Goal: Task Accomplishment & Management: Manage account settings

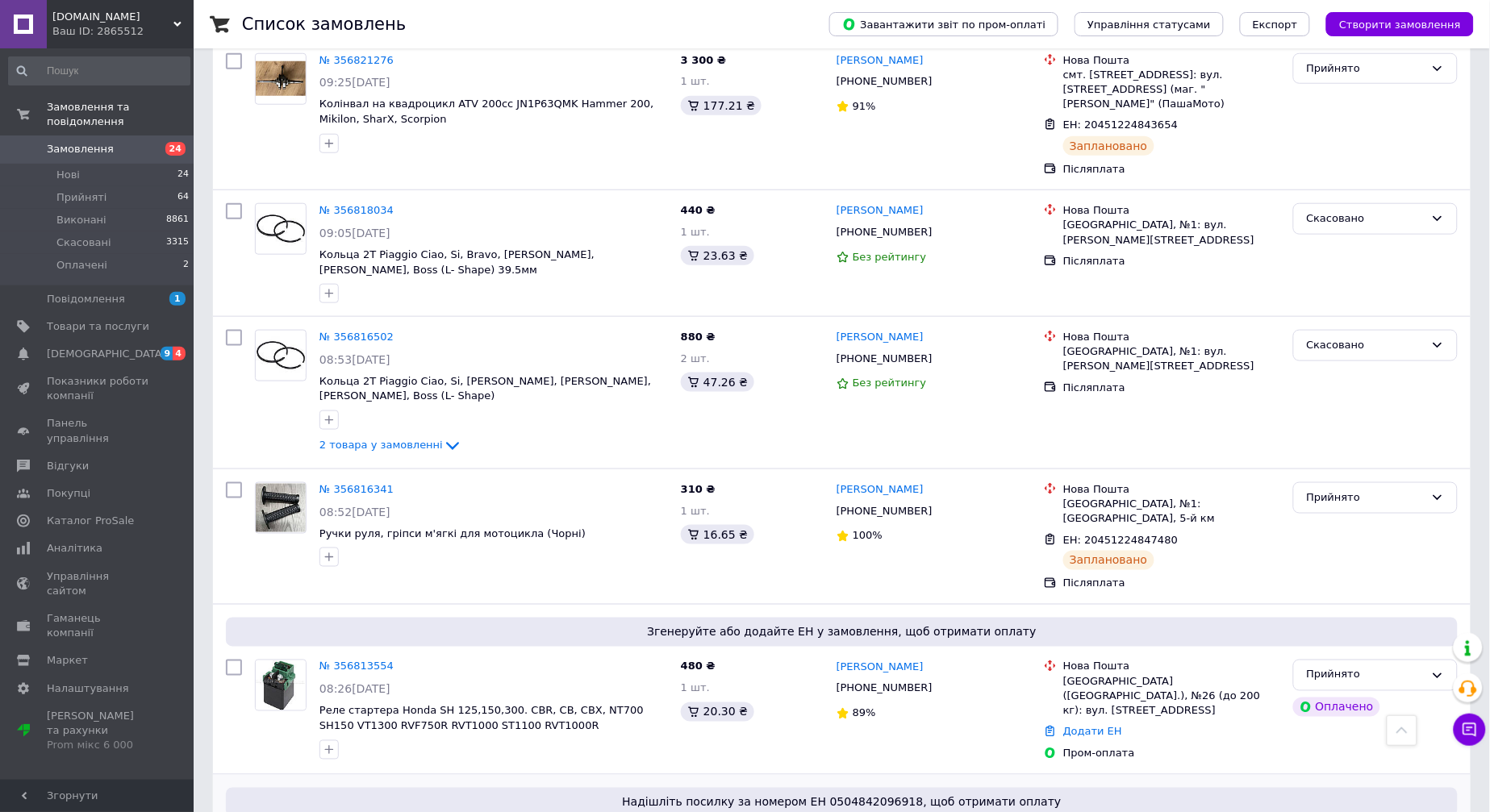
scroll to position [2599, 0]
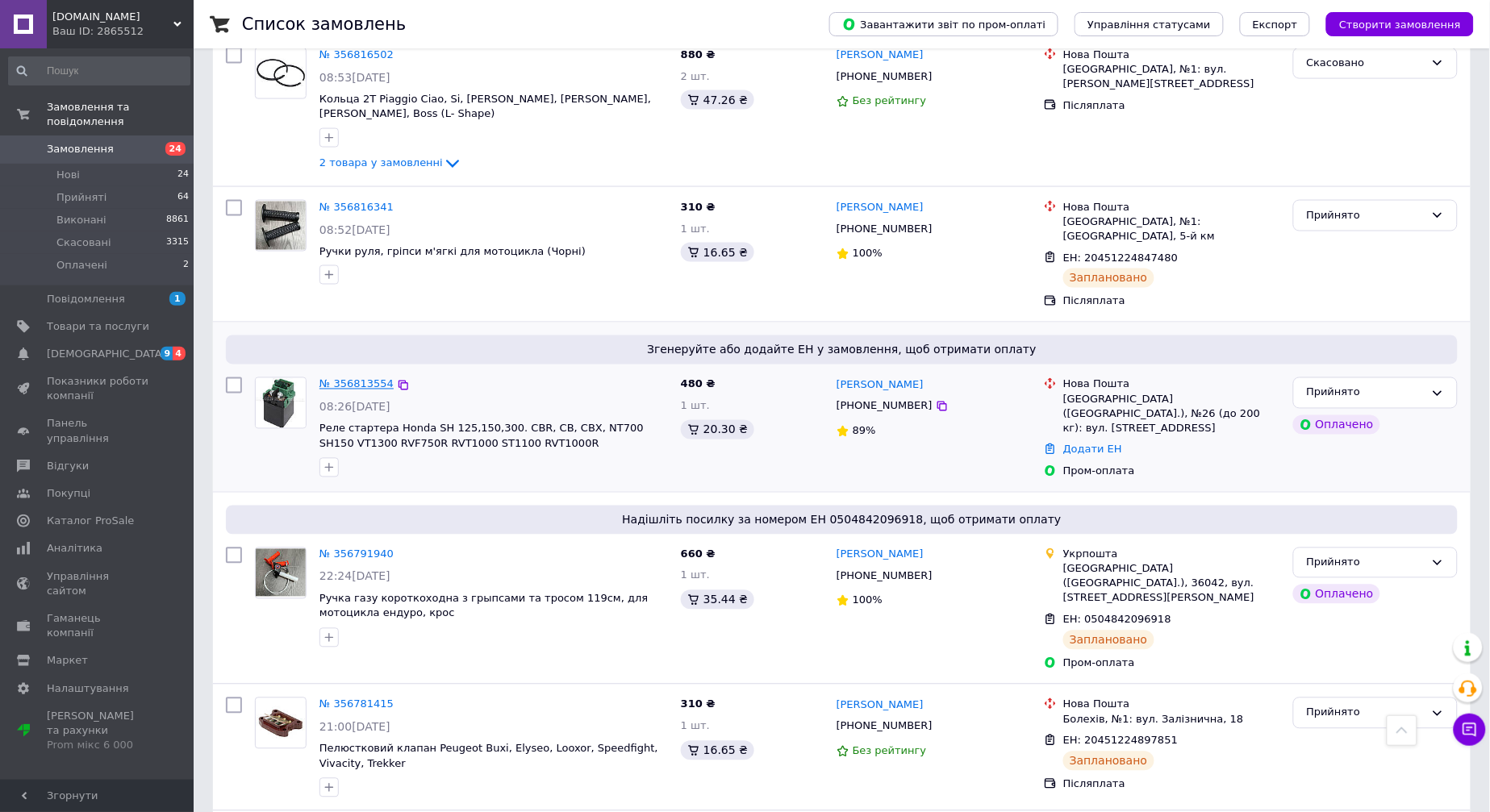
click at [337, 378] on link "№ 356813554" at bounding box center [357, 384] width 74 height 12
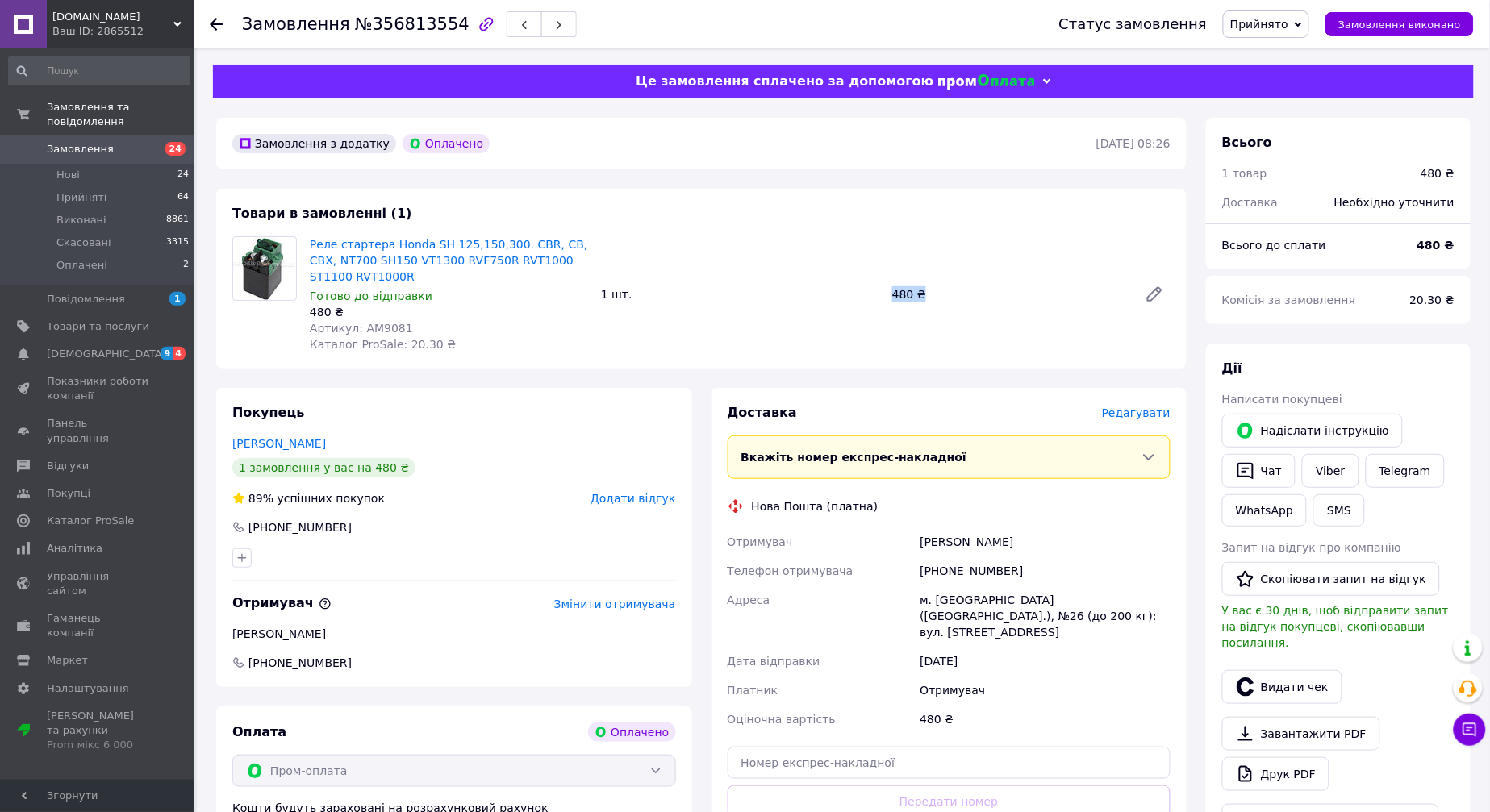
drag, startPoint x: 893, startPoint y: 298, endPoint x: 922, endPoint y: 298, distance: 29.0
click at [922, 298] on div "480 ₴" at bounding box center [1009, 294] width 246 height 23
click at [380, 254] on link "Реле стартера Honda SH 125,150,300. CBR, CB, CBX, NT700 SH150 VT1300 RVF750R RV…" at bounding box center [449, 260] width 278 height 45
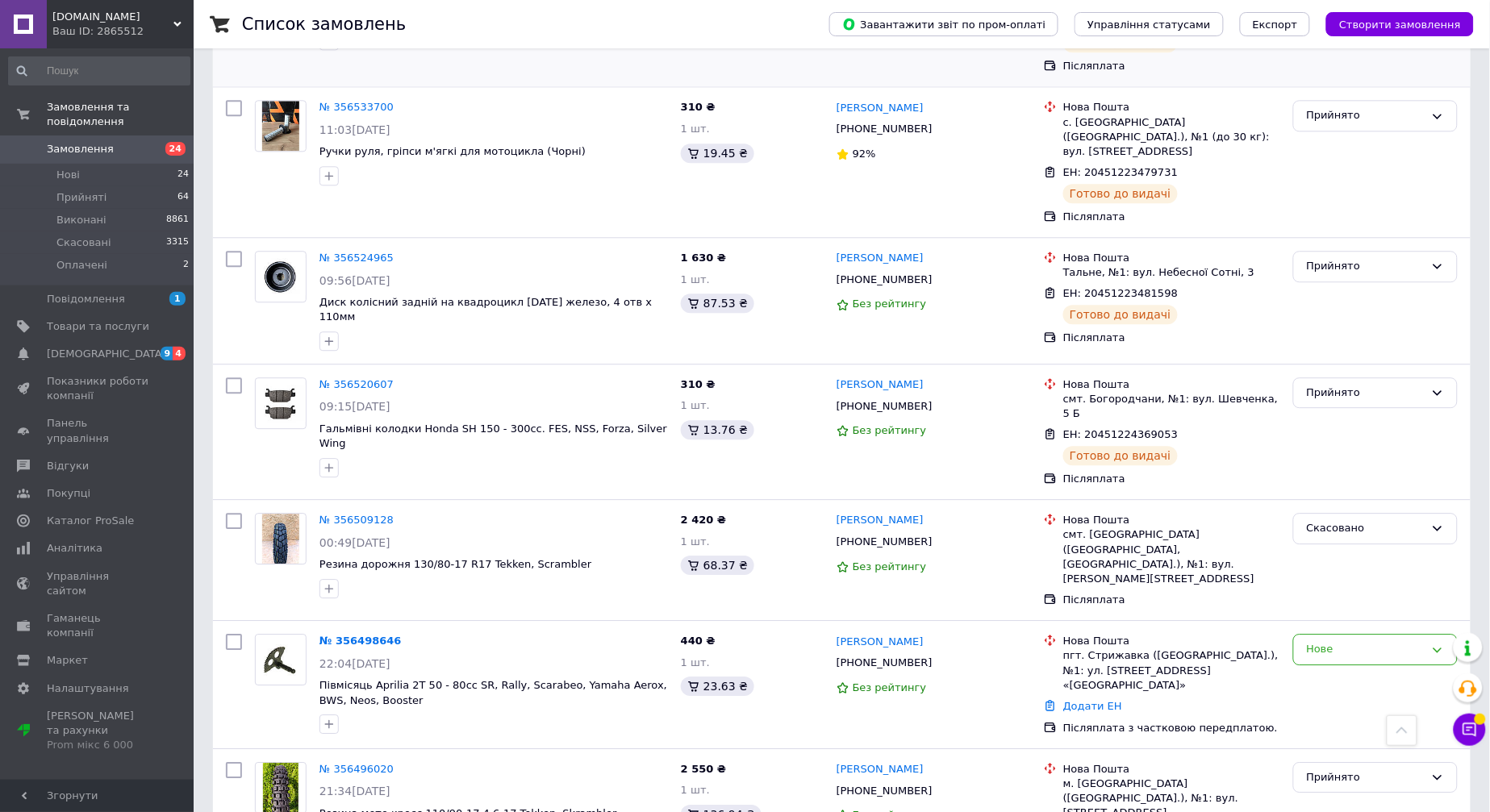
scroll to position [8873, 0]
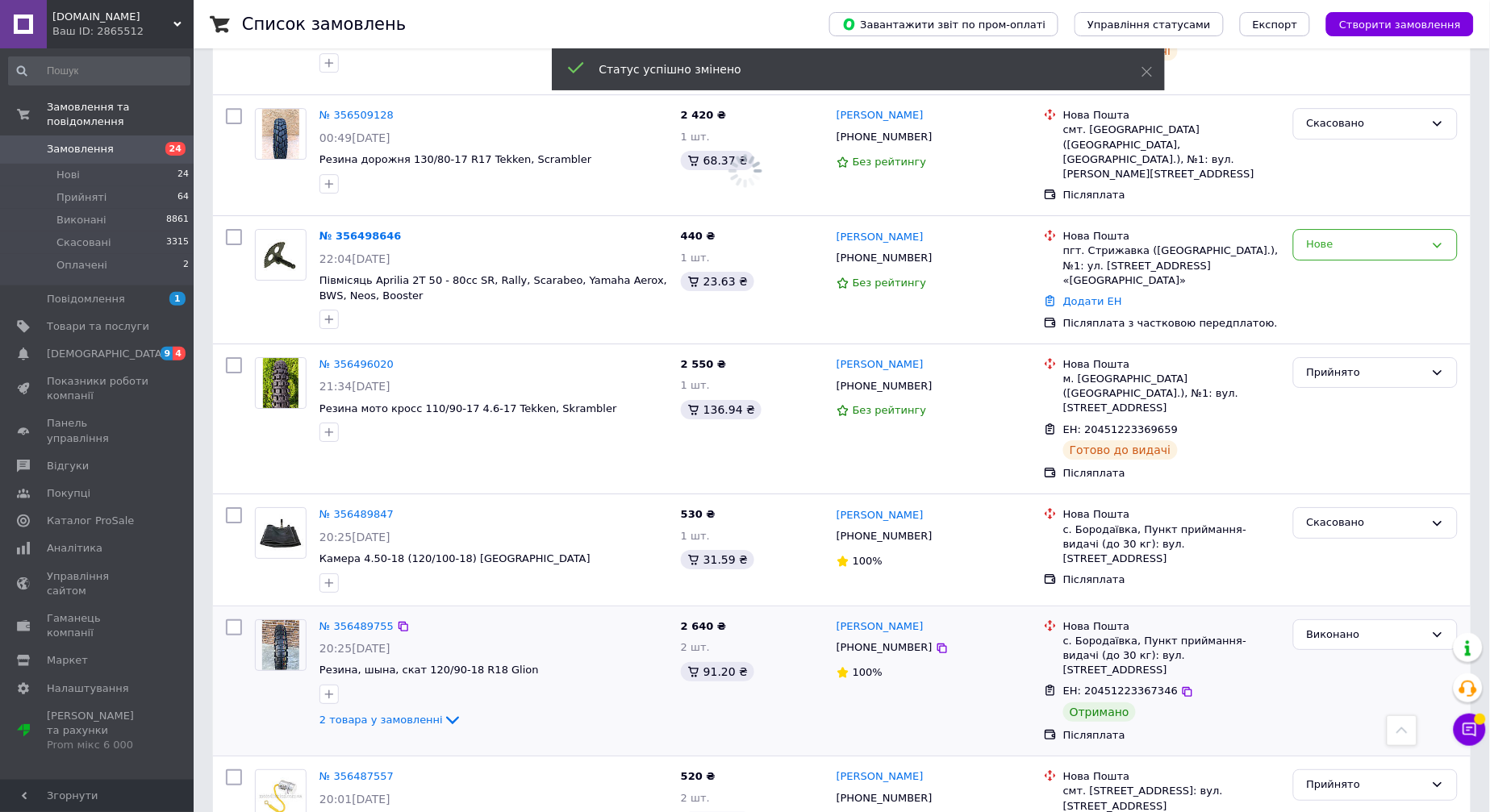
scroll to position [9680, 0]
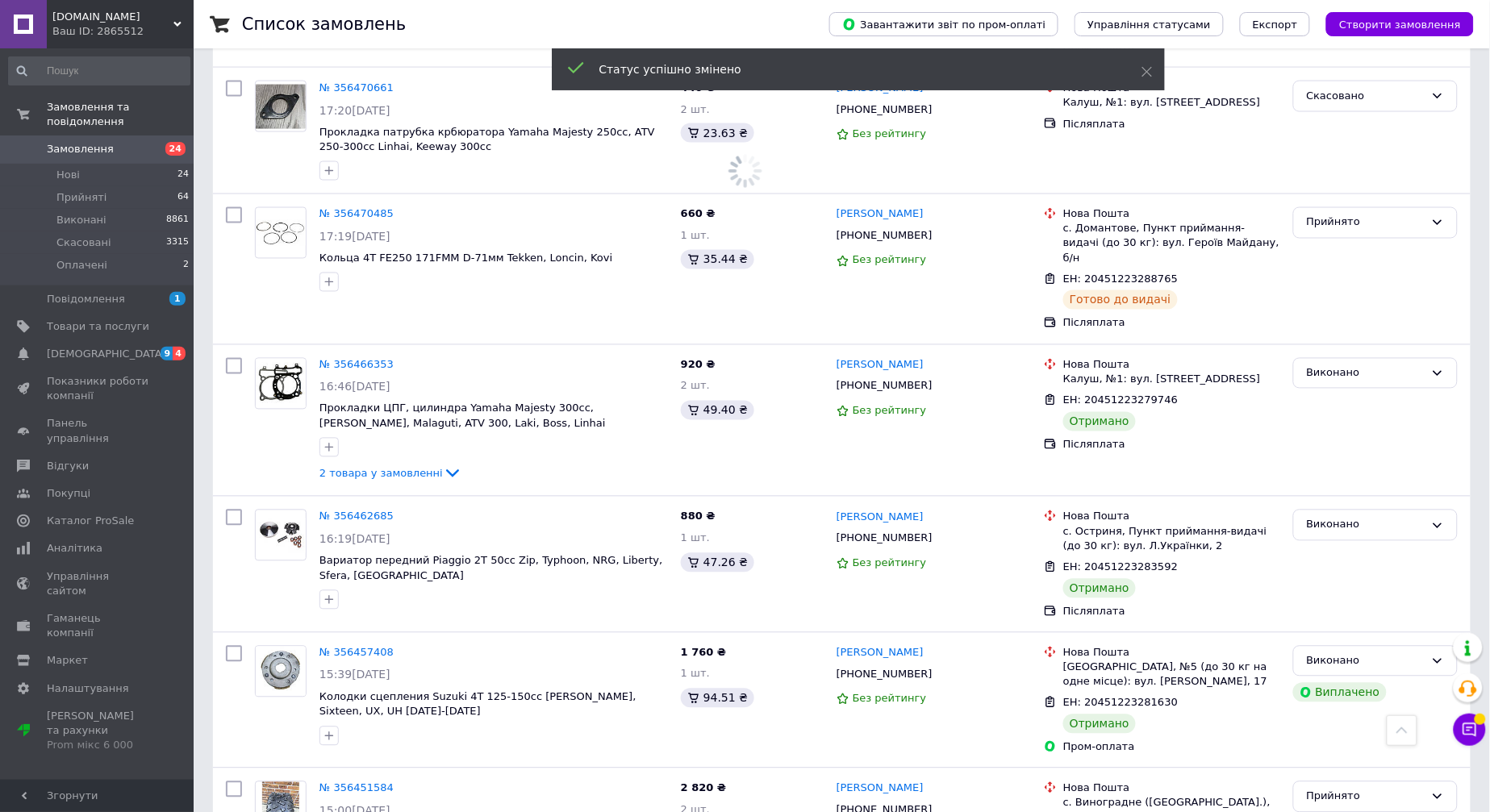
scroll to position [10350, 0]
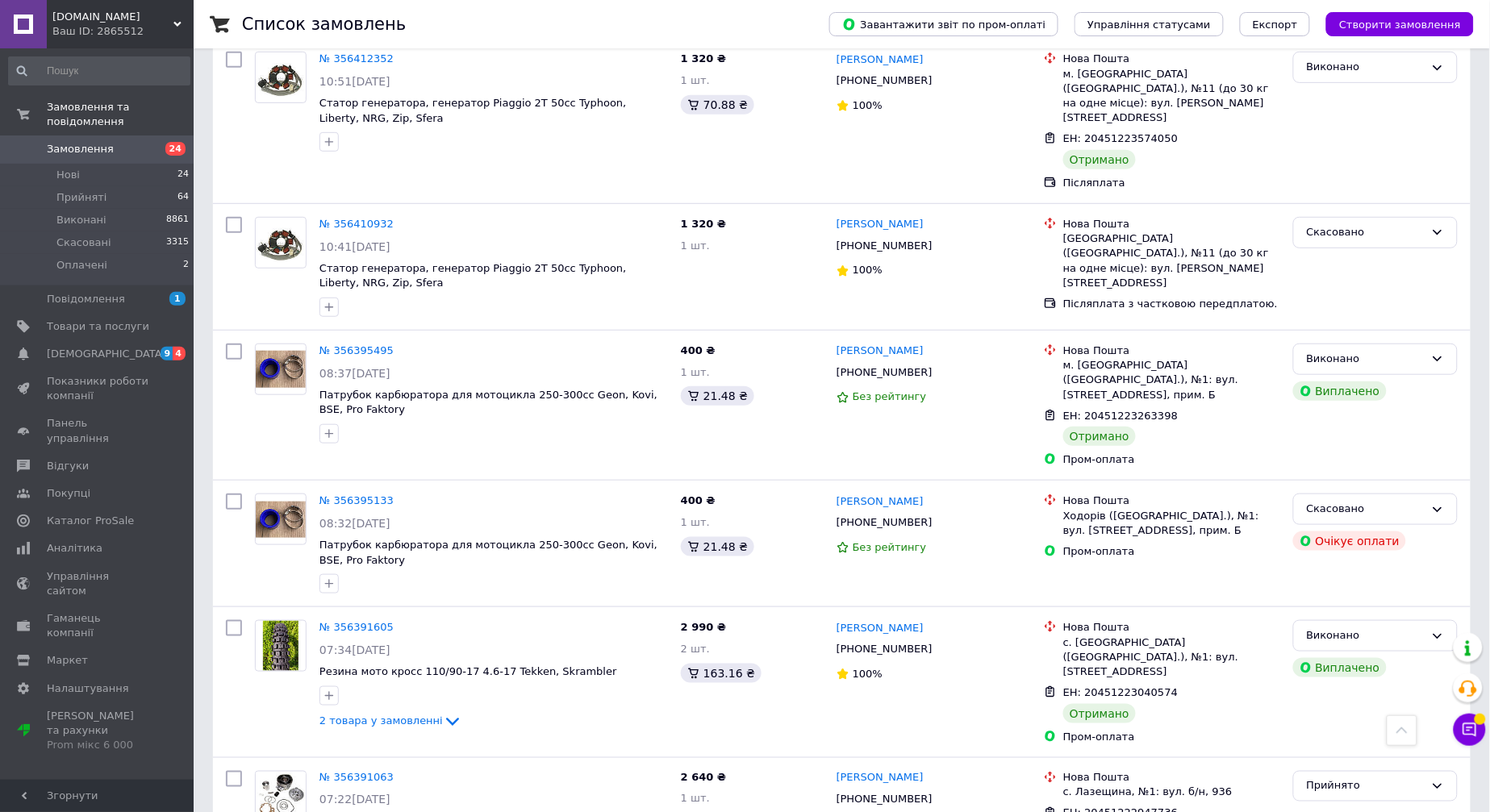
scroll to position [11874, 0]
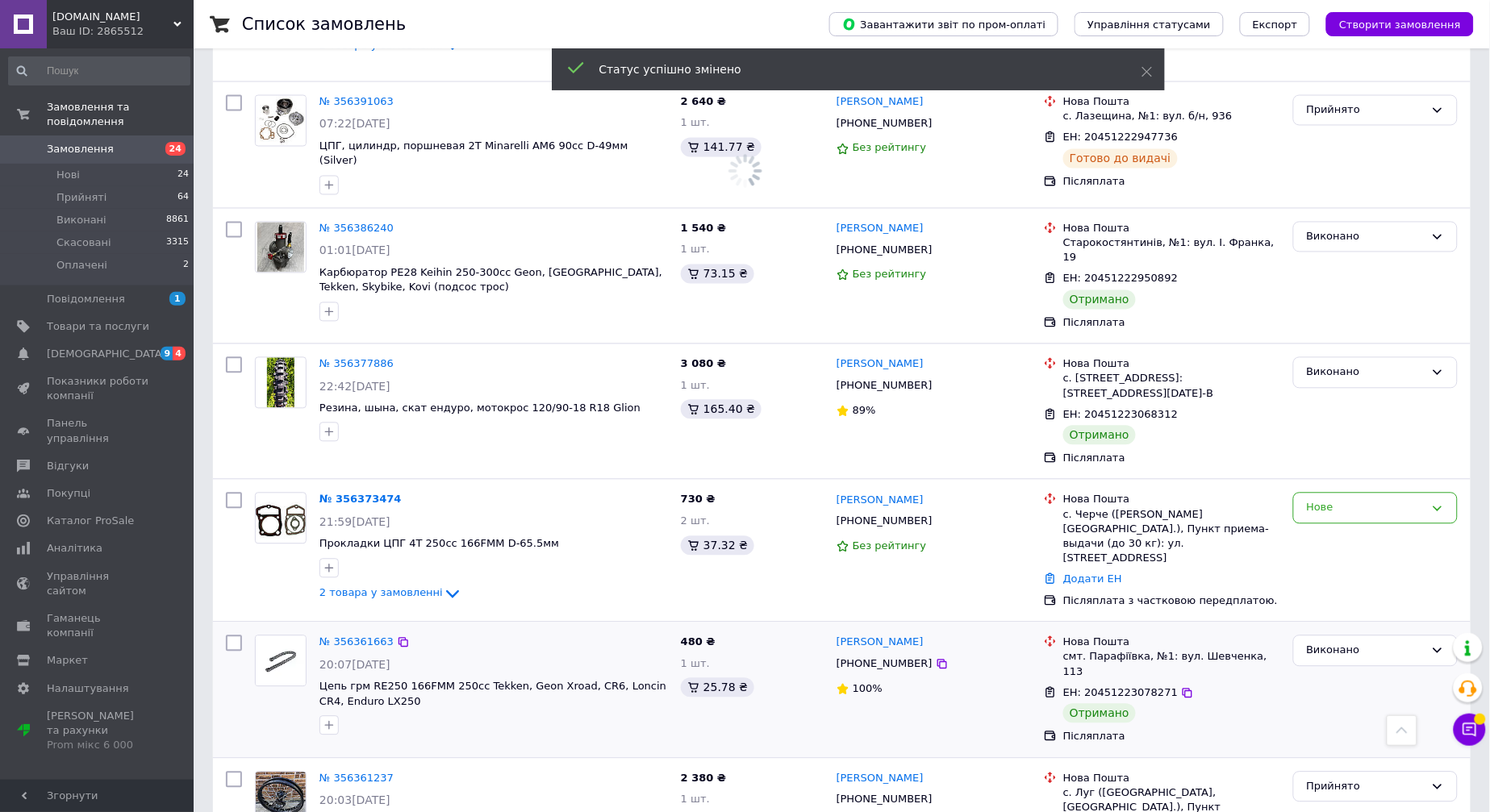
scroll to position [12501, 0]
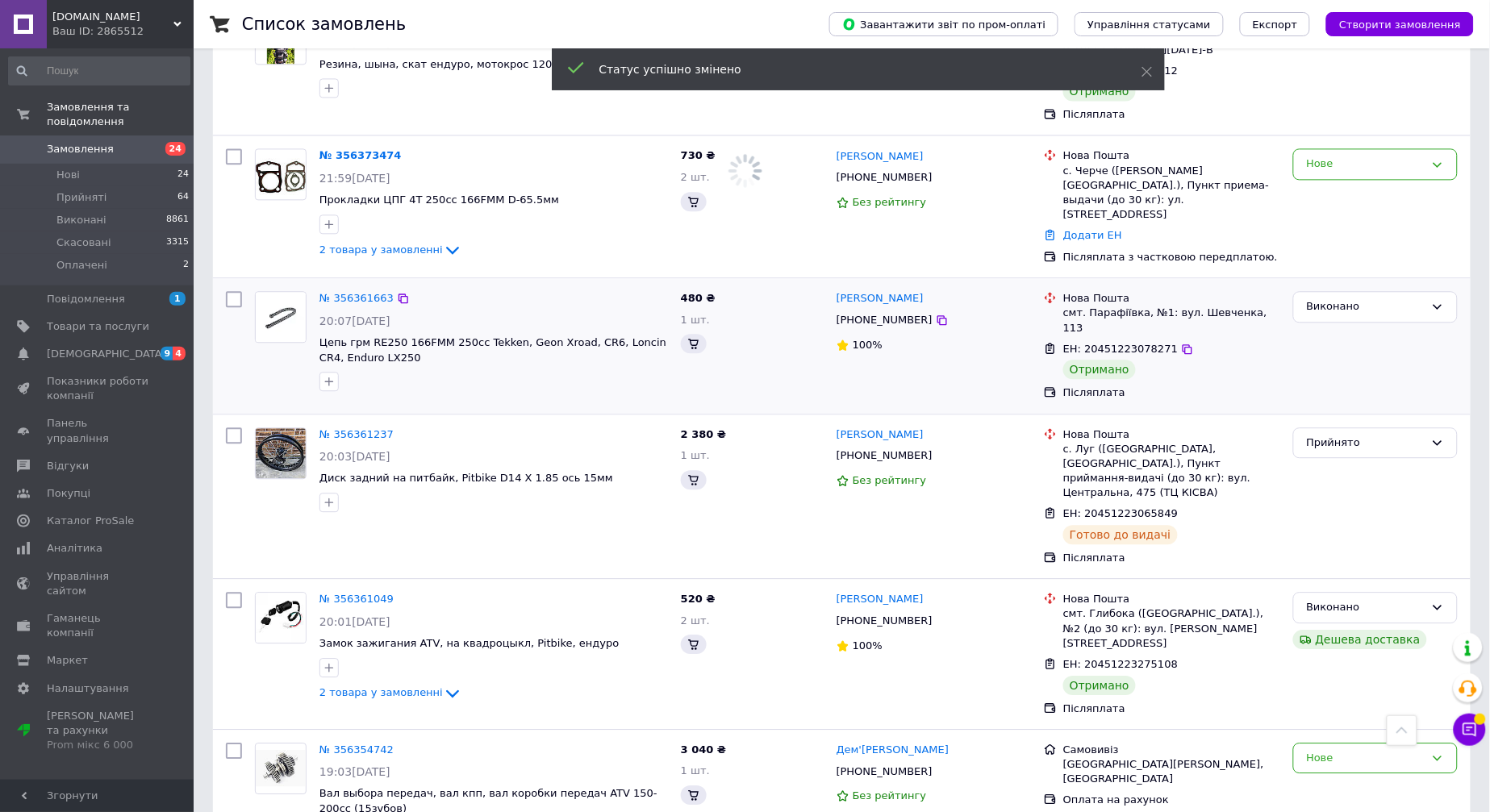
scroll to position [12708, 0]
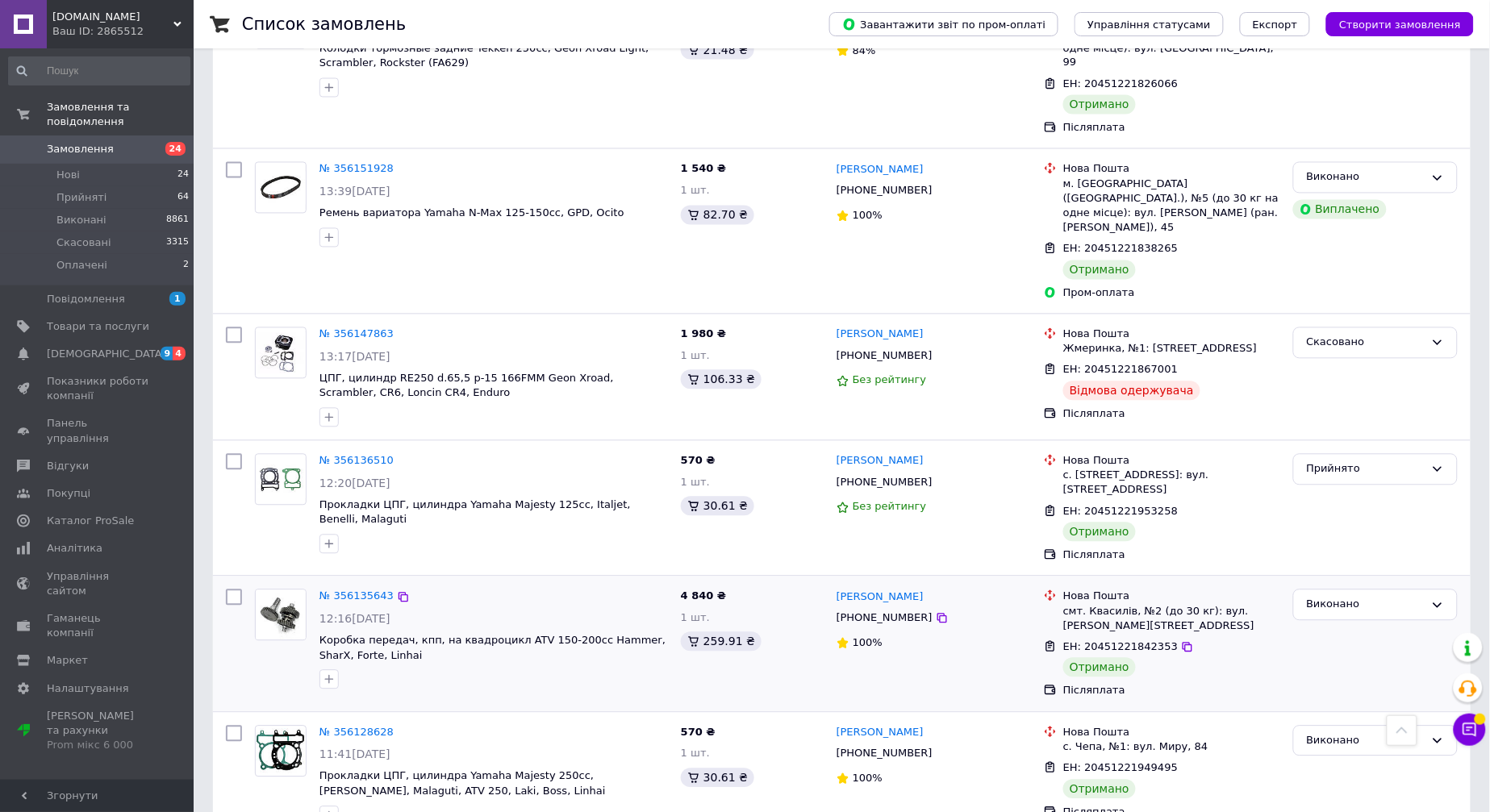
scroll to position [2868, 0]
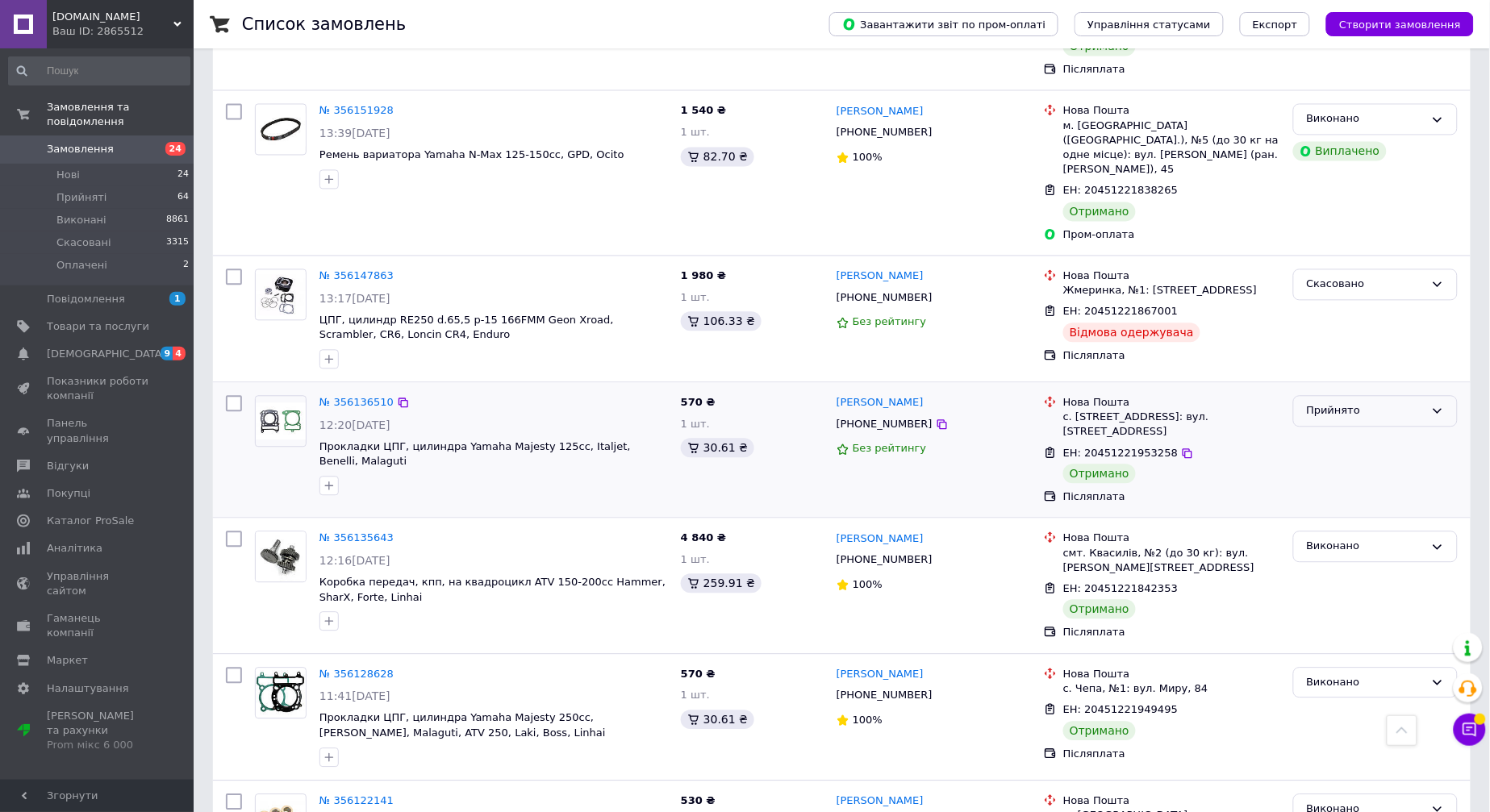
click at [1398, 403] on div "Прийнято" at bounding box center [1366, 412] width 118 height 17
click at [1405, 431] on li "Виконано" at bounding box center [1376, 445] width 163 height 30
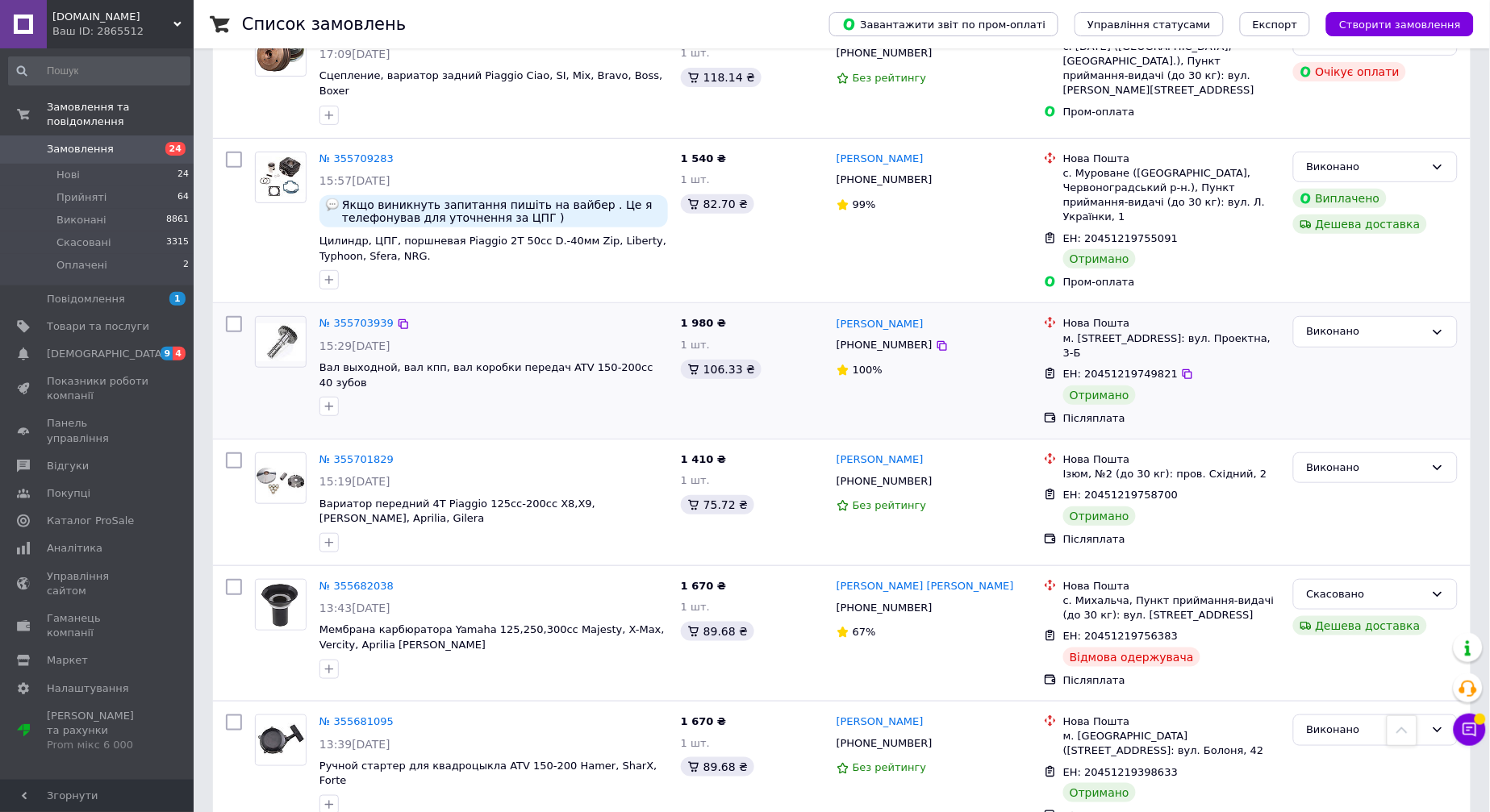
scroll to position [11651, 0]
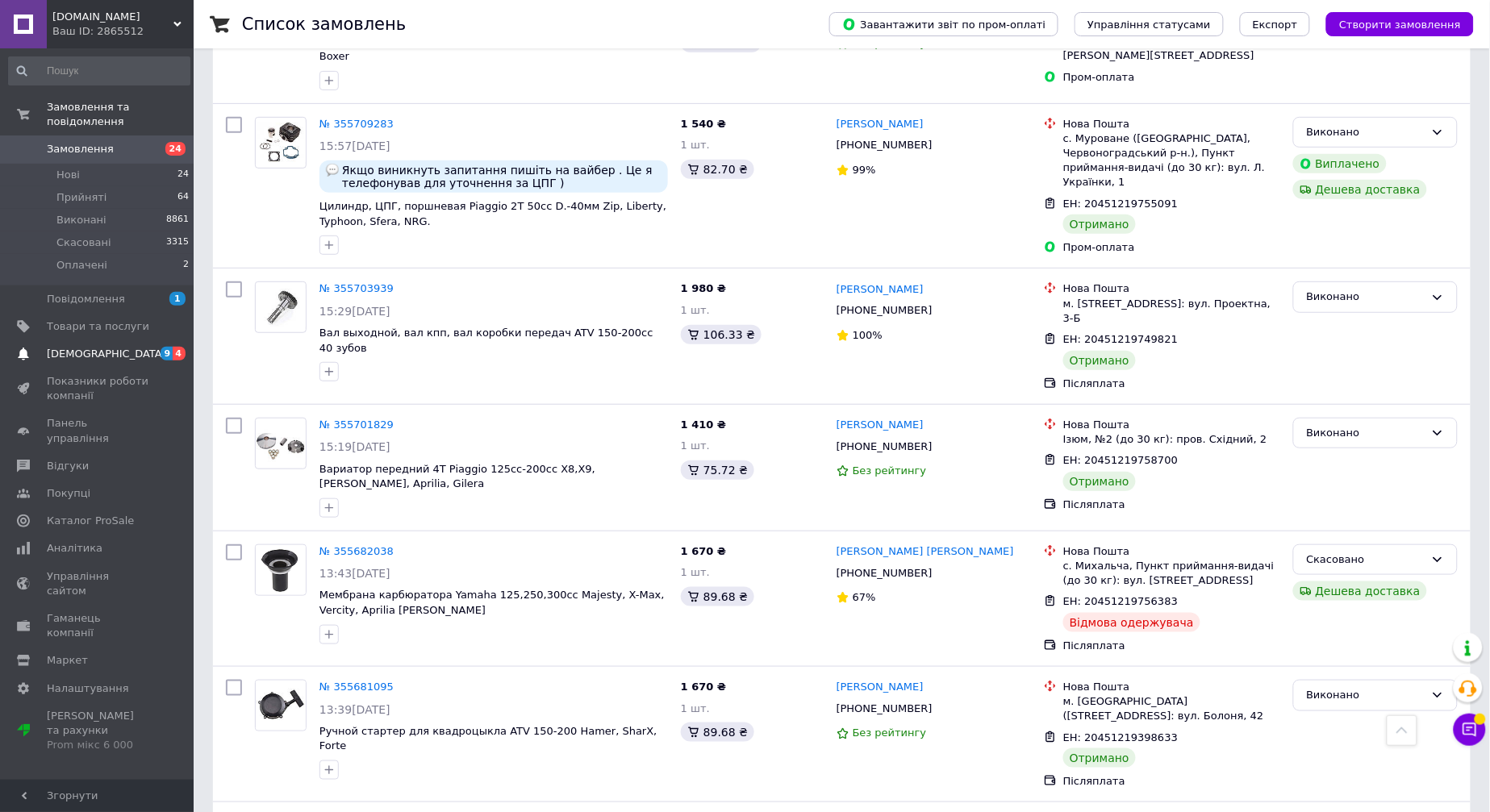
click at [124, 347] on span "[DEMOGRAPHIC_DATA]" at bounding box center [97, 354] width 102 height 14
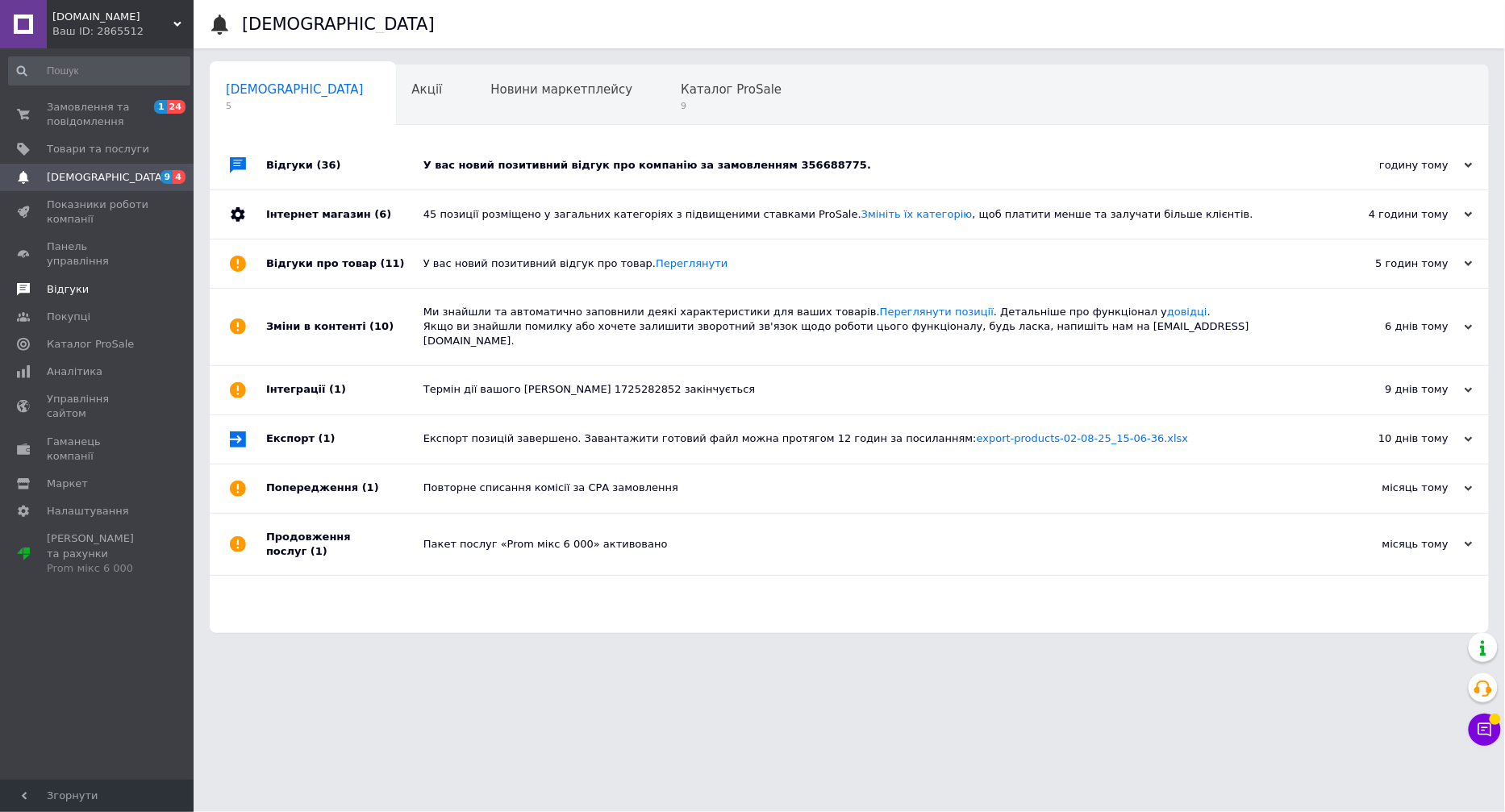
click at [102, 282] on span "Відгуки" at bounding box center [97, 289] width 102 height 14
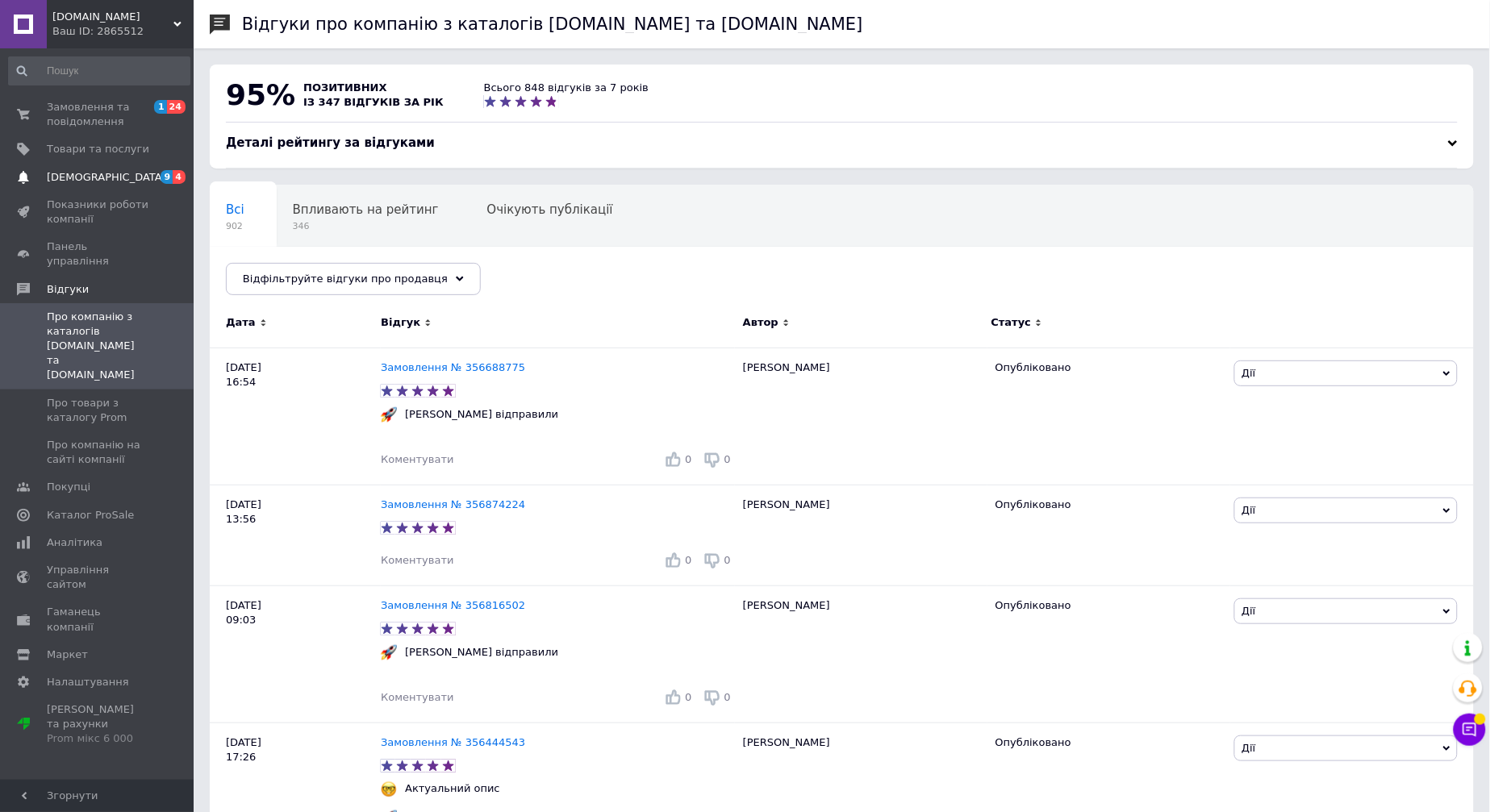
click at [109, 180] on span "[DEMOGRAPHIC_DATA]" at bounding box center [97, 177] width 102 height 14
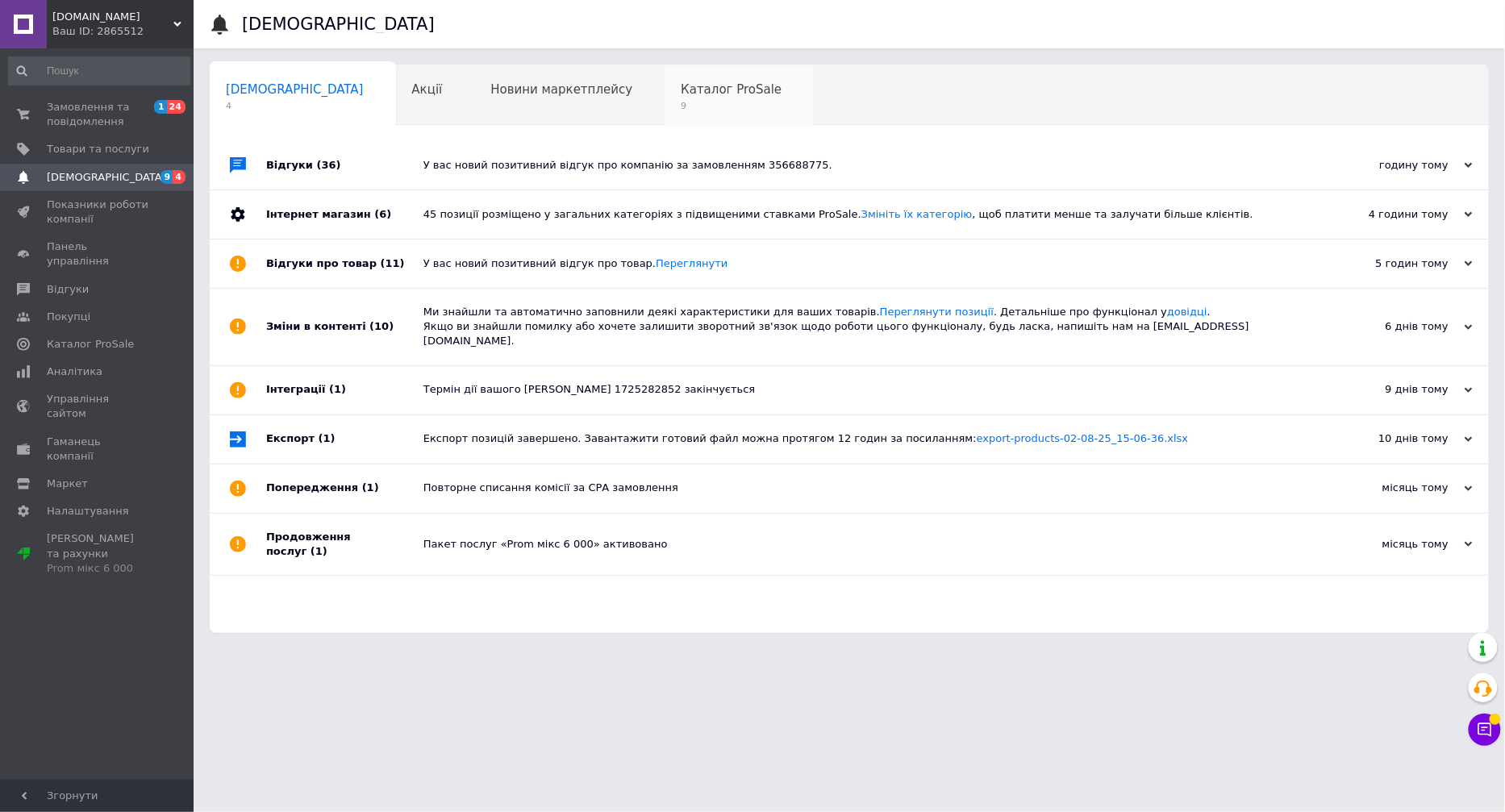
click at [681, 94] on span "Каталог ProSale" at bounding box center [731, 89] width 101 height 14
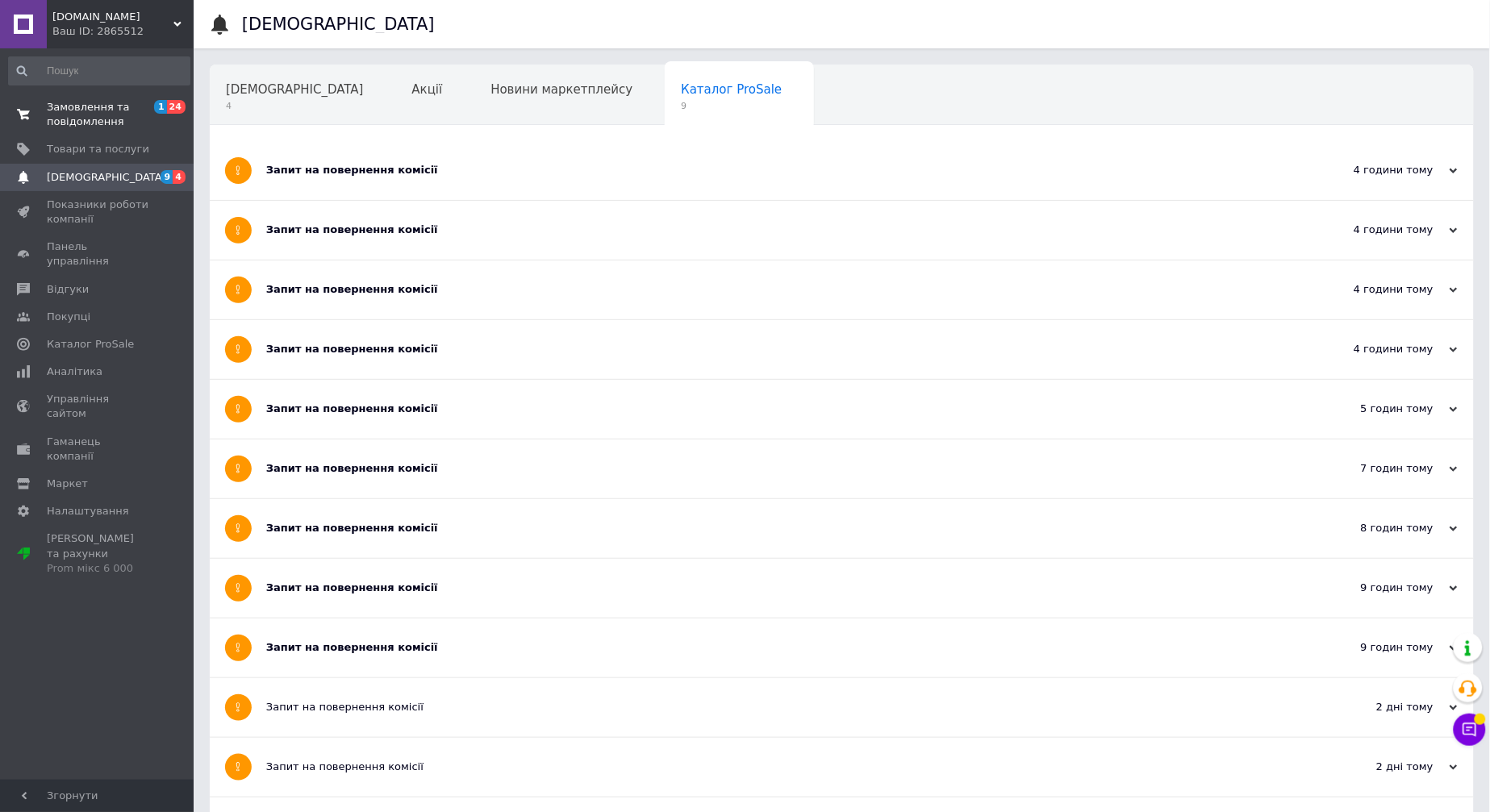
click at [112, 108] on span "Замовлення та повідомлення" at bounding box center [97, 114] width 102 height 29
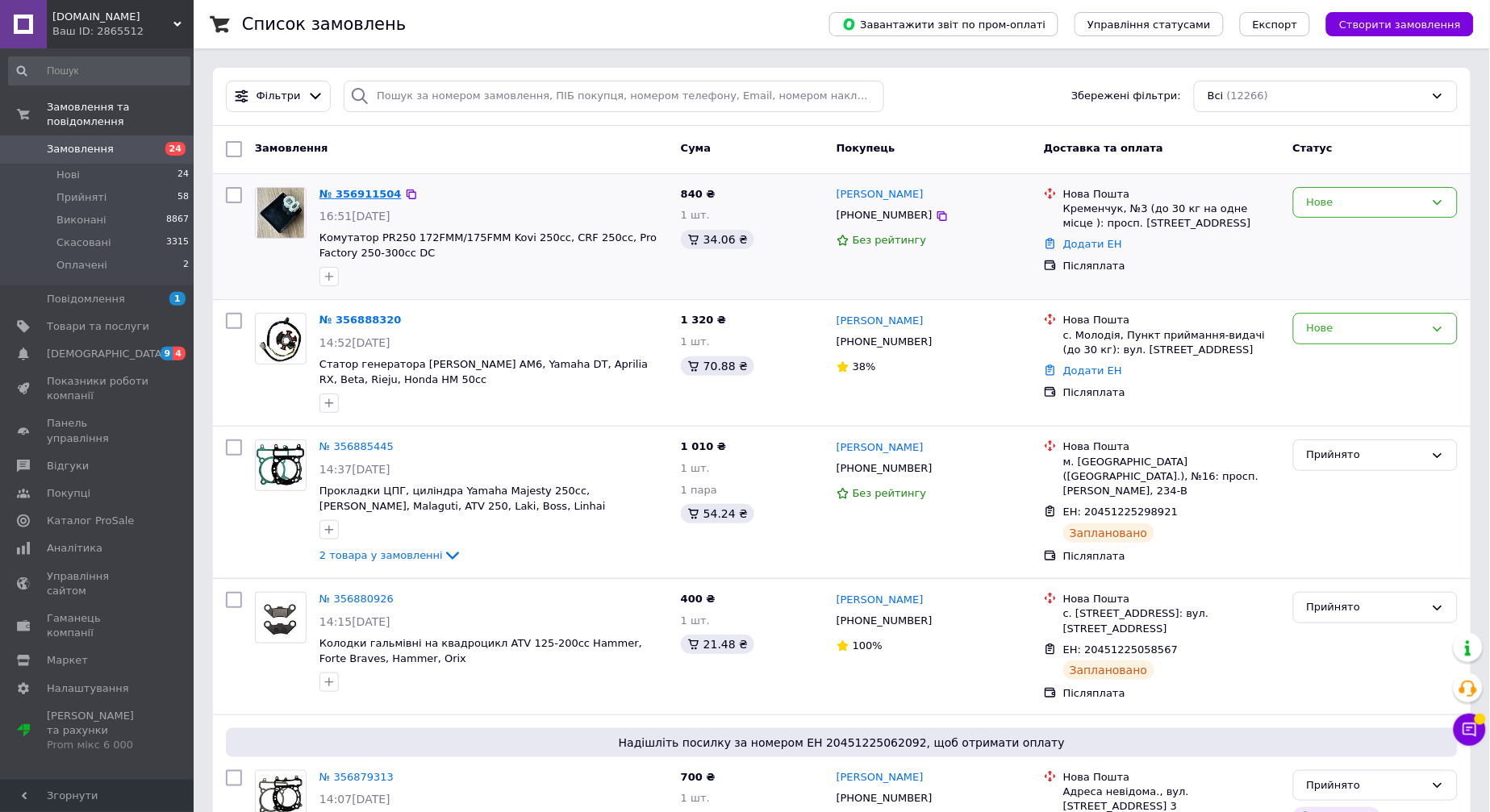
click at [355, 193] on link "№ 356911504" at bounding box center [360, 193] width 82 height 12
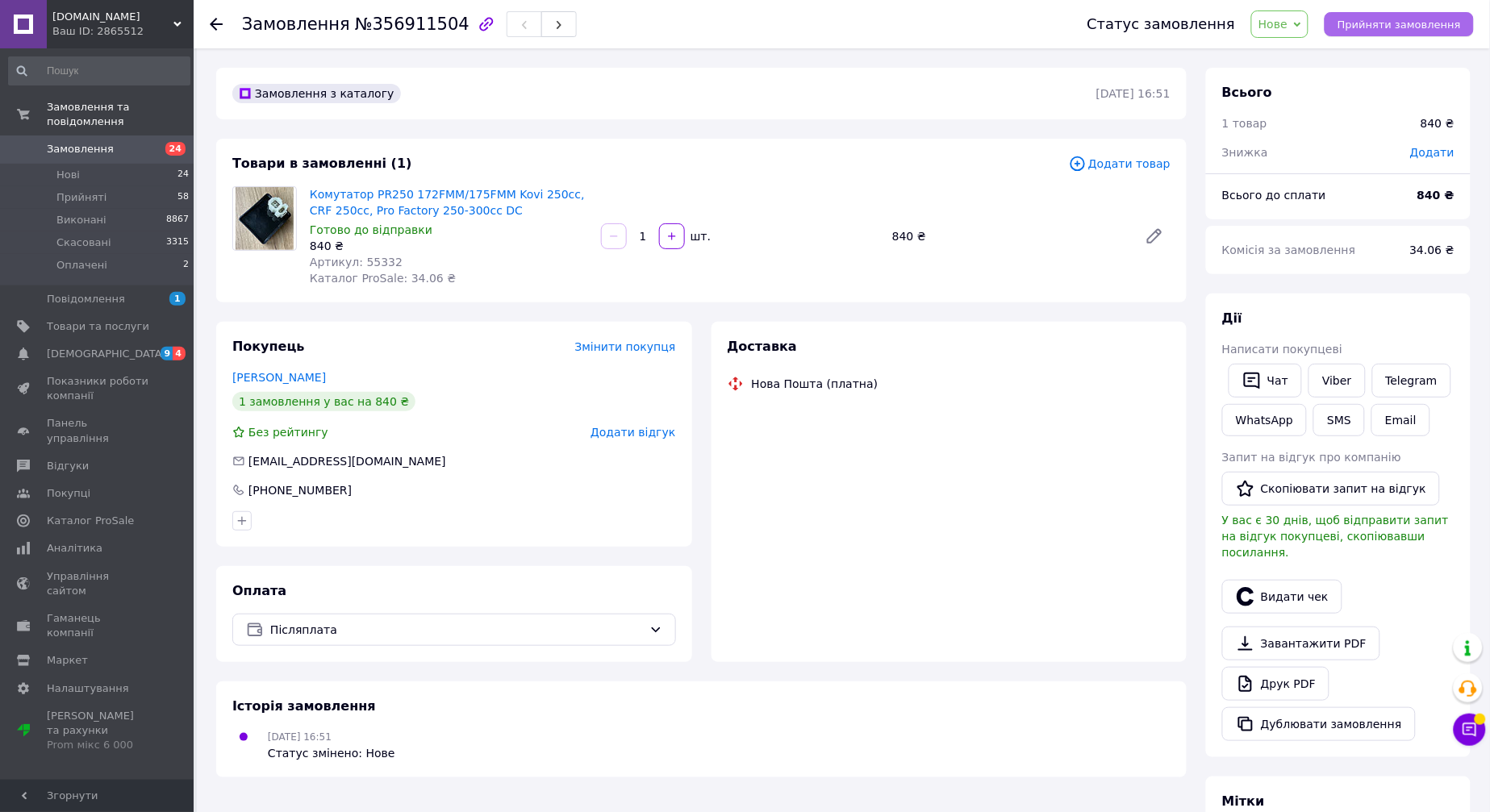
click at [1416, 25] on span "Прийняти замовлення" at bounding box center [1398, 24] width 123 height 12
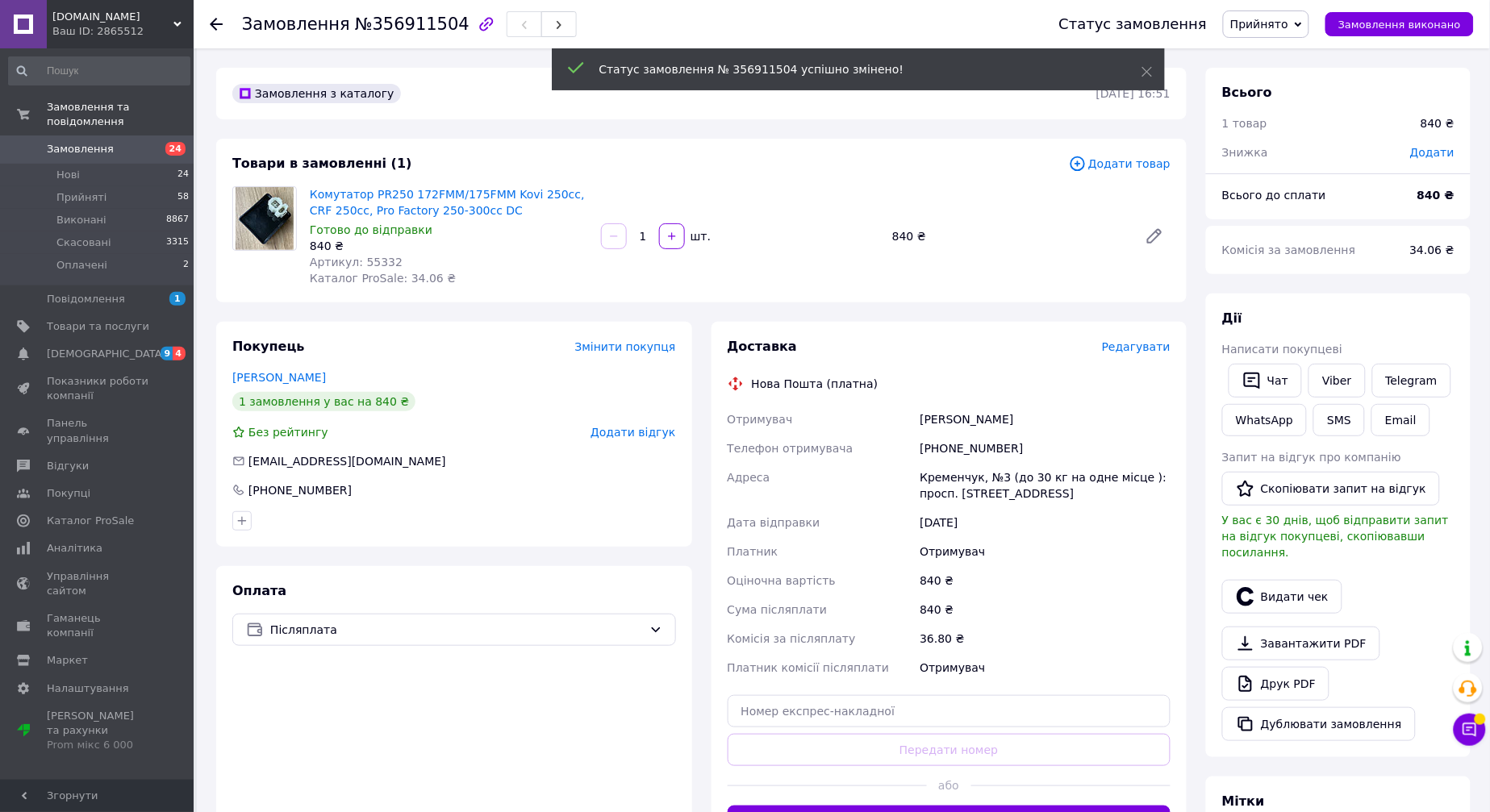
click at [374, 263] on span "Артикул: 55332" at bounding box center [356, 262] width 92 height 13
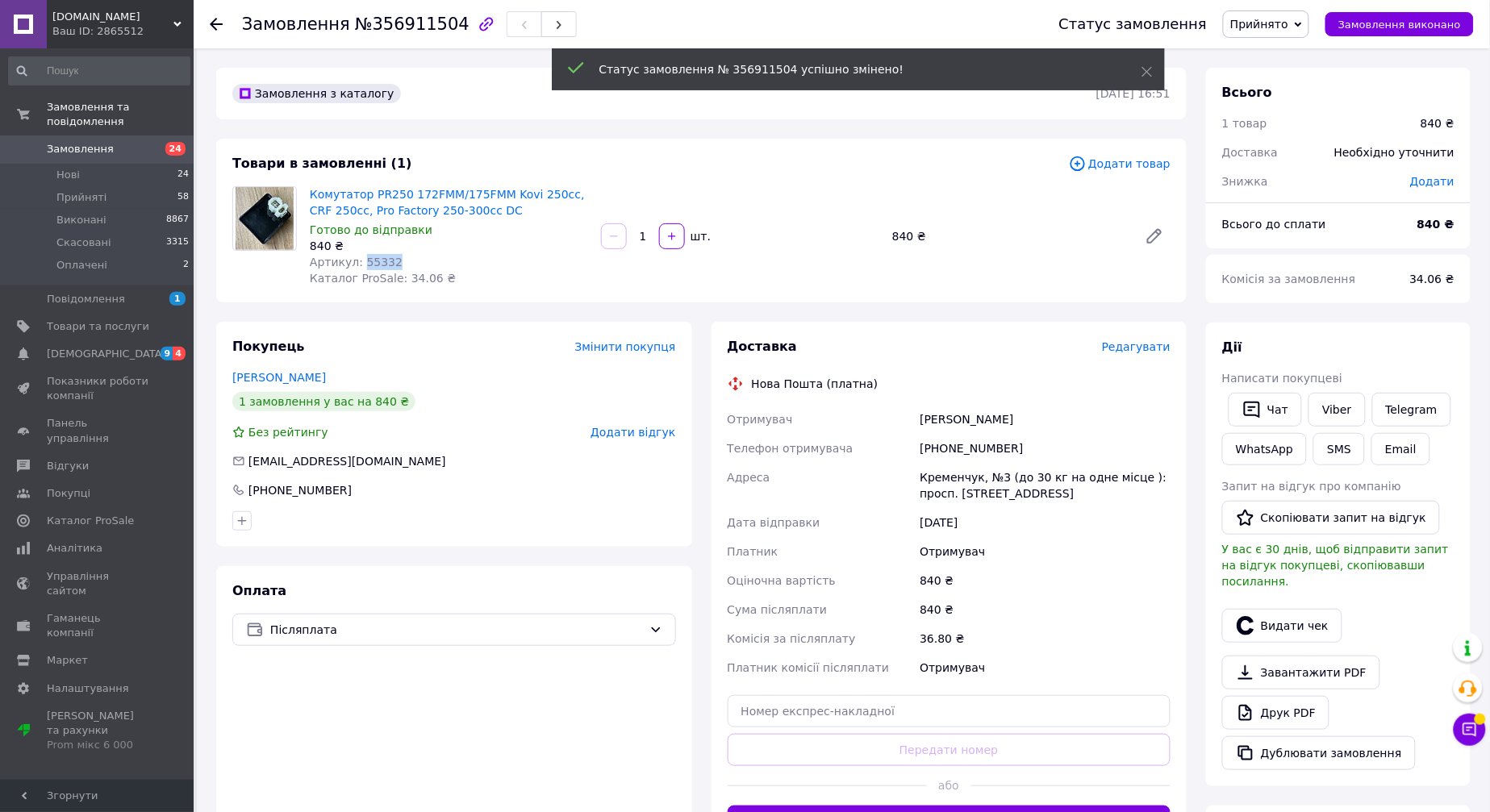
copy span "55332"
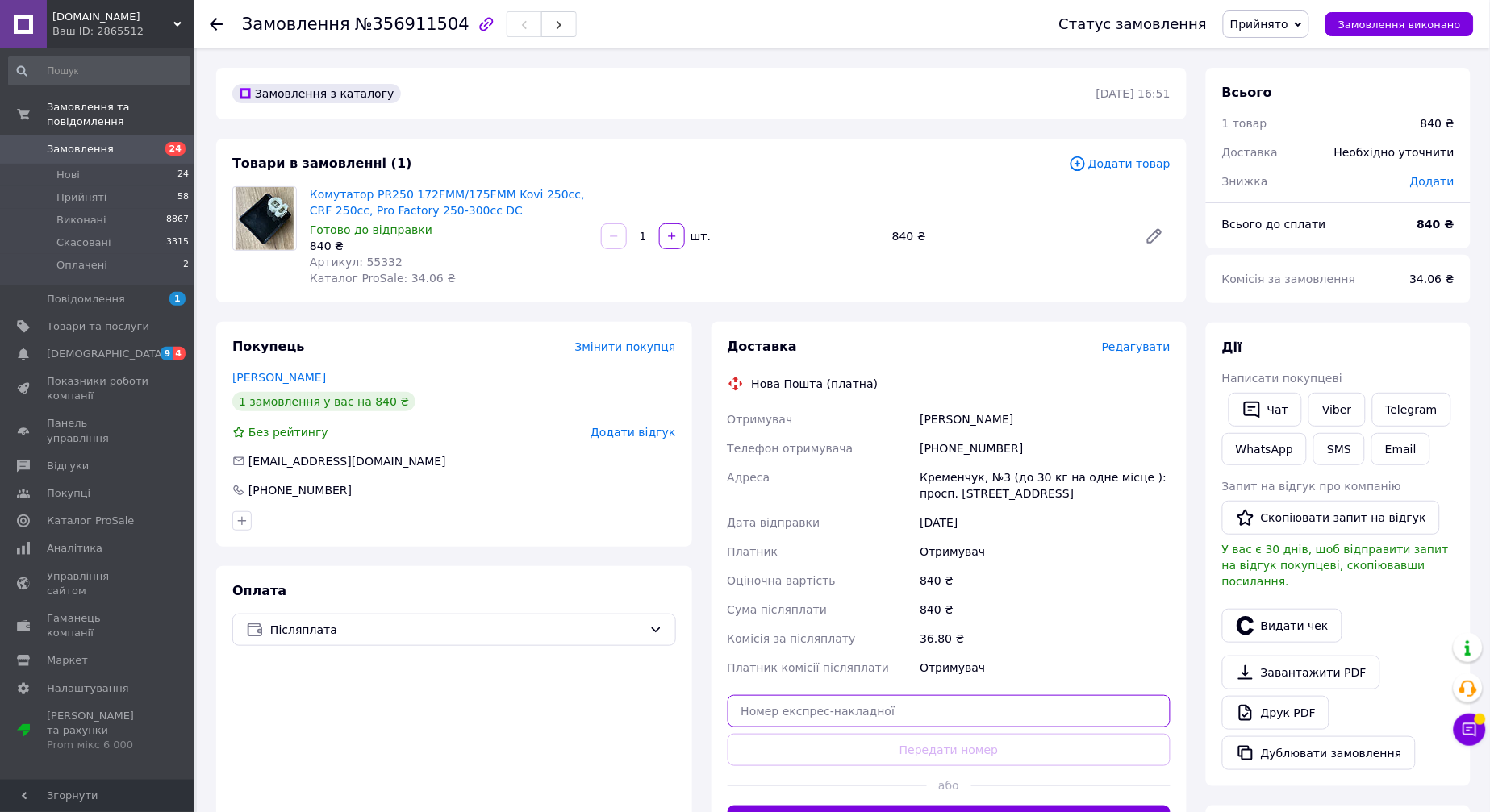
click at [1057, 702] on input "text" at bounding box center [949, 712] width 444 height 32
paste input "20451225356925"
type input "20451225356925"
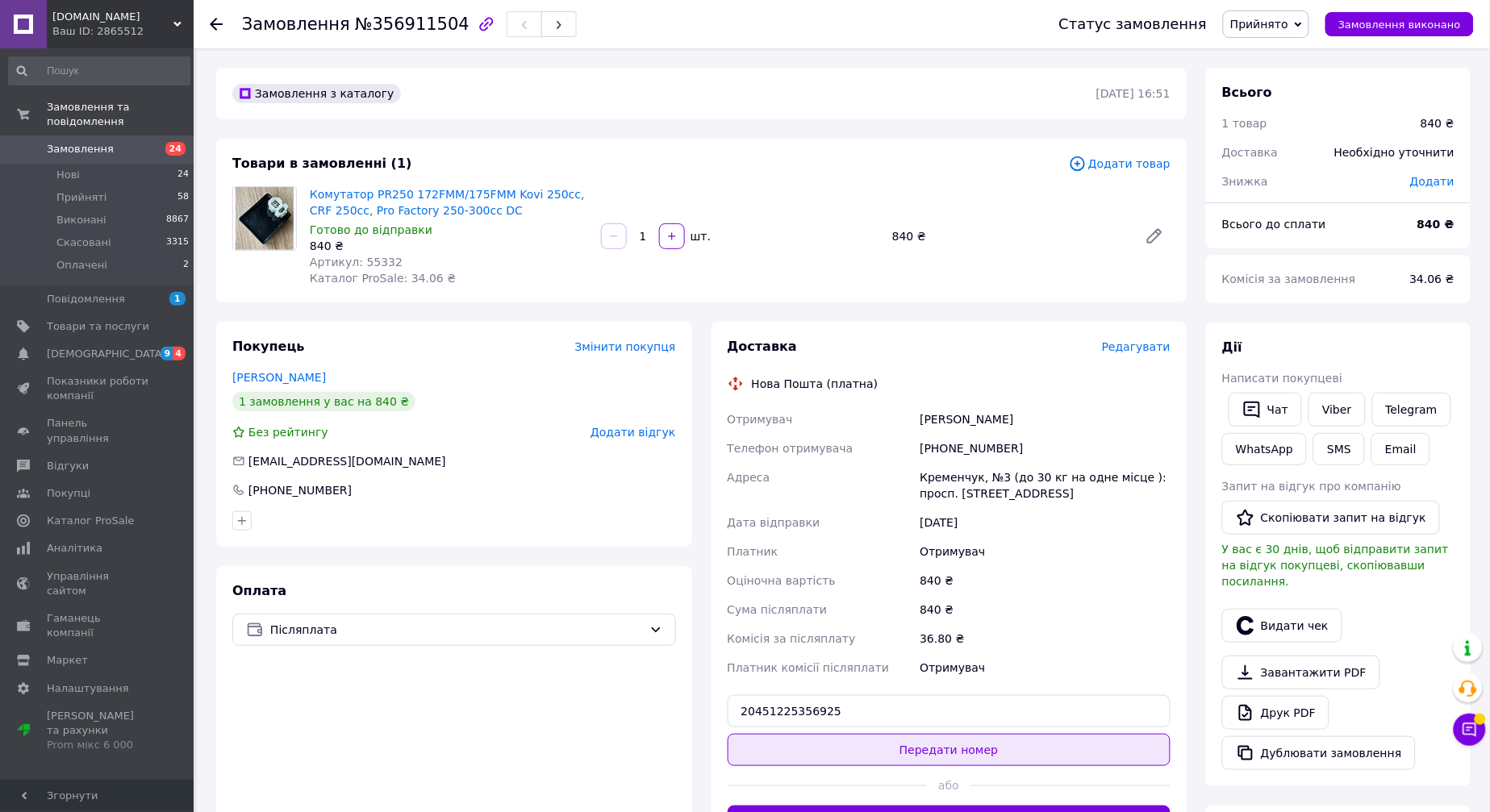
click at [1035, 738] on button "Передати номер" at bounding box center [949, 750] width 444 height 32
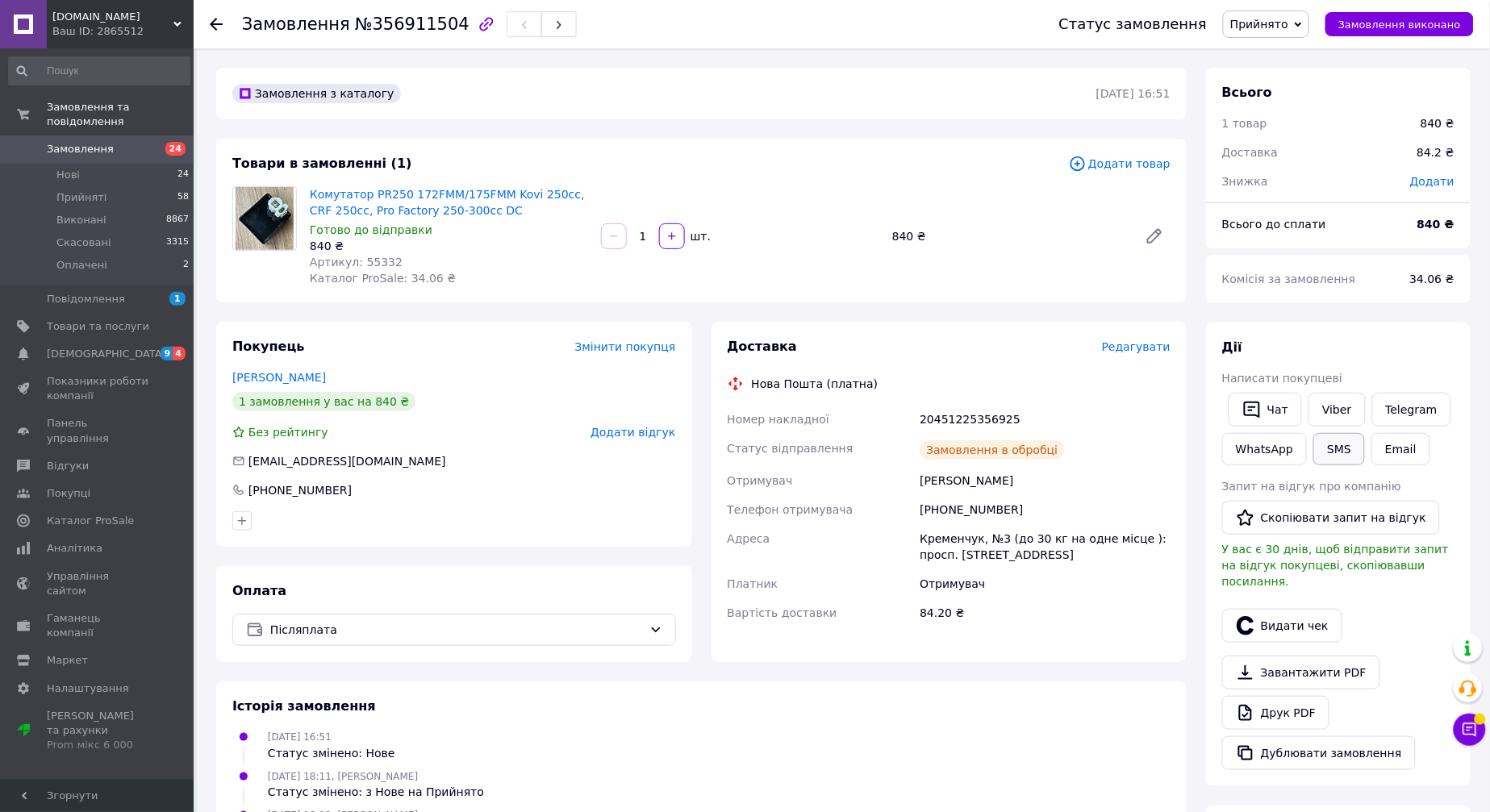
click at [1321, 450] on button "SMS" at bounding box center [1339, 450] width 51 height 32
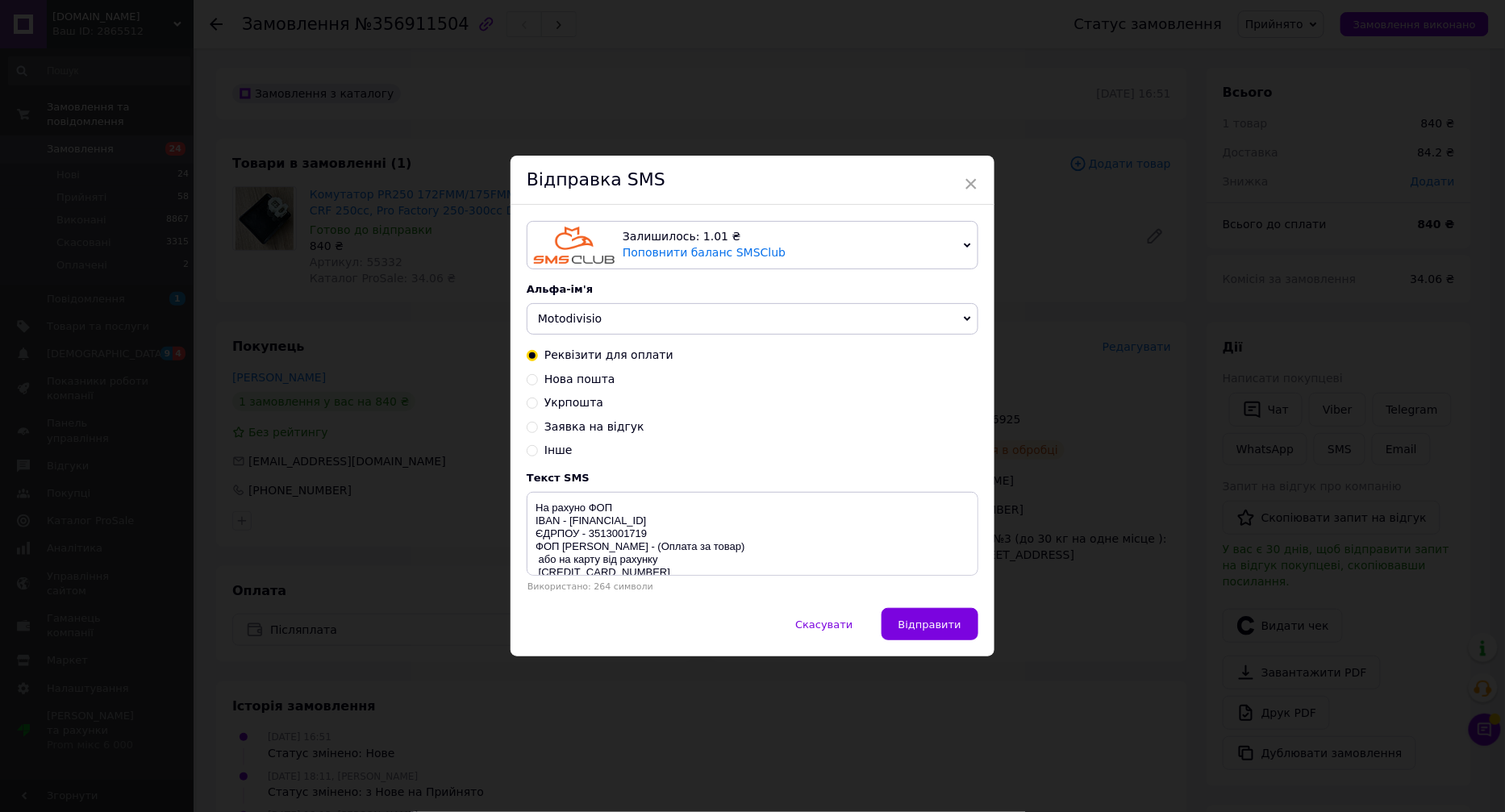
click at [559, 379] on span "Нова пошта" at bounding box center [580, 379] width 71 height 13
click at [539, 379] on input "Нова пошта" at bounding box center [533, 378] width 11 height 11
radio input "true"
radio input "false"
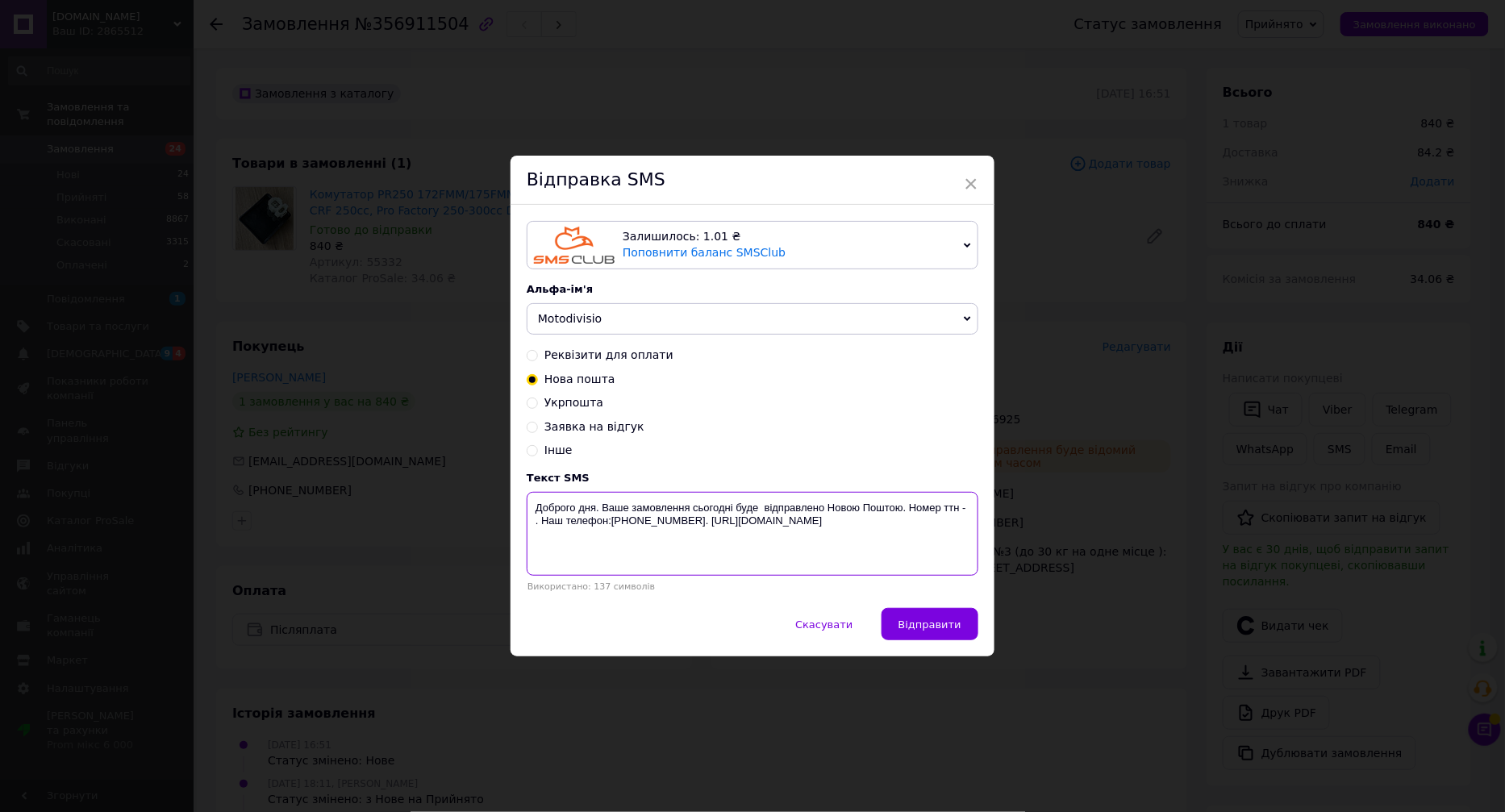
click at [973, 507] on textarea "Доброго дня. Ваше замовлення сьогодні буде відправлено Новою Поштою. Номер ттн …" at bounding box center [753, 534] width 452 height 84
paste textarea "20451225356925"
drag, startPoint x: 949, startPoint y: 538, endPoint x: 535, endPoint y: 508, distance: 415.1
click at [535, 508] on textarea "Доброго дня. Ваше замовлення сьогодні буде відправлено Новою Поштою. Номер ттн …" at bounding box center [753, 534] width 452 height 84
type textarea "Доброго дня. Ваше замовлення сьогодні буде відправлено Новою Поштою. Номер ттн …"
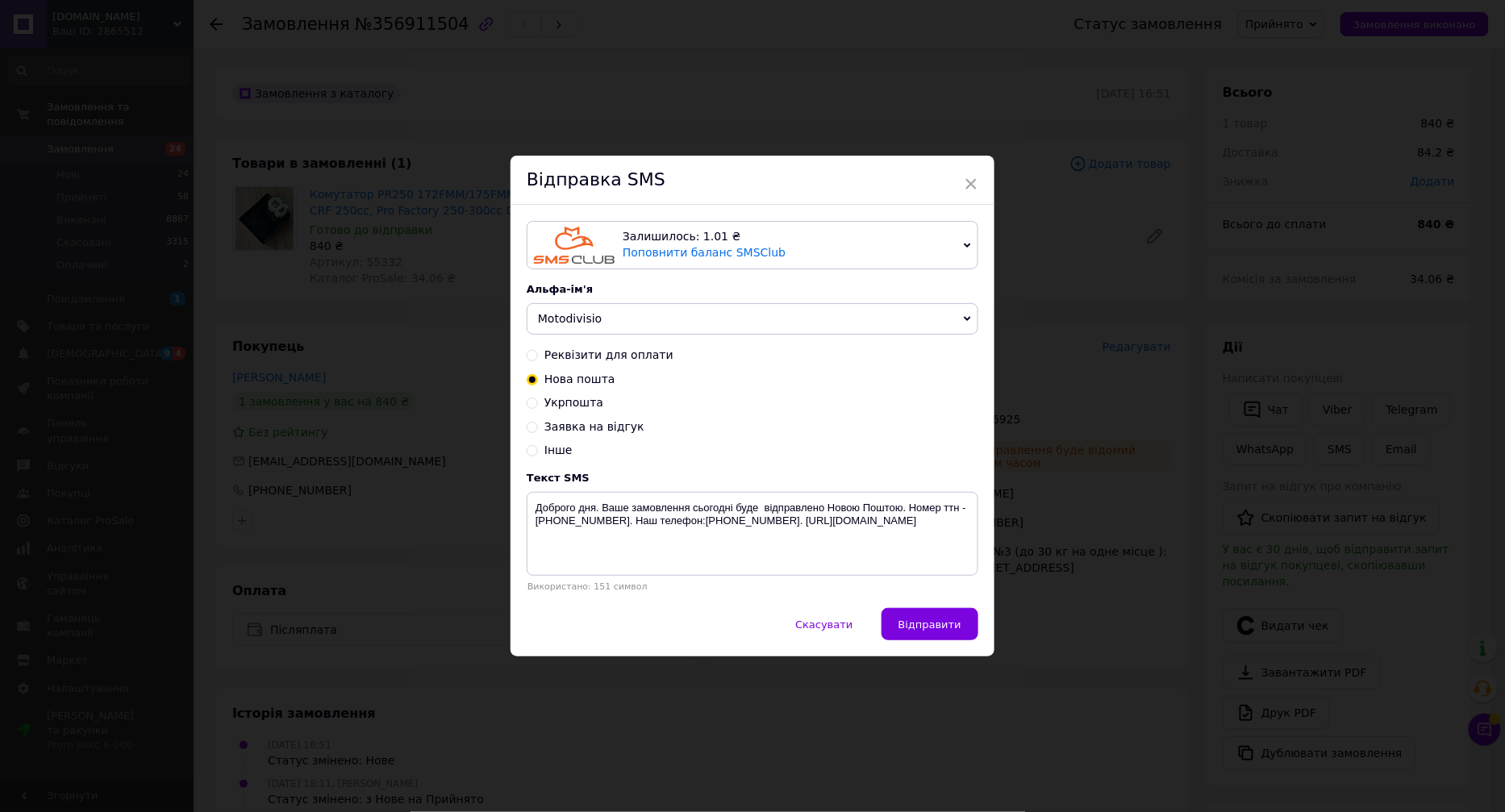
click at [440, 522] on div "× Відправка SMS Залишилось: 1.01 ₴ Поповнити баланс SMSClub Підключити LetsAds …" at bounding box center [752, 406] width 1505 height 812
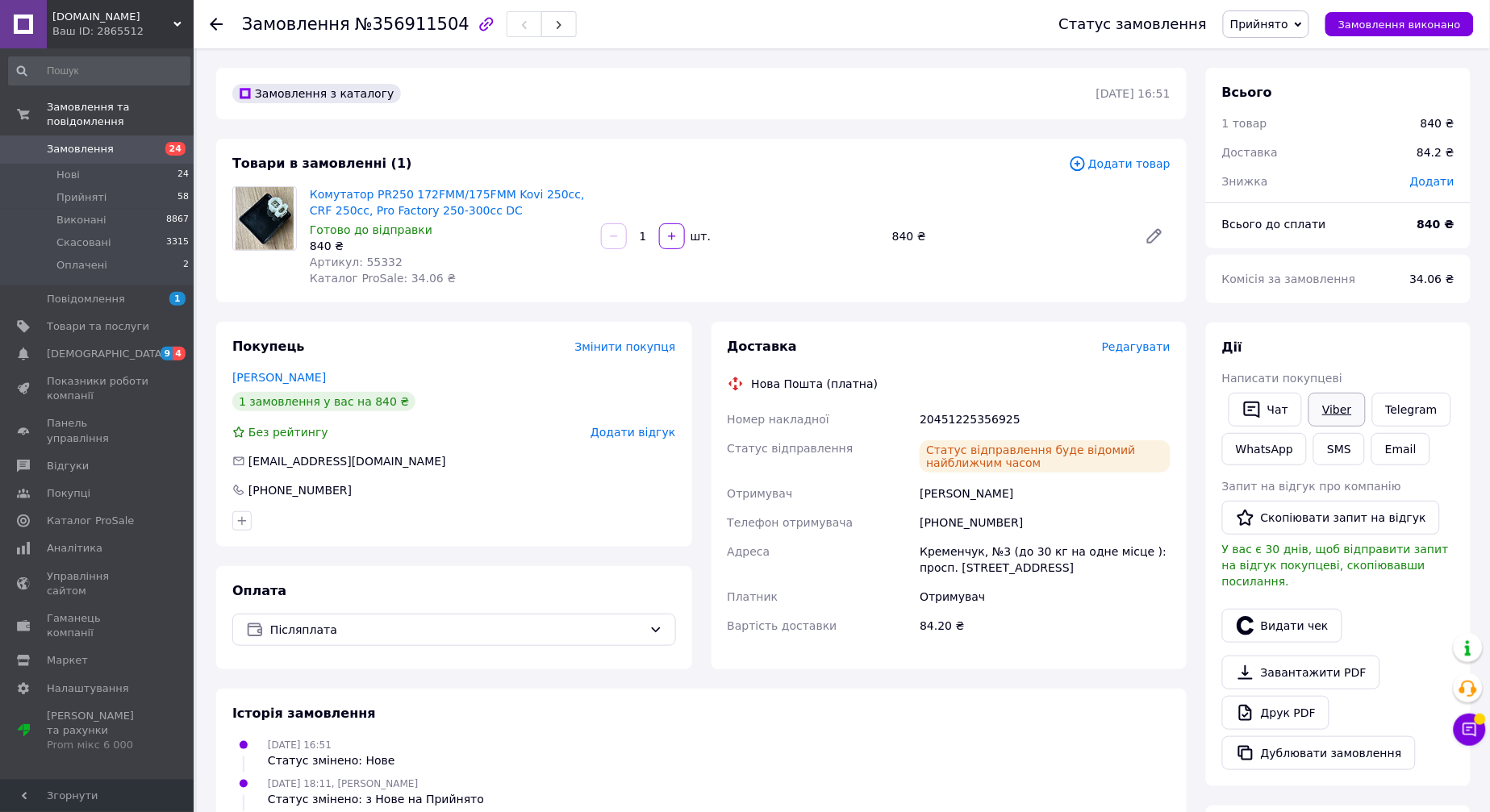
click at [1326, 398] on link "Viber" at bounding box center [1337, 410] width 56 height 34
click at [111, 142] on span "Замовлення" at bounding box center [97, 149] width 102 height 14
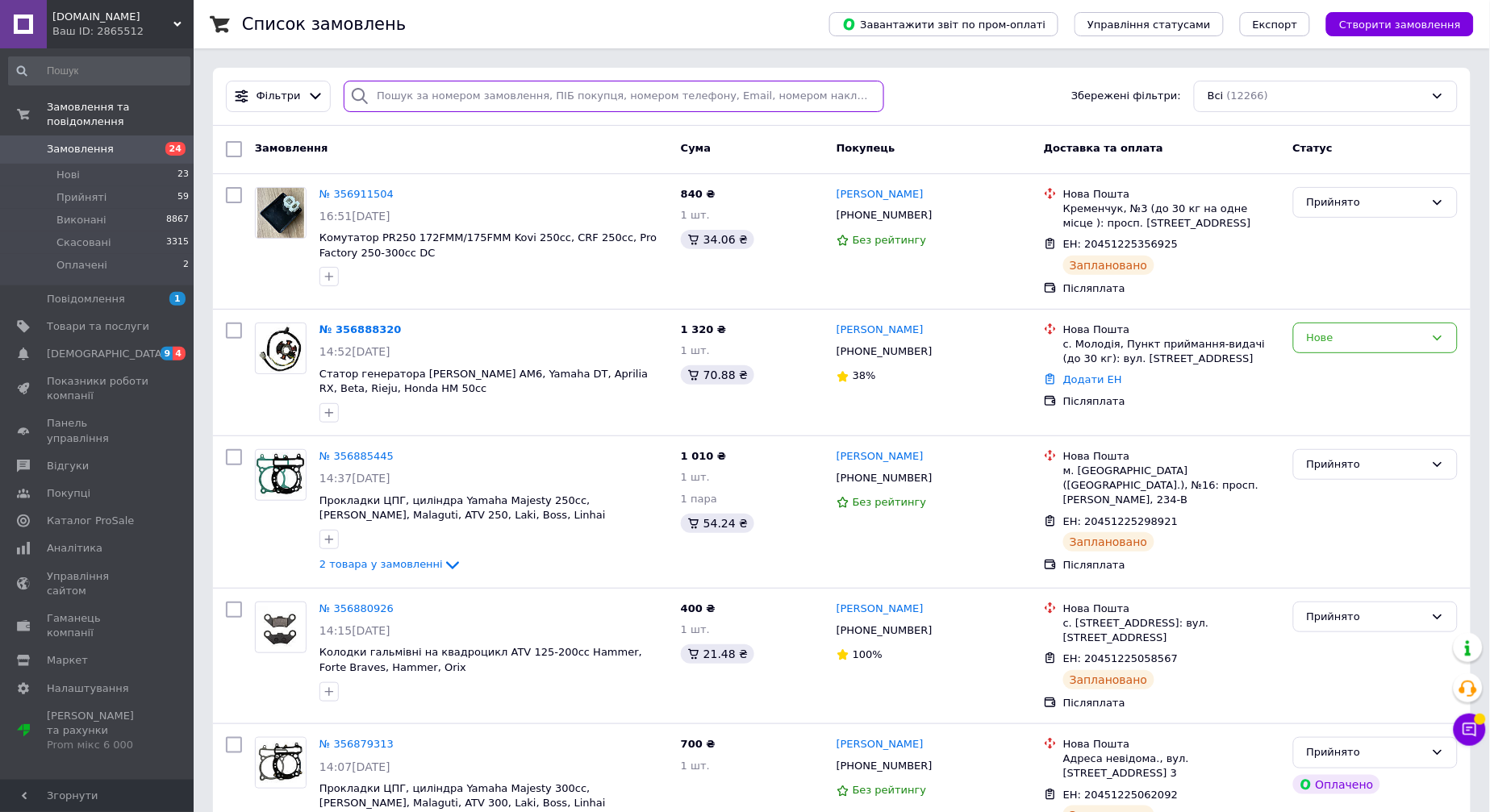
click at [430, 95] on input "search" at bounding box center [614, 96] width 541 height 31
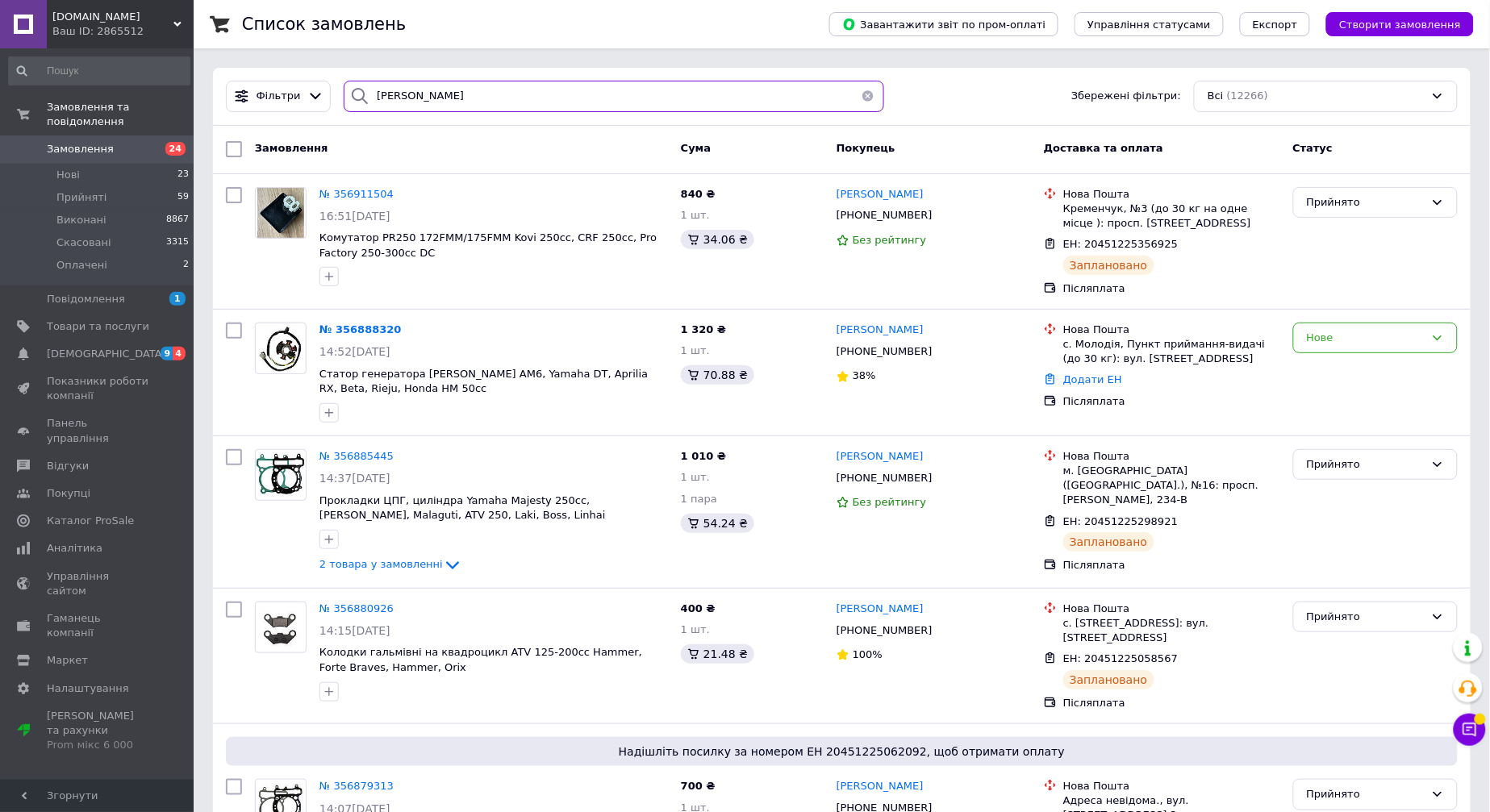
type input "Білецький"
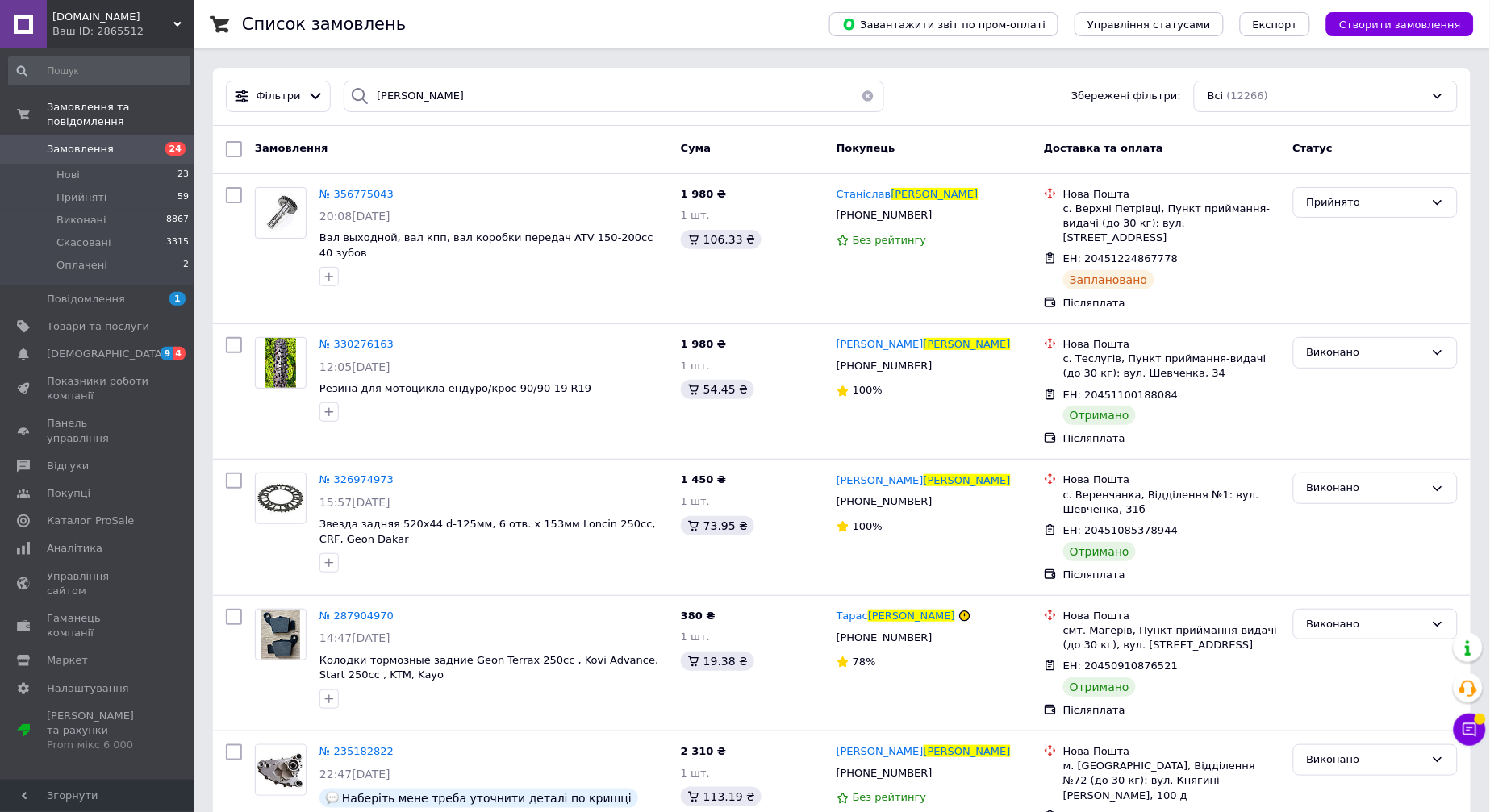
click at [70, 142] on span "Замовлення" at bounding box center [80, 149] width 67 height 14
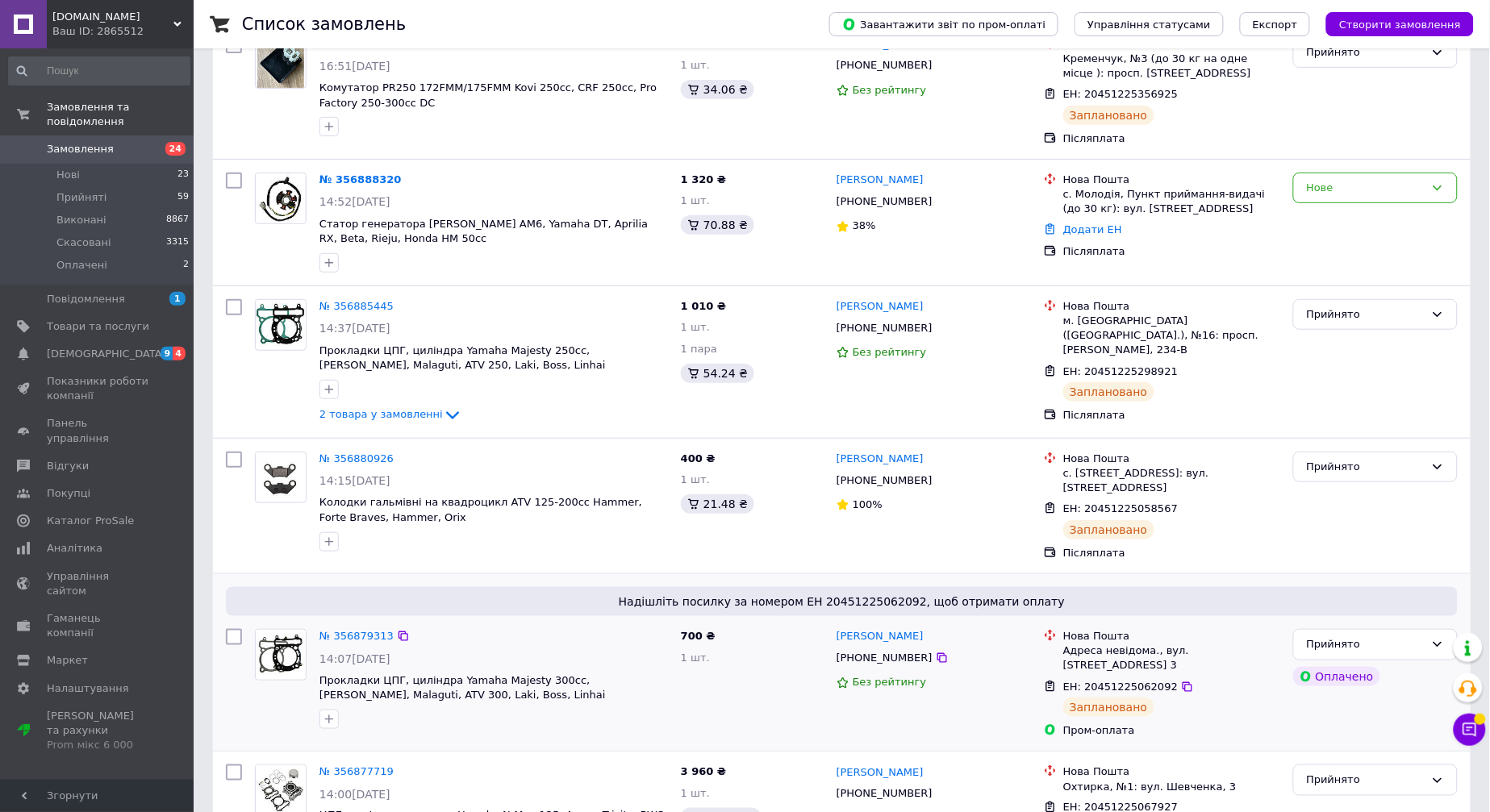
scroll to position [179, 0]
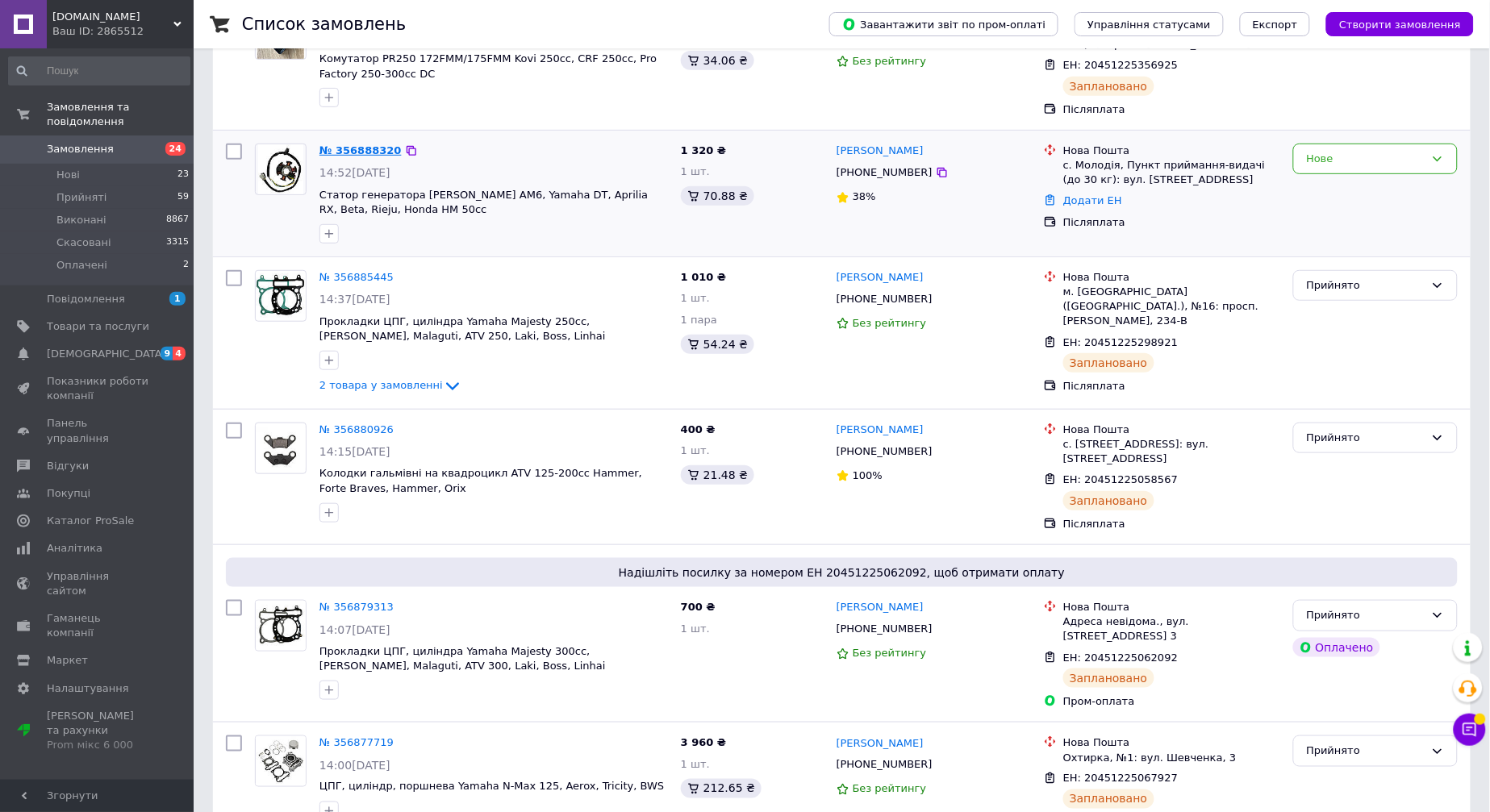
click at [359, 151] on link "№ 356888320" at bounding box center [360, 151] width 82 height 12
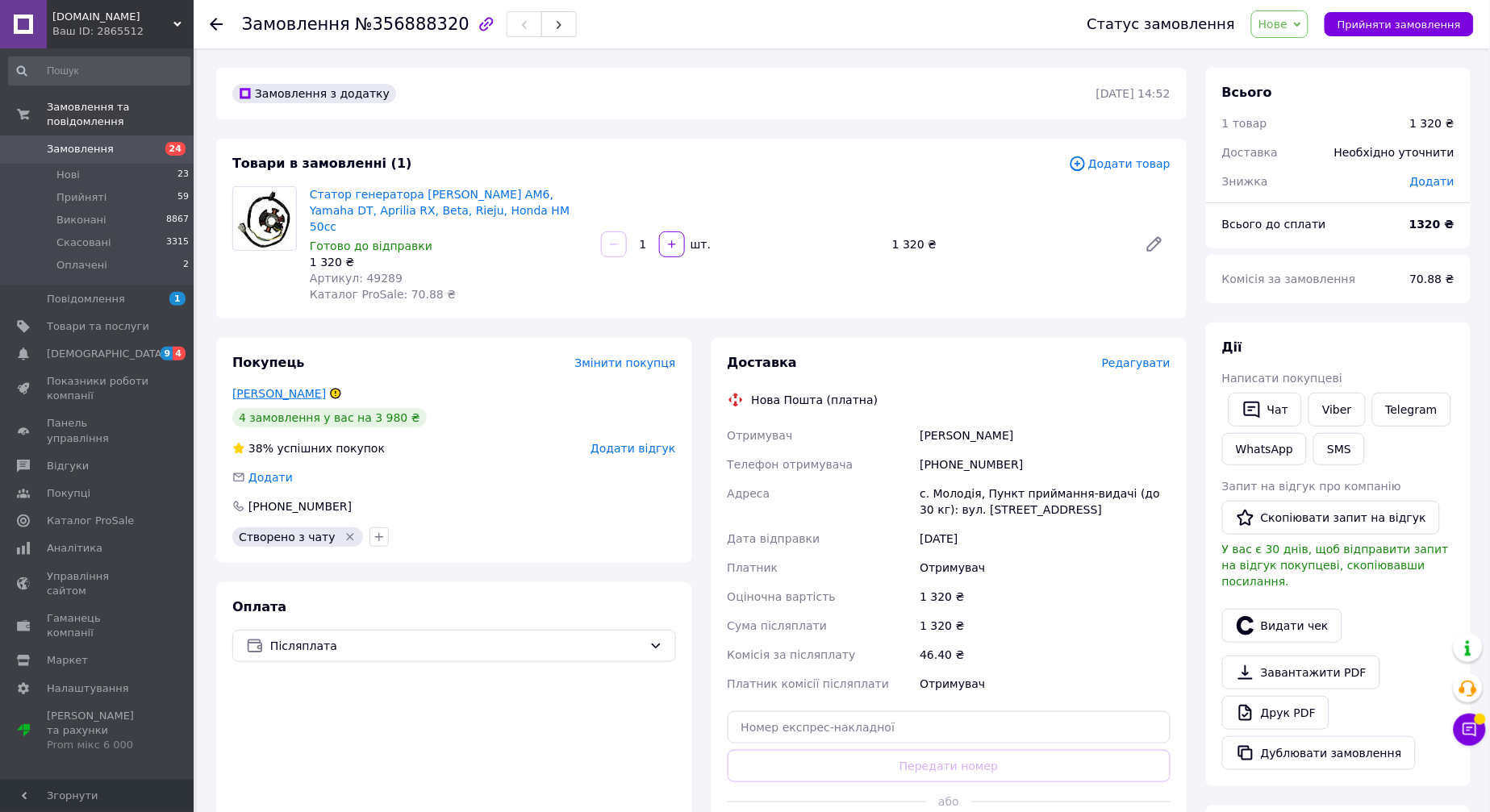
click at [302, 387] on link "Сарафінчан Данік" at bounding box center [279, 394] width 93 height 13
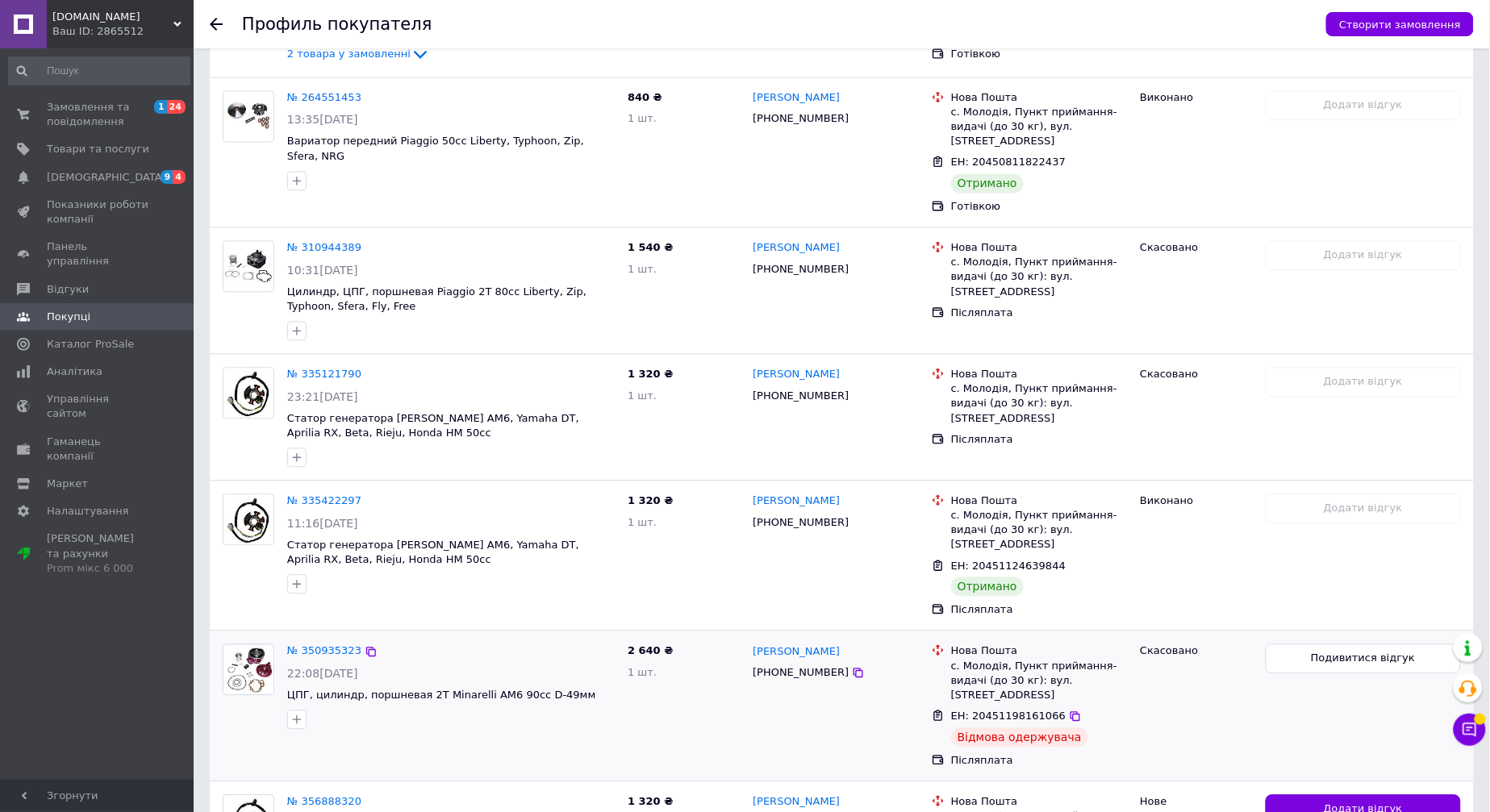
scroll to position [806, 0]
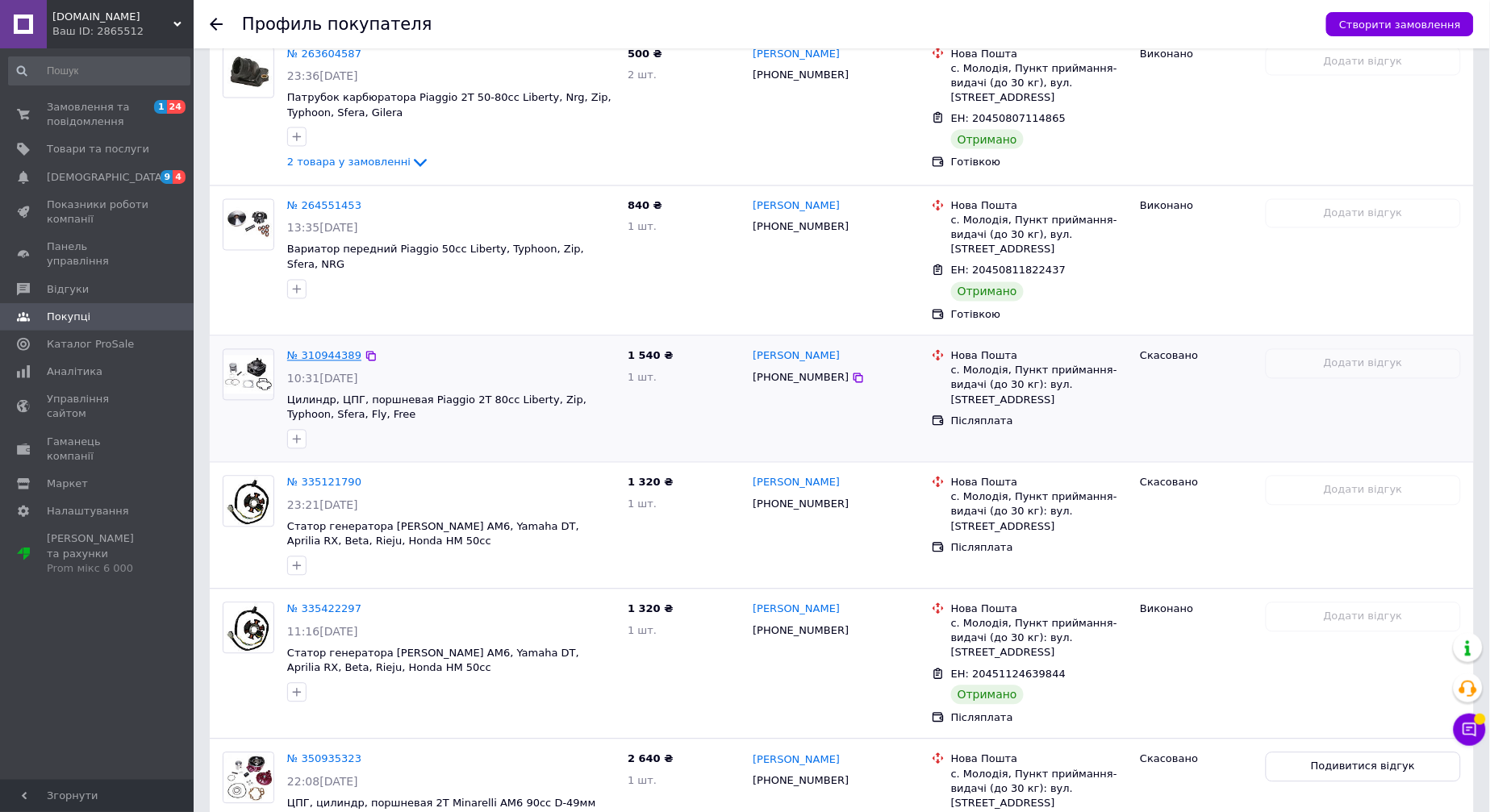
click at [323, 350] on link "№ 310944389" at bounding box center [324, 355] width 74 height 12
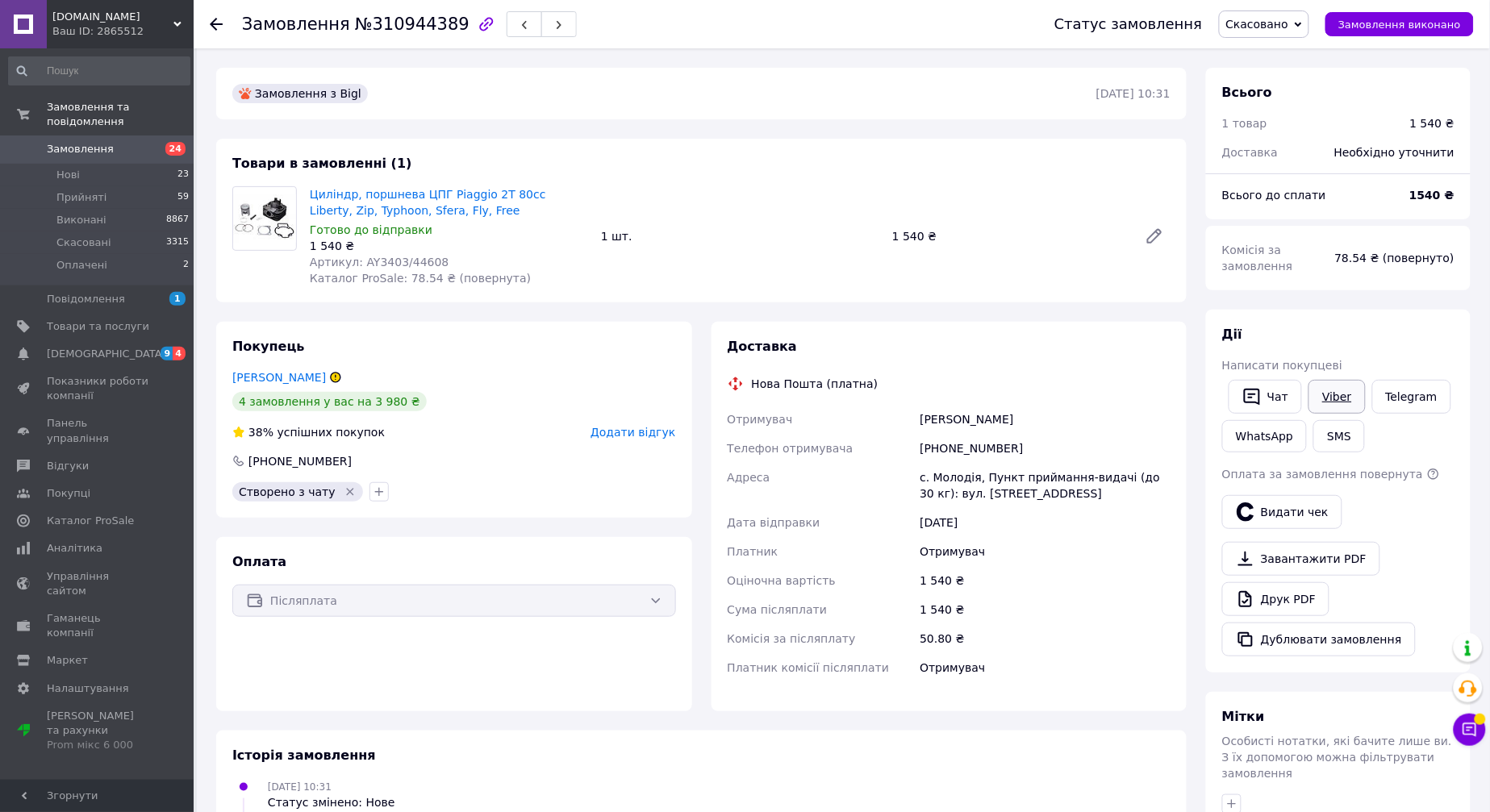
click at [1336, 388] on link "Viber" at bounding box center [1337, 397] width 56 height 34
click at [98, 142] on span "Замовлення" at bounding box center [80, 149] width 67 height 14
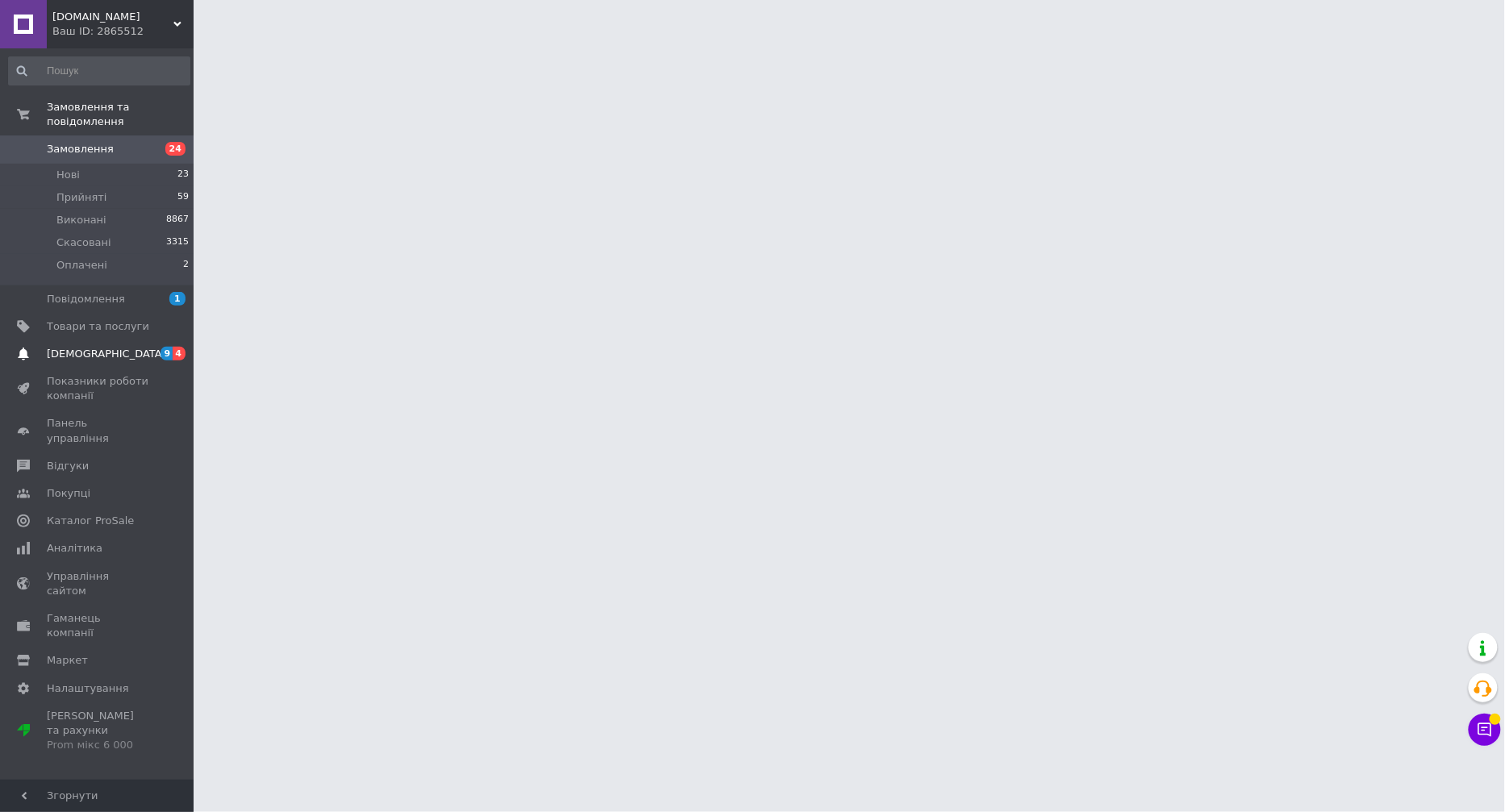
click at [107, 347] on span "[DEMOGRAPHIC_DATA]" at bounding box center [97, 354] width 102 height 14
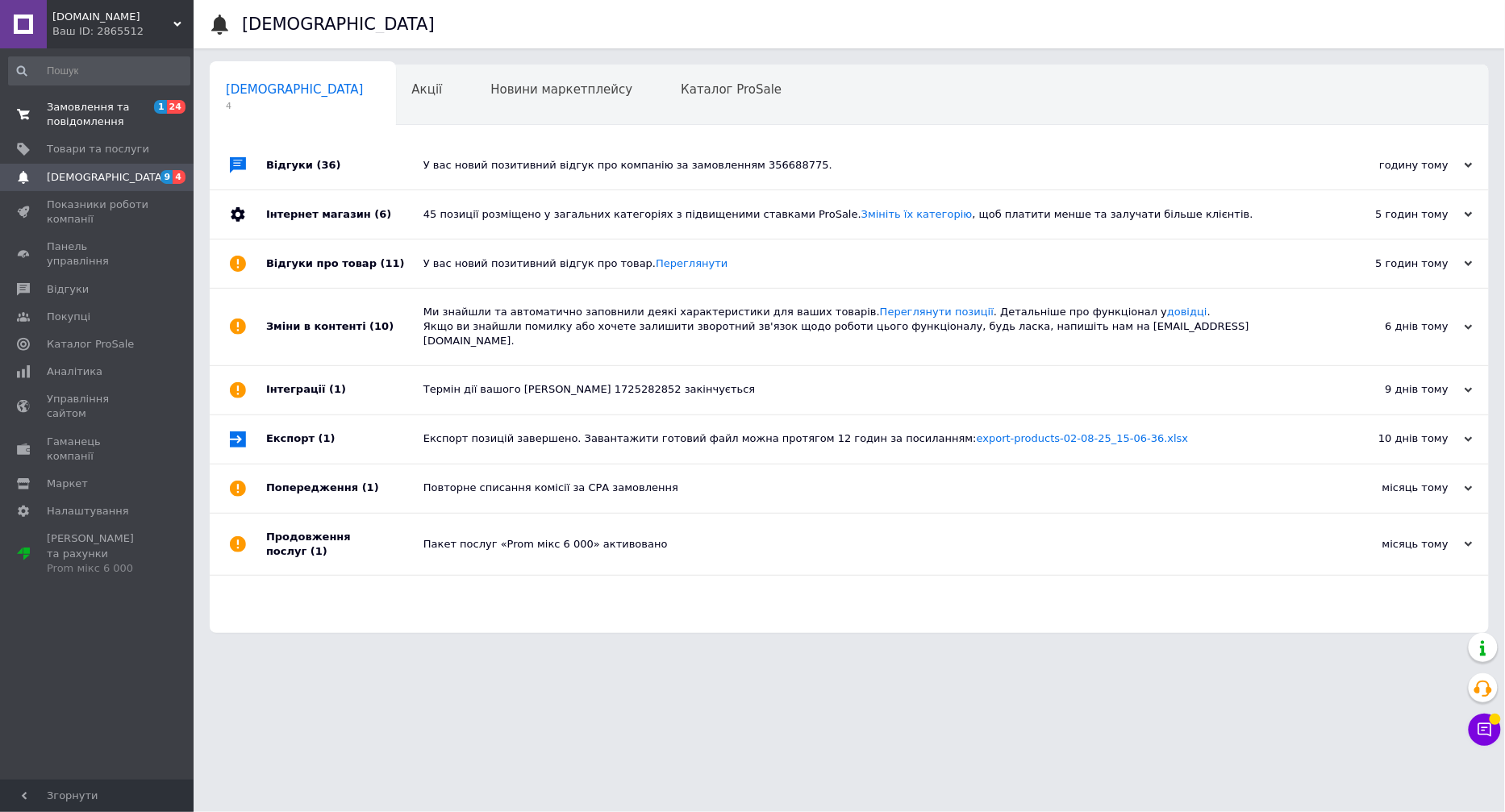
click at [94, 108] on span "Замовлення та повідомлення" at bounding box center [97, 114] width 102 height 29
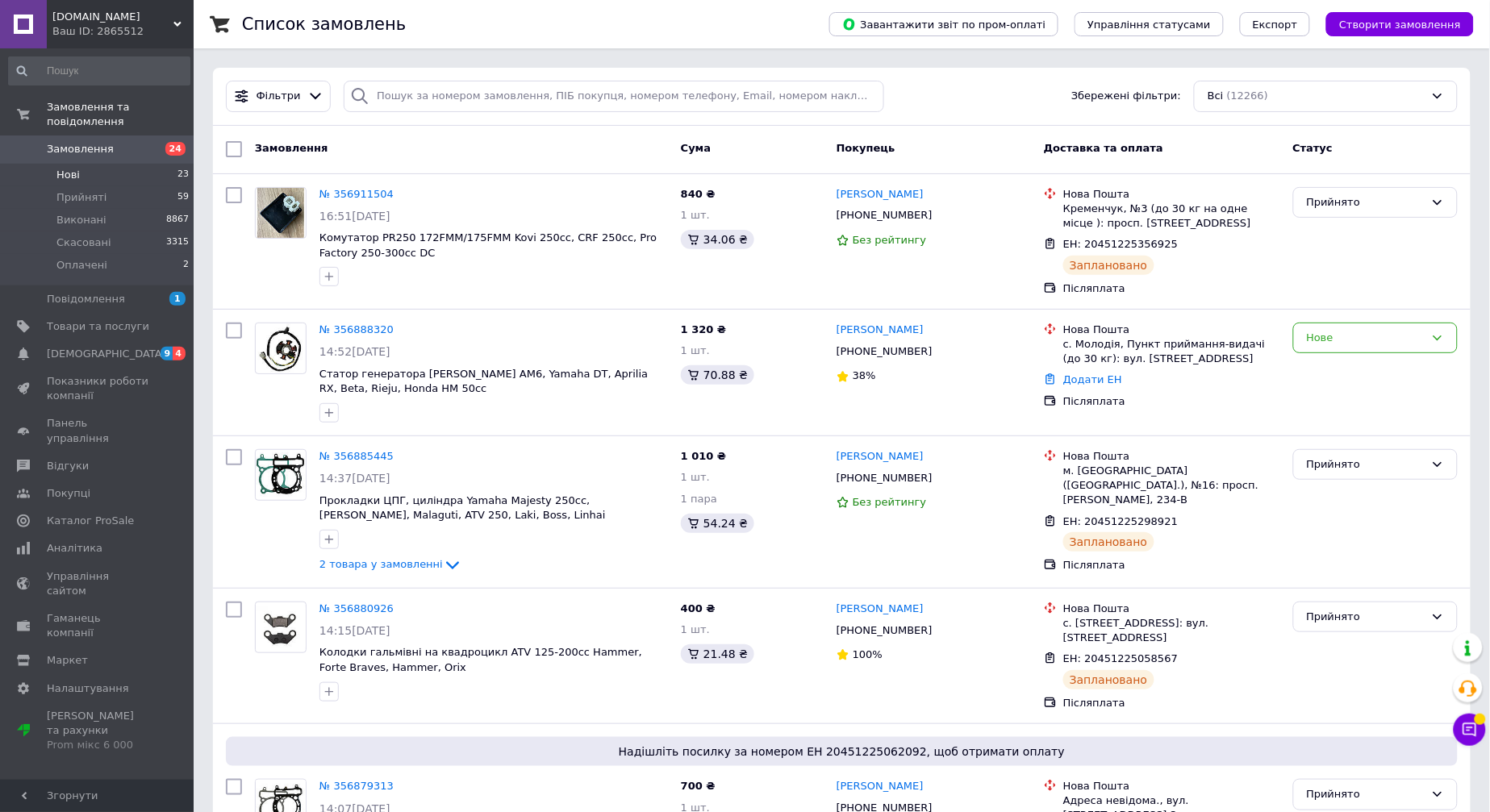
click at [98, 164] on li "Нові 23" at bounding box center [99, 175] width 198 height 23
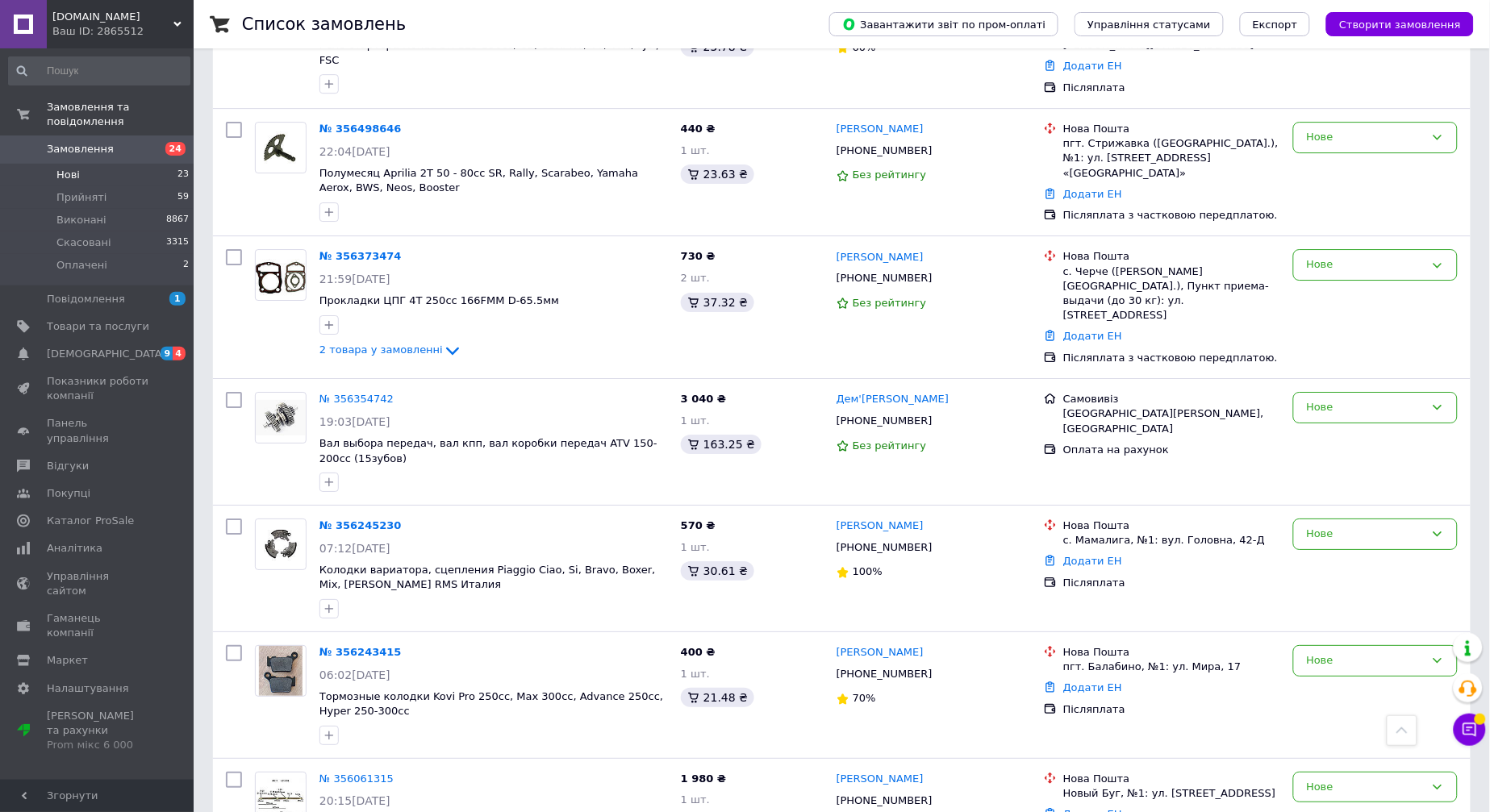
scroll to position [1614, 0]
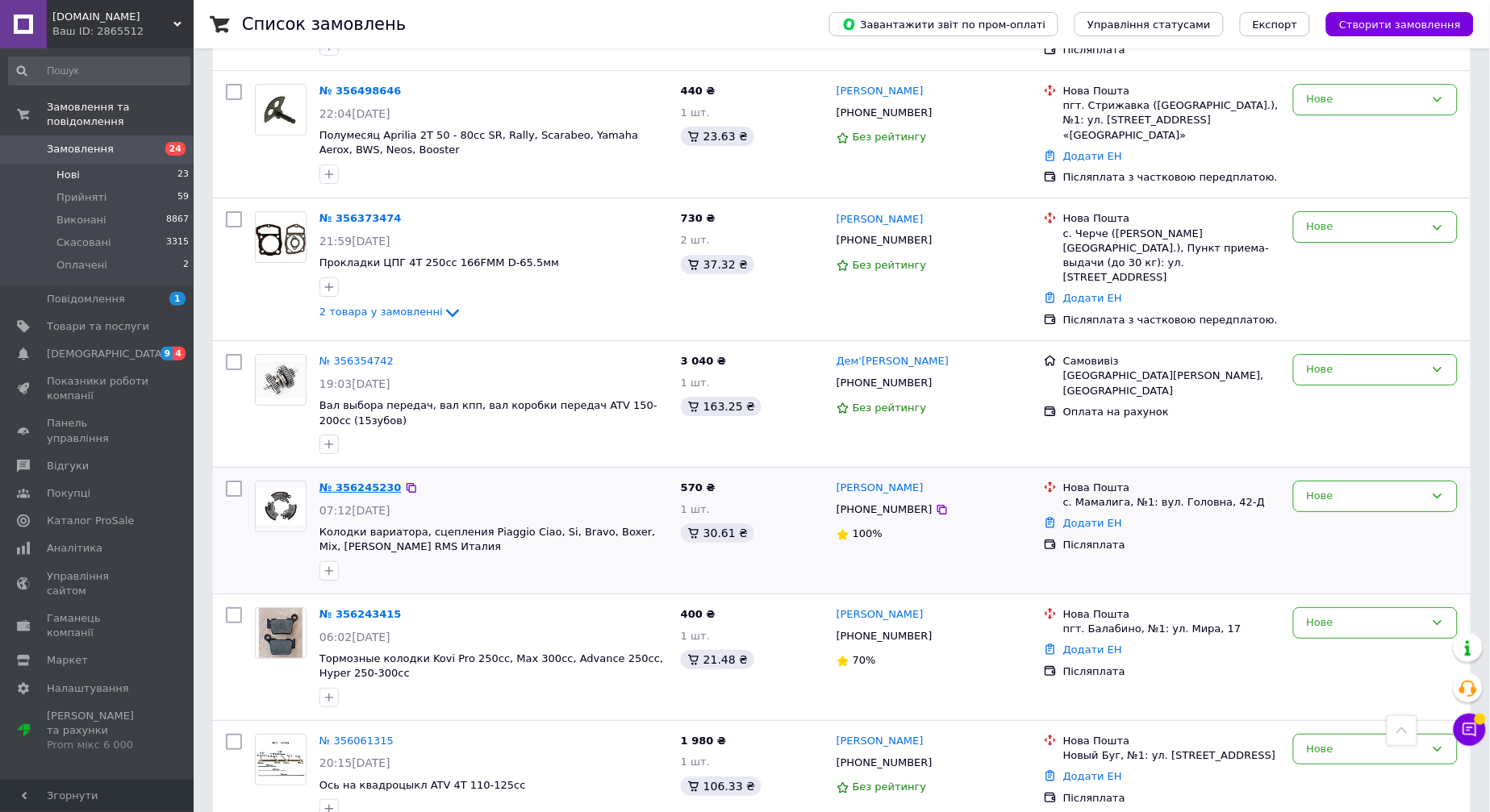
click at [366, 481] on link "№ 356245230" at bounding box center [360, 487] width 82 height 12
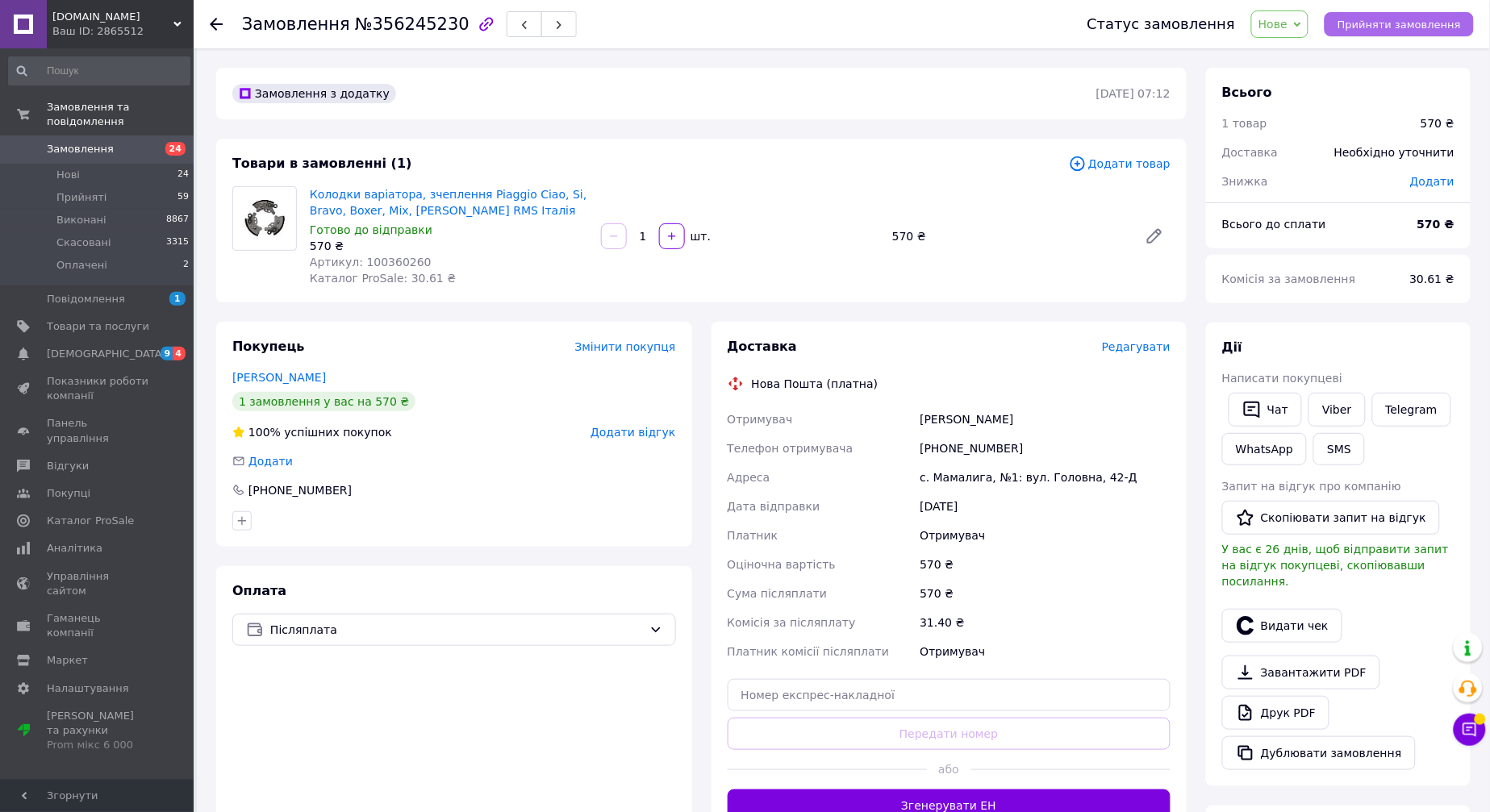
click at [1412, 19] on span "Прийняти замовлення" at bounding box center [1398, 24] width 123 height 12
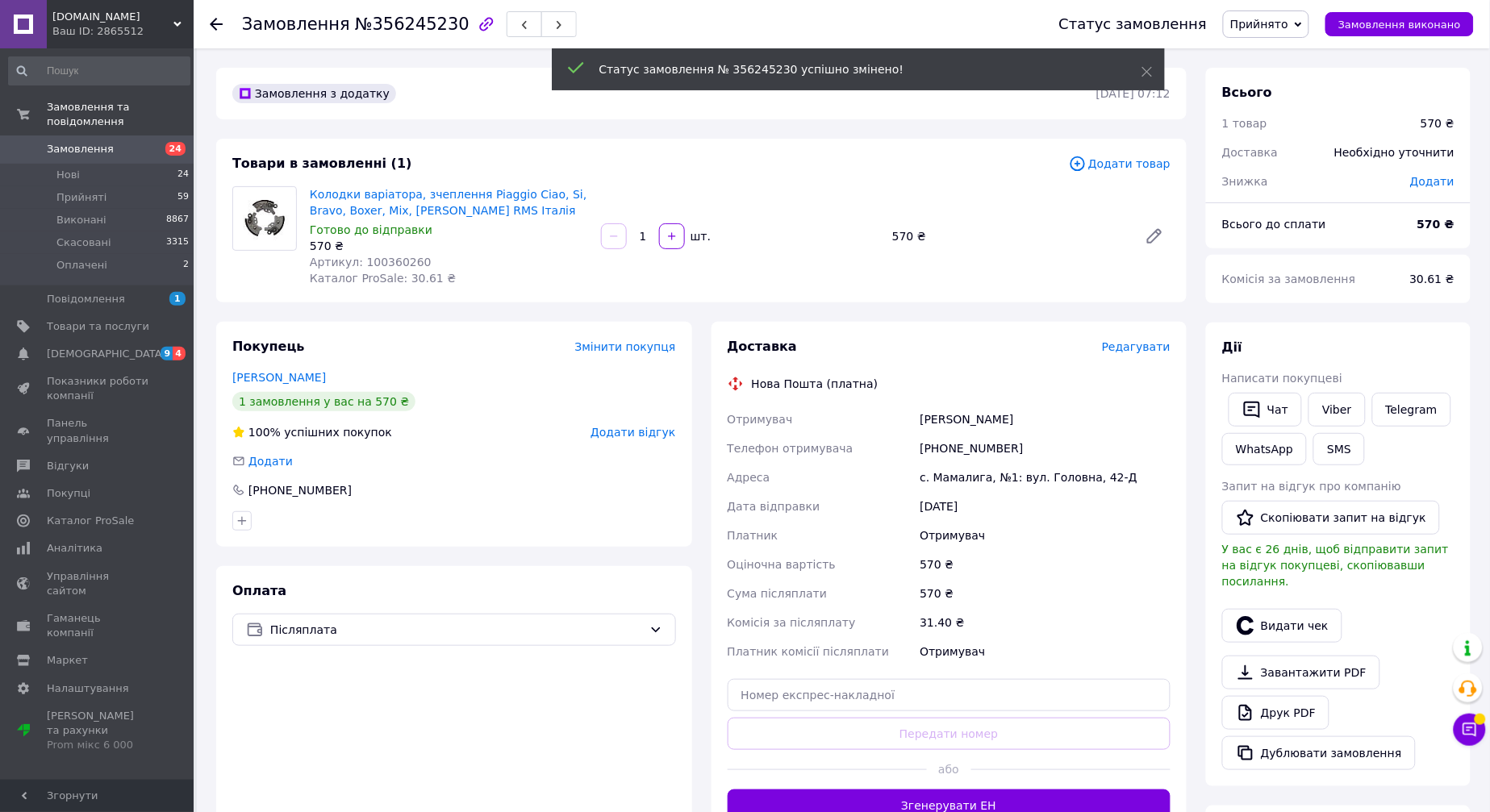
click at [962, 444] on div "+380506800250" at bounding box center [1046, 448] width 257 height 29
copy div "380506800250"
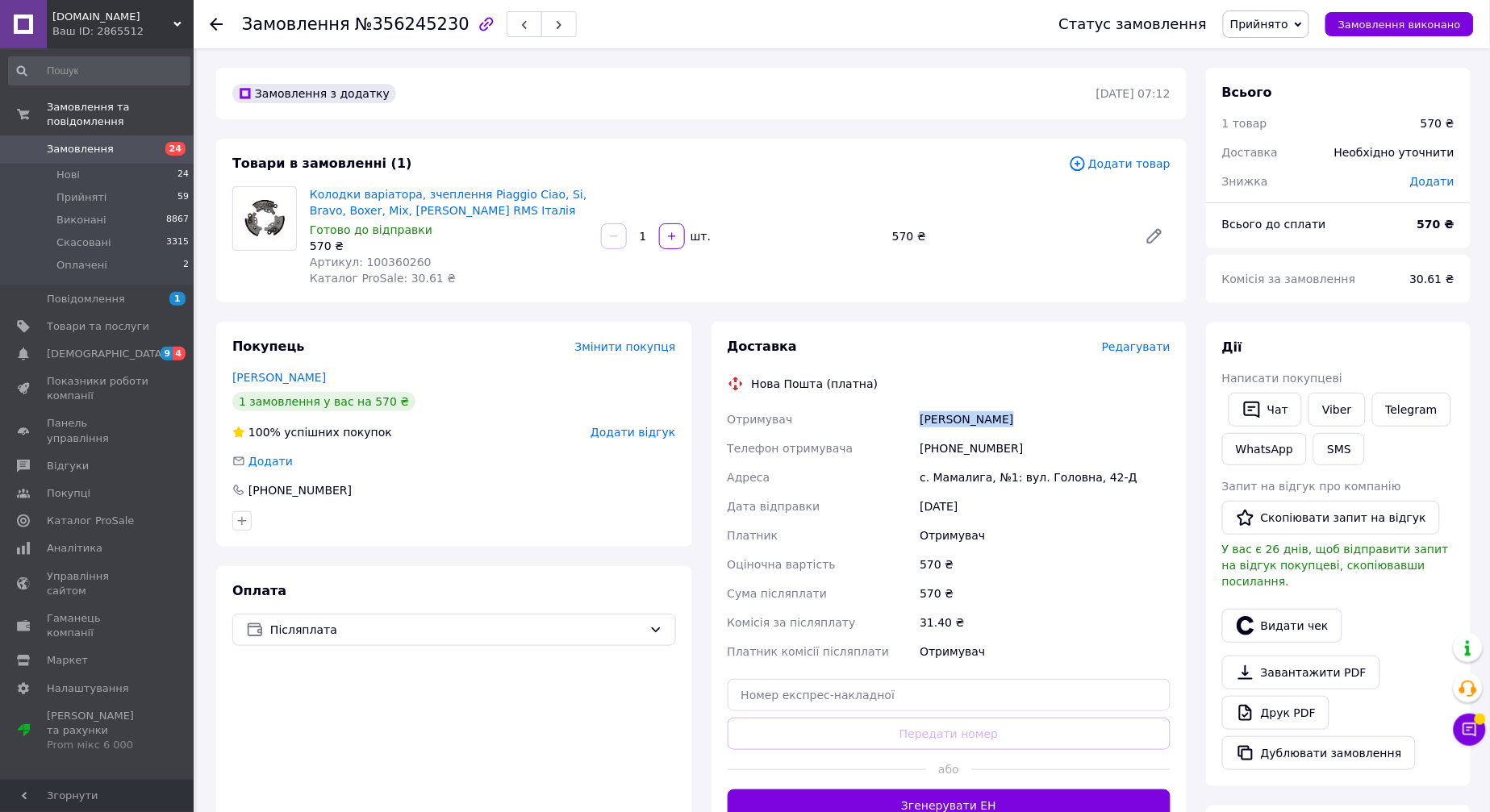
drag, startPoint x: 921, startPoint y: 416, endPoint x: 1034, endPoint y: 412, distance: 113.1
click at [1034, 412] on div "Чербу Віталій" at bounding box center [1046, 419] width 257 height 29
copy div "Чербу Віталій"
click at [953, 475] on div "с. Мамалига, №1: вул. Головна, 42-Д" at bounding box center [1046, 477] width 257 height 29
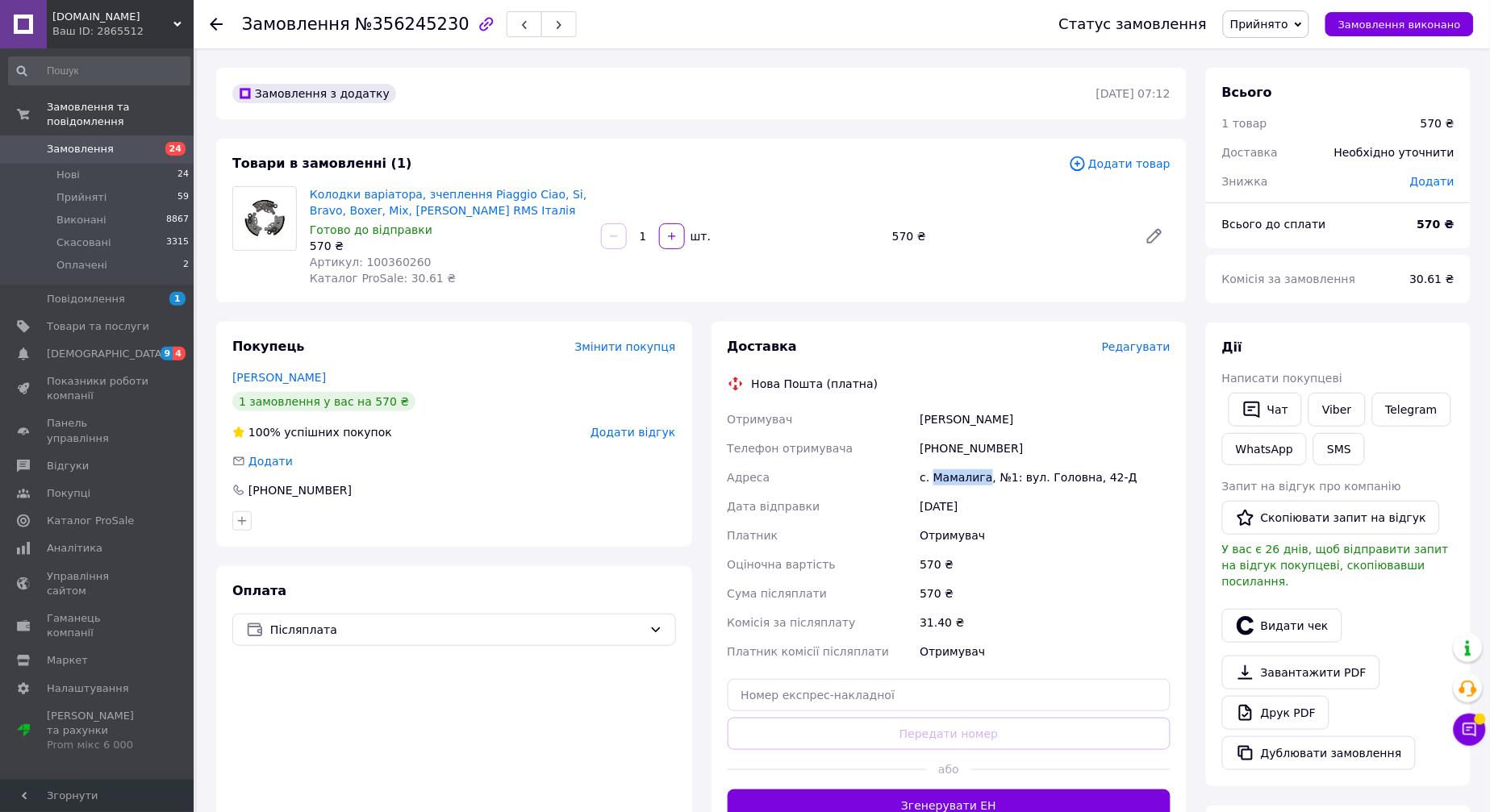
copy div "Мамалига"
click at [890, 705] on input "text" at bounding box center [949, 696] width 444 height 32
paste input "20451225362960"
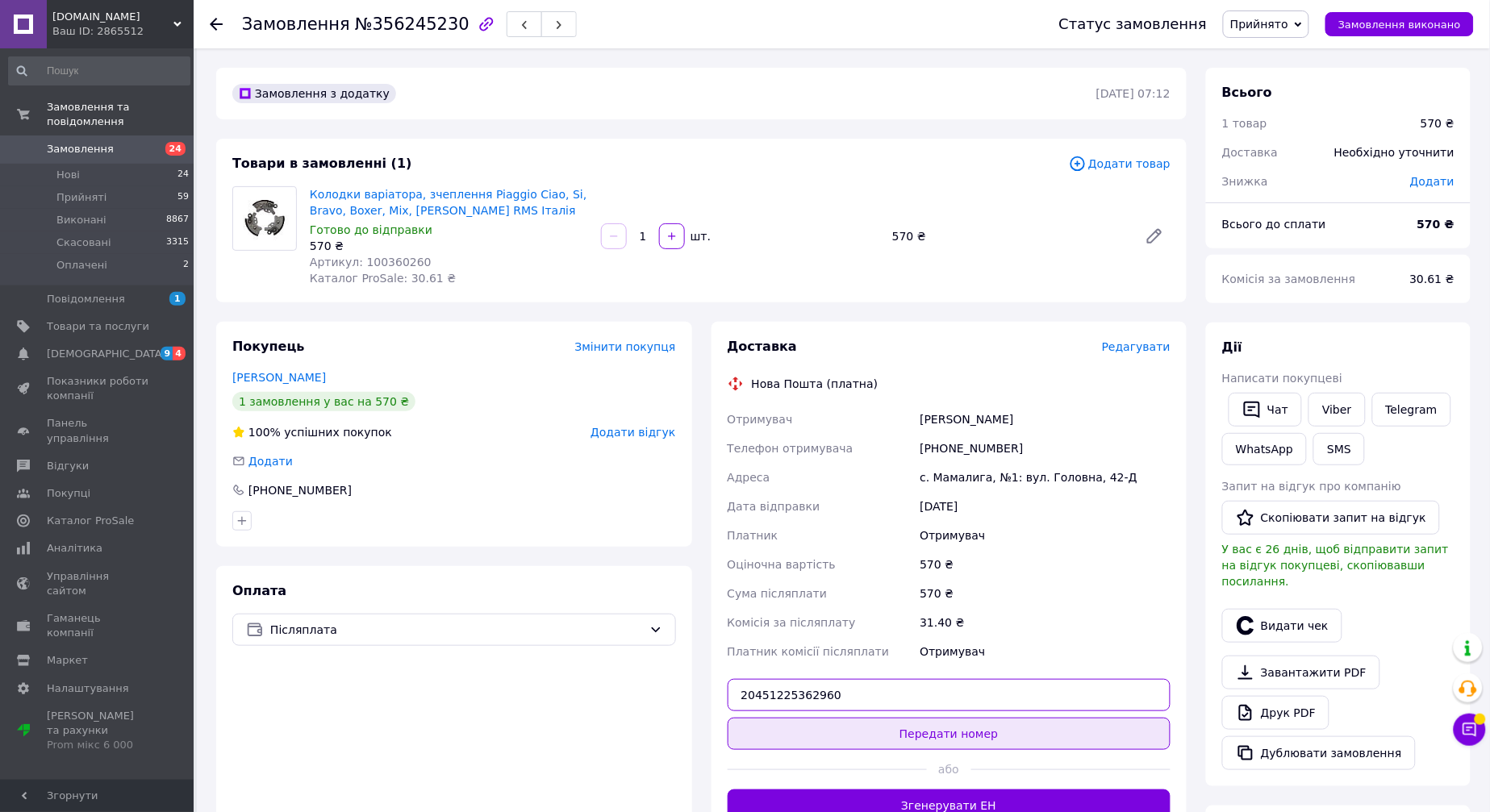
type input "20451225362960"
click at [890, 728] on button "Передати номер" at bounding box center [949, 734] width 444 height 32
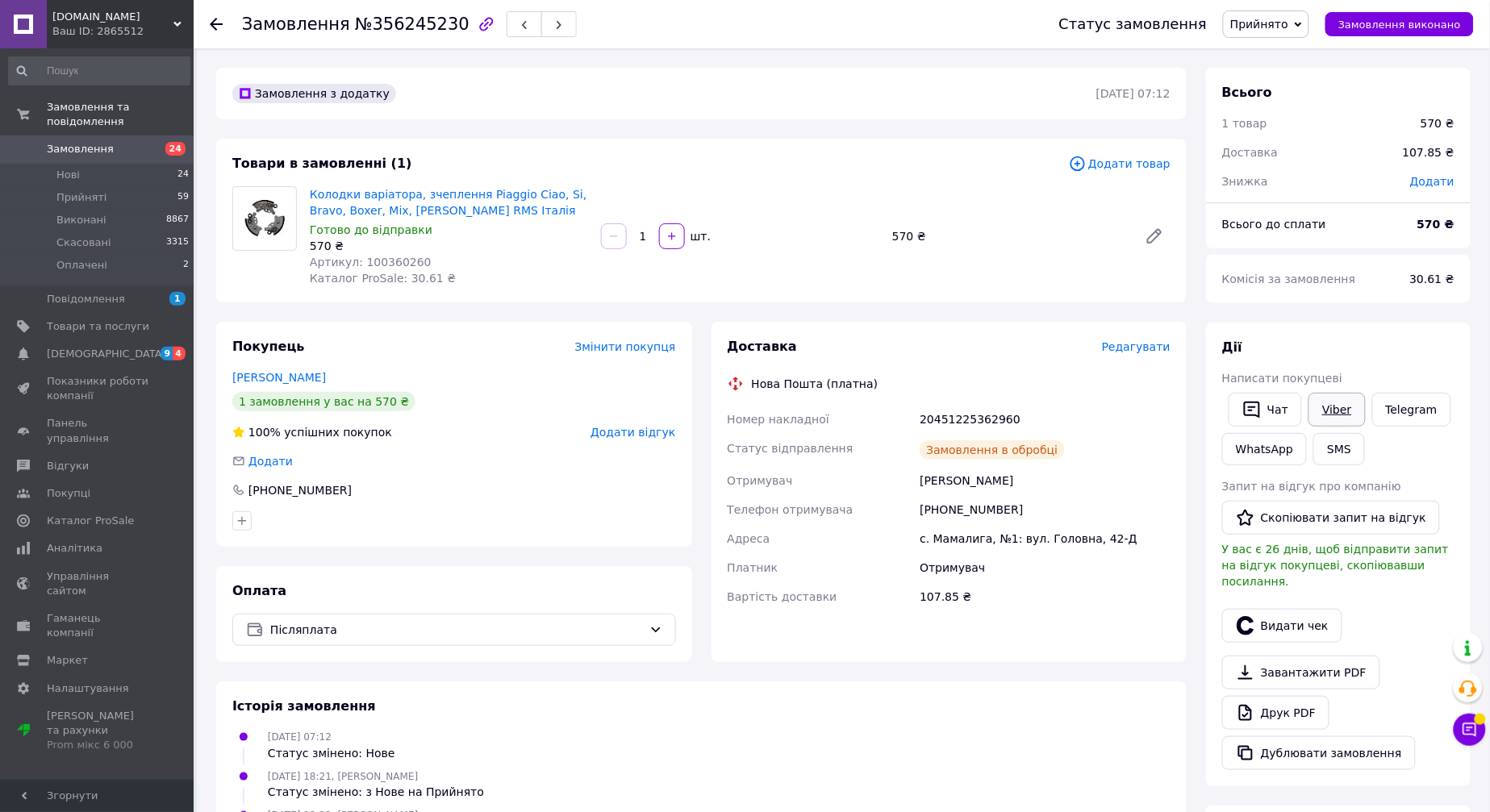
click at [1328, 404] on link "Viber" at bounding box center [1337, 410] width 56 height 34
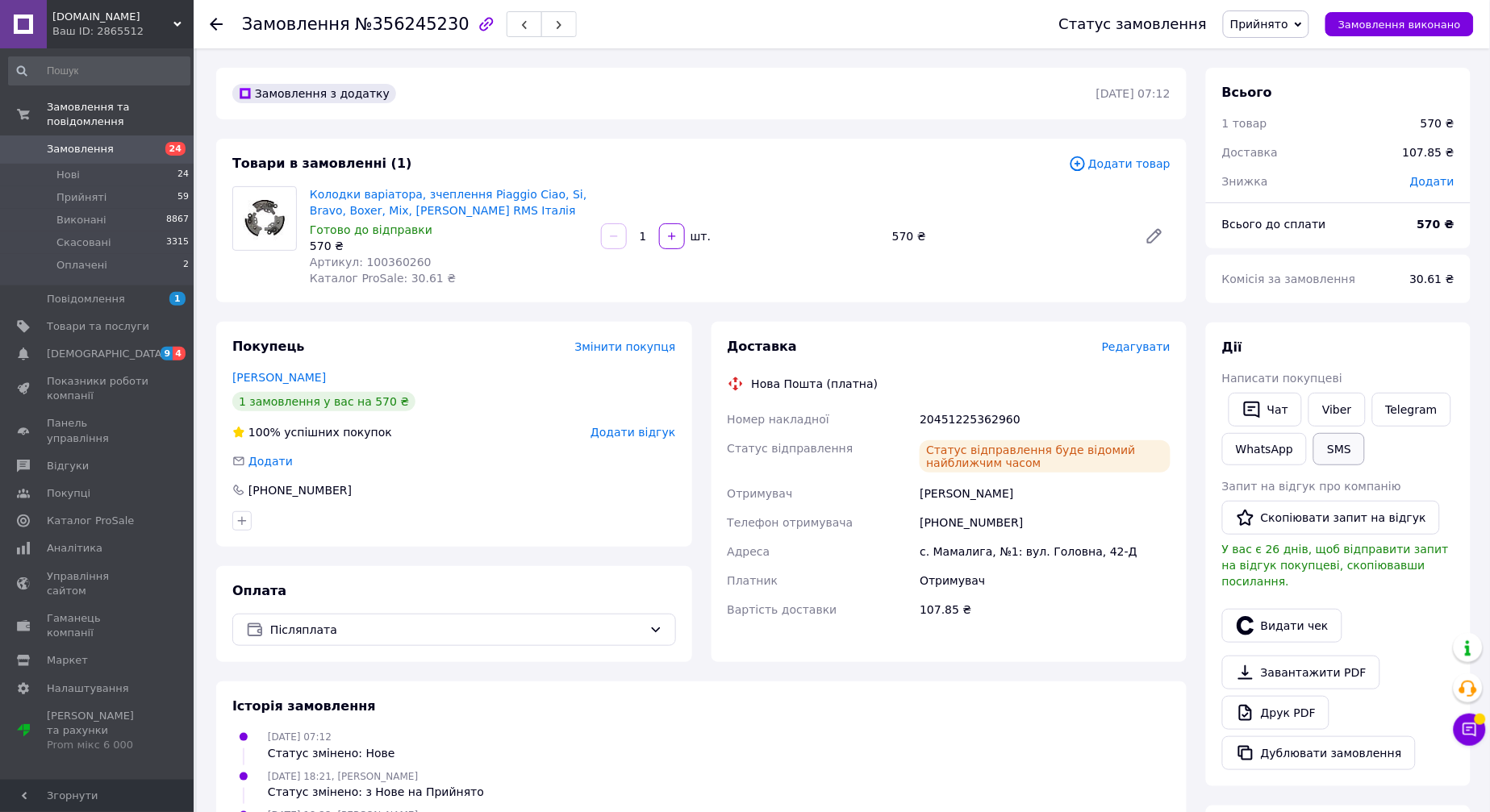
click at [1330, 438] on button "SMS" at bounding box center [1339, 450] width 51 height 32
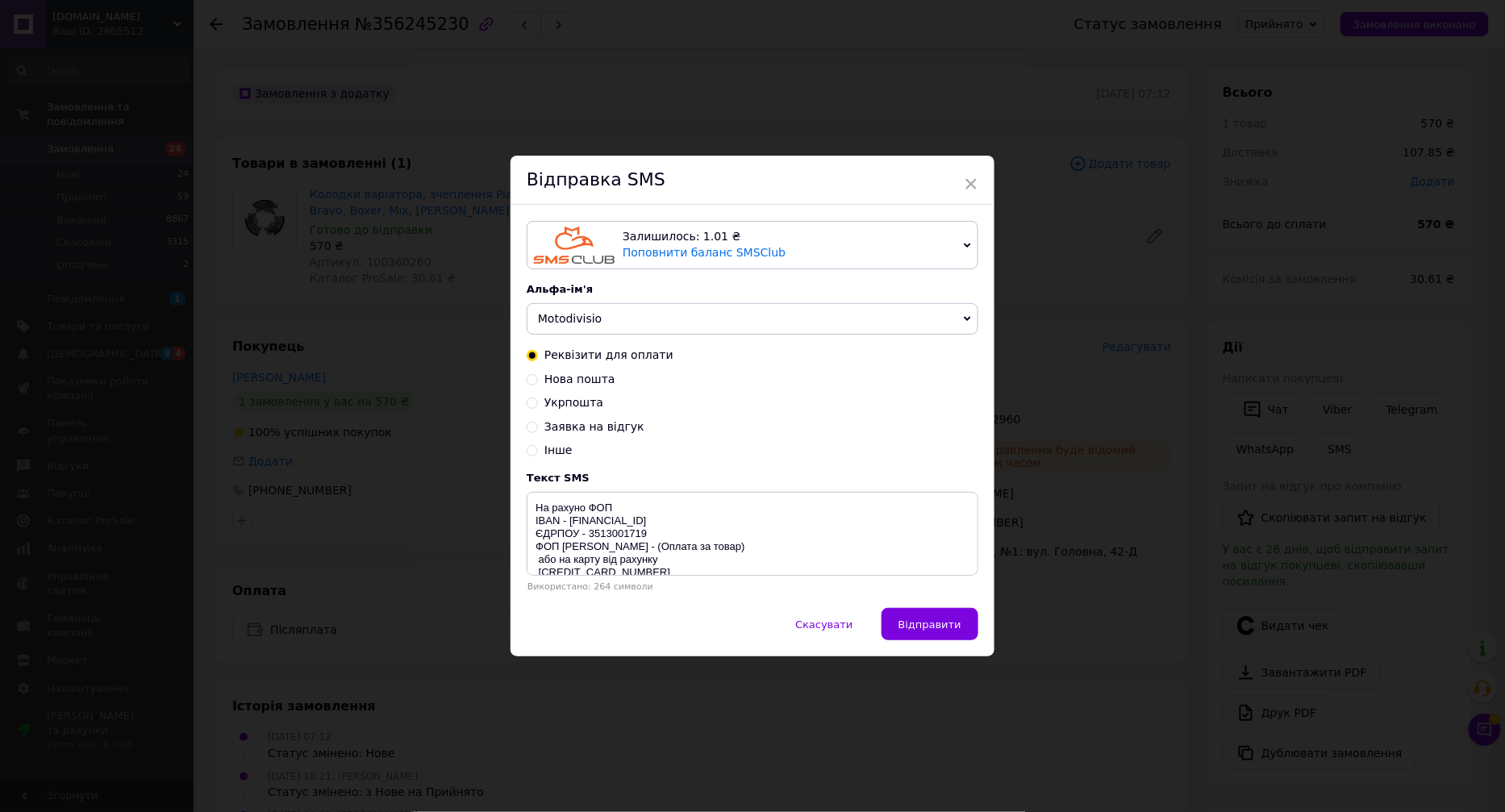
click at [577, 382] on span "Нова пошта" at bounding box center [580, 379] width 71 height 13
click at [539, 382] on input "Нова пошта" at bounding box center [533, 378] width 11 height 11
radio input "true"
radio input "false"
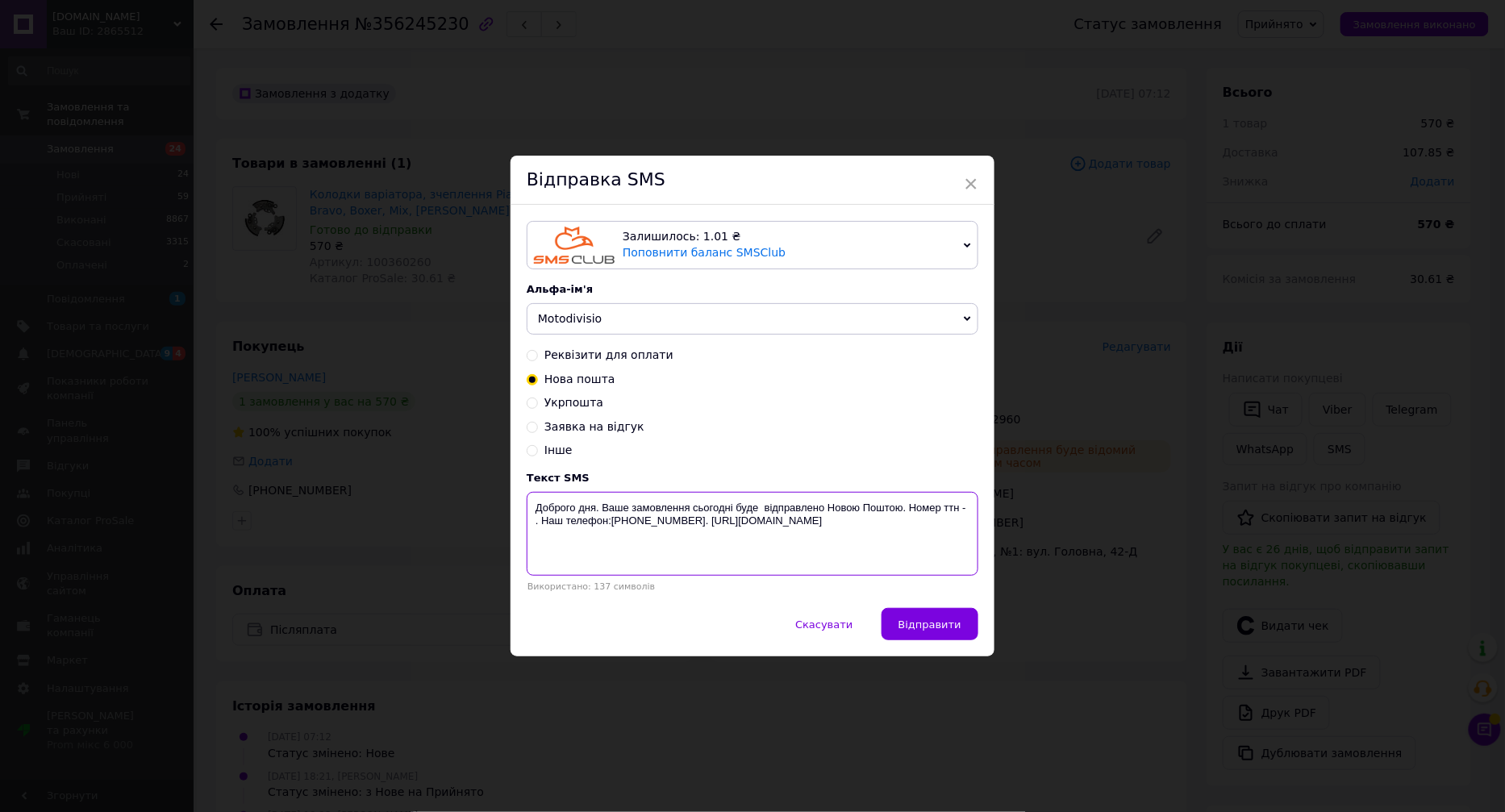
click at [966, 507] on textarea "Доброго дня. Ваше замовлення сьогодні буде відправлено Новою Поштою. Номер ттн …" at bounding box center [753, 534] width 452 height 84
paste textarea "20451225362960"
drag, startPoint x: 952, startPoint y: 540, endPoint x: 525, endPoint y: 498, distance: 429.1
click at [527, 498] on textarea "Доброго дня. Ваше замовлення сьогодні буде відправлено Новою Поштою. Номер ттн …" at bounding box center [753, 534] width 452 height 84
type textarea "Доброго дня. Ваше замовлення сьогодні буде відправлено Новою Поштою. Номер ттн …"
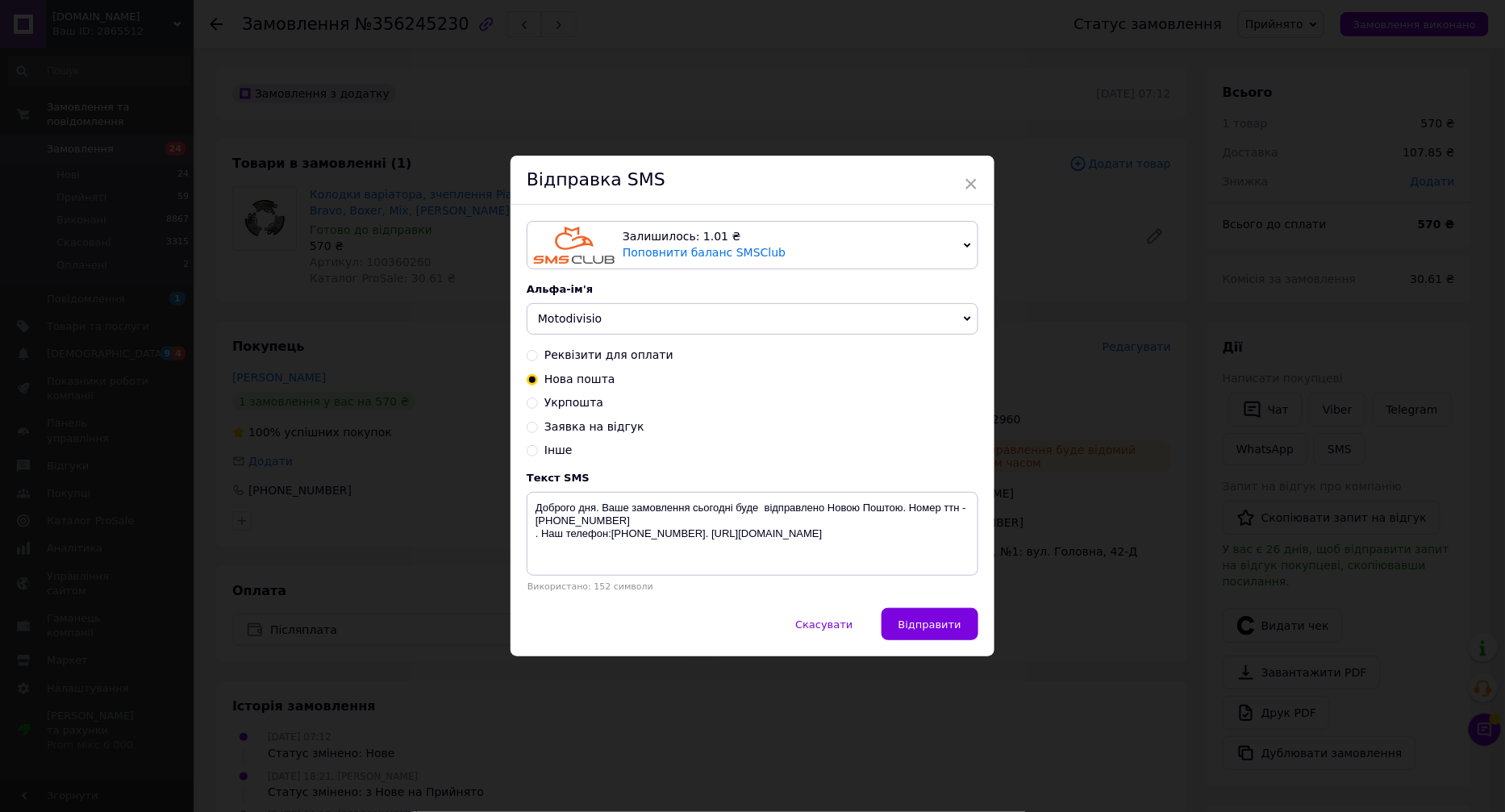
click at [458, 486] on div "× Відправка SMS Залишилось: 1.01 ₴ Поповнити баланс SMSClub Підключити LetsAds …" at bounding box center [752, 406] width 1505 height 812
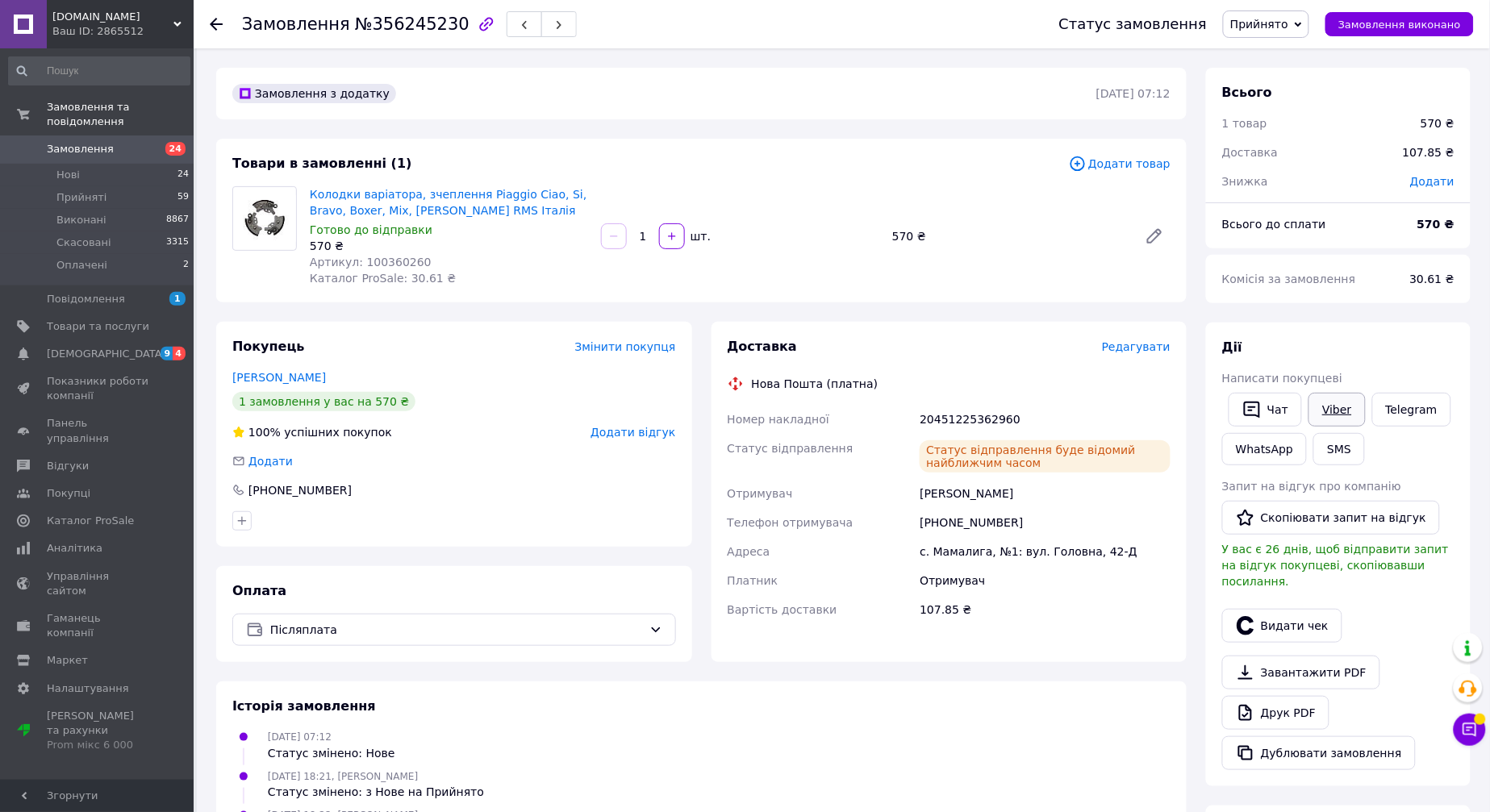
click at [1324, 409] on link "Viber" at bounding box center [1337, 410] width 56 height 34
click at [1356, 108] on div "1 товар" at bounding box center [1312, 123] width 198 height 35
click at [112, 292] on span "Повідомлення" at bounding box center [86, 298] width 78 height 14
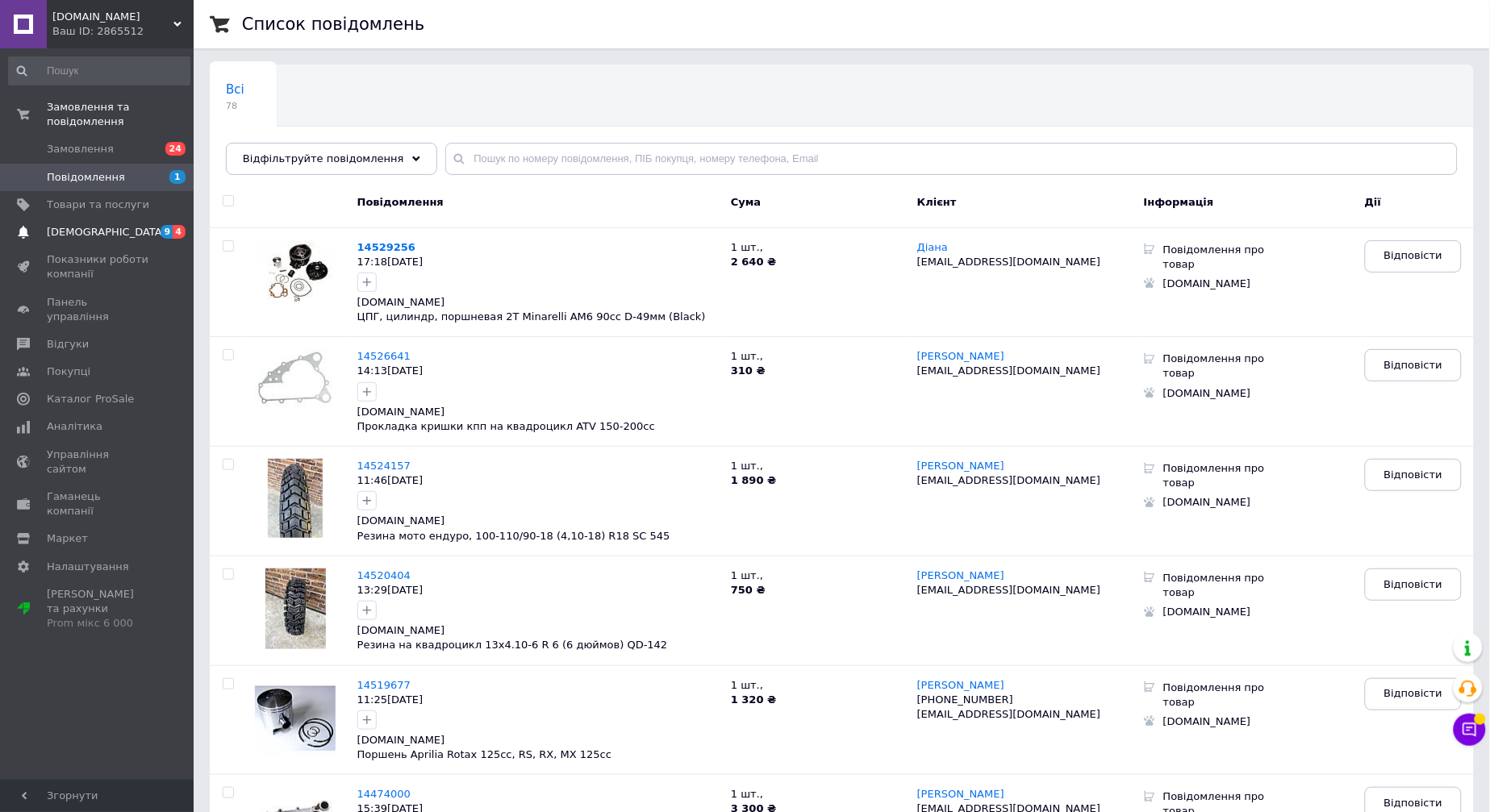
click at [140, 225] on span "[DEMOGRAPHIC_DATA]" at bounding box center [97, 232] width 102 height 14
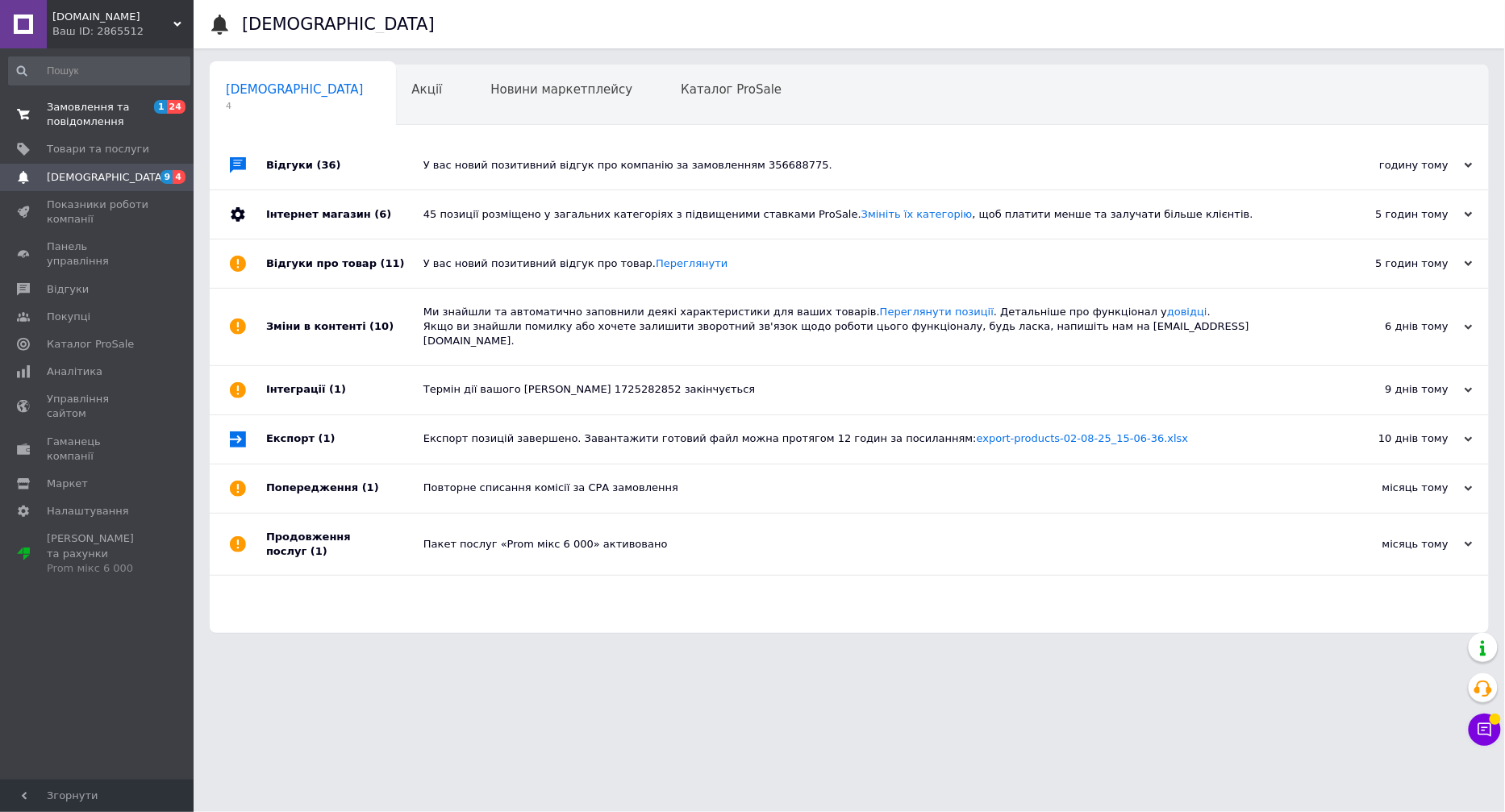
click at [78, 109] on span "Замовлення та повідомлення" at bounding box center [97, 114] width 102 height 29
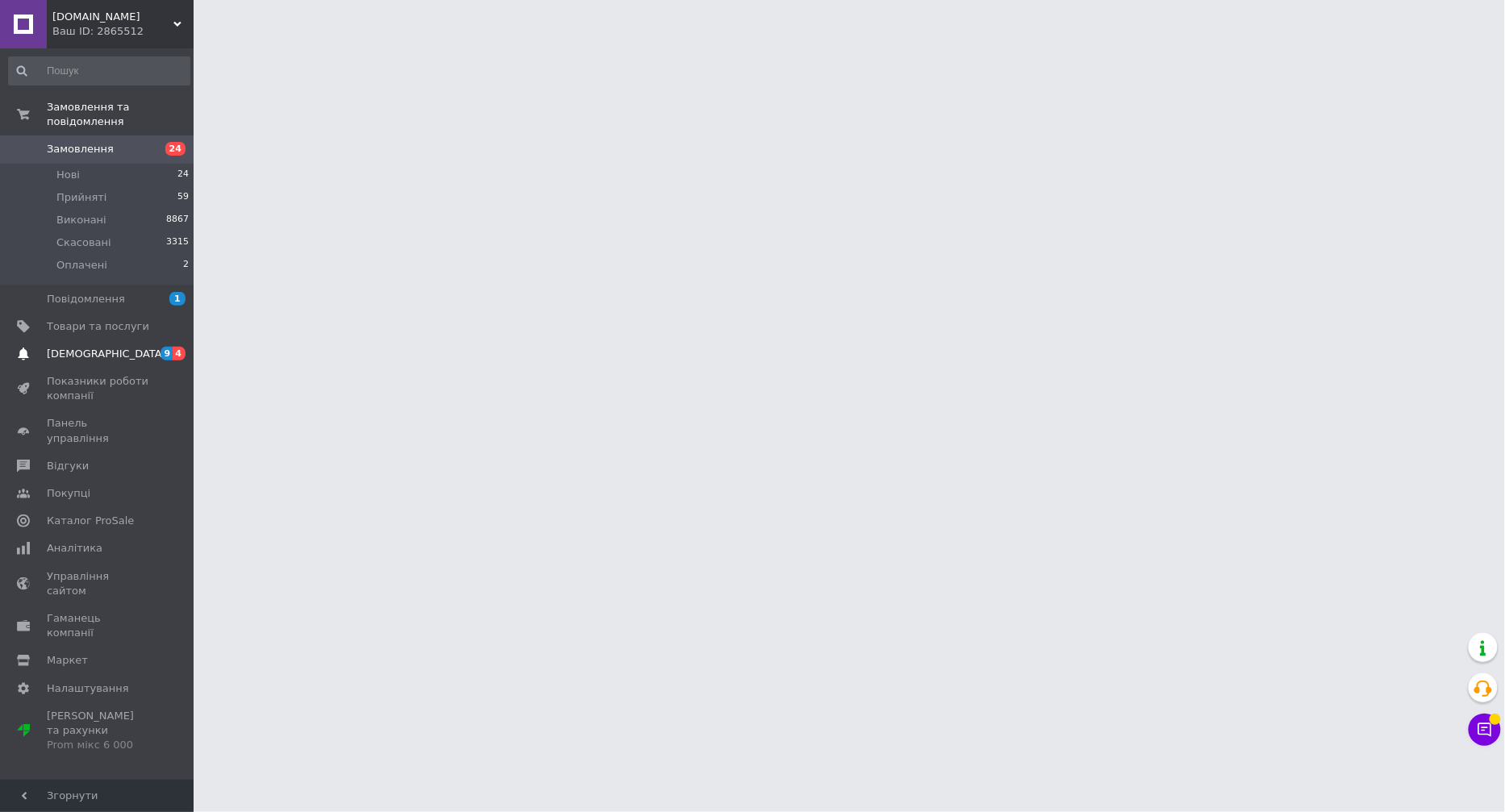
click at [108, 340] on link "Сповіщення 9 4" at bounding box center [99, 354] width 198 height 28
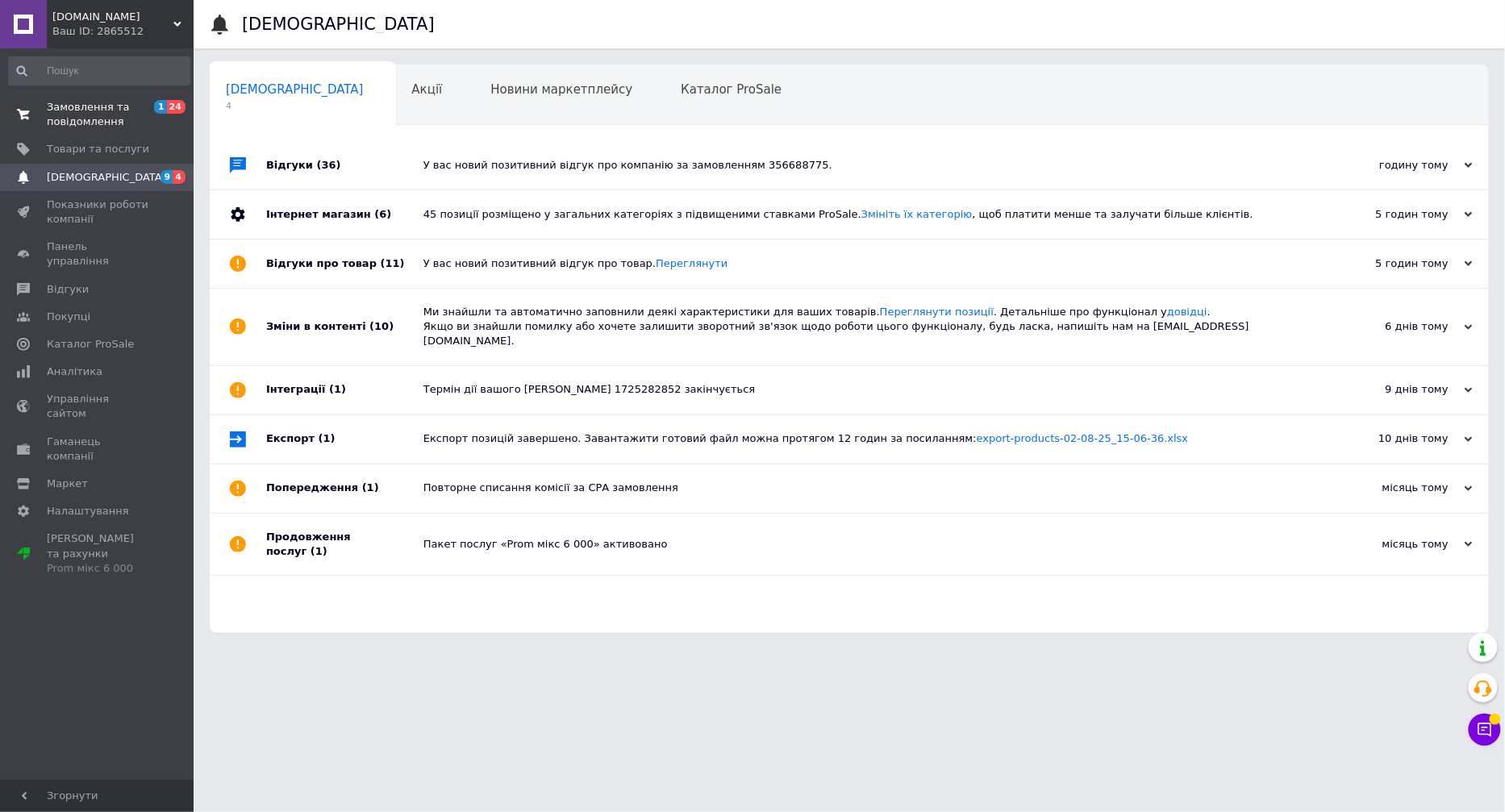
click at [81, 111] on span "Замовлення та повідомлення" at bounding box center [97, 114] width 102 height 29
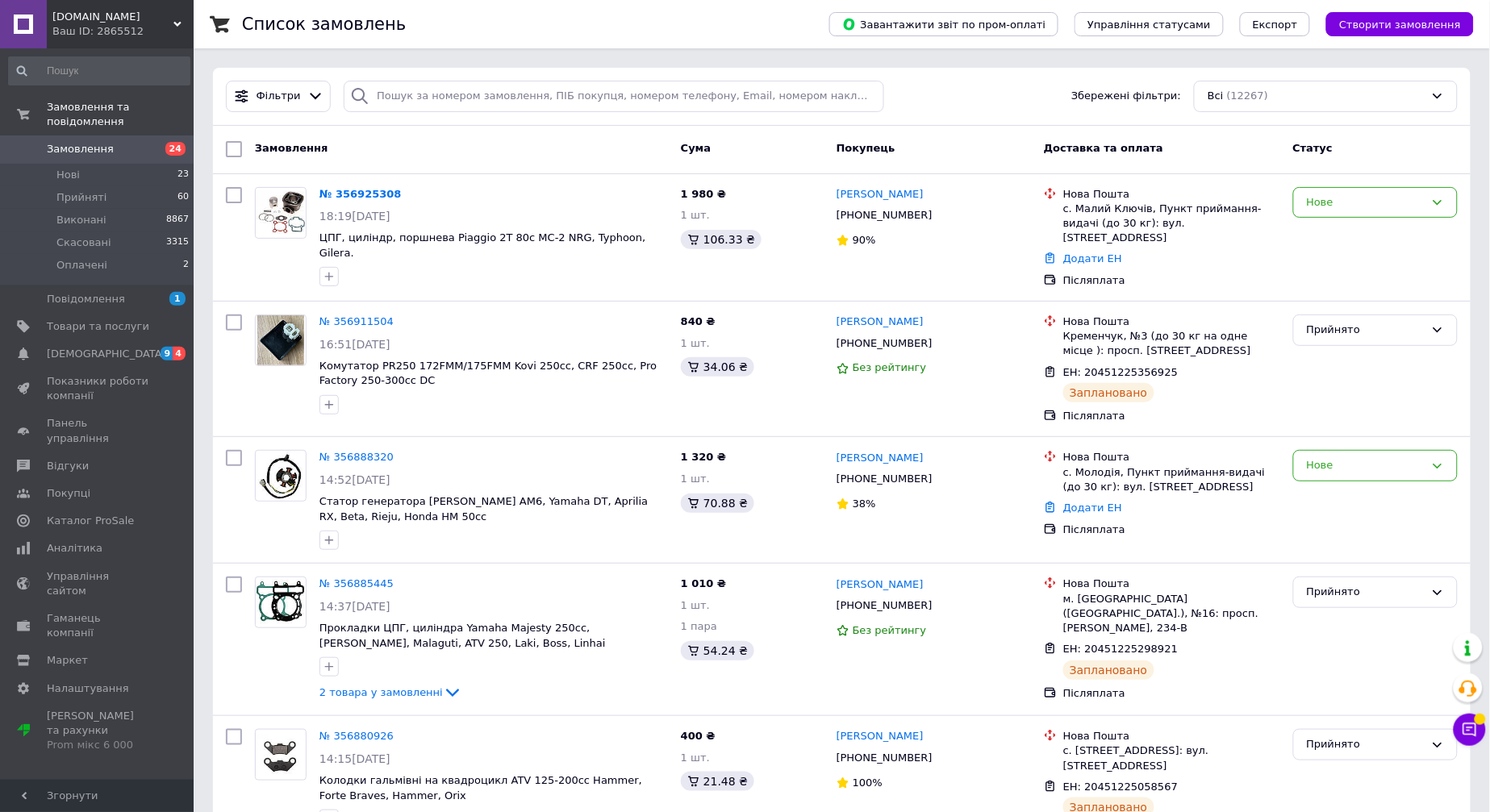
click at [103, 142] on span "Замовлення" at bounding box center [80, 149] width 67 height 14
click at [103, 347] on span "[DEMOGRAPHIC_DATA]" at bounding box center [106, 354] width 119 height 14
